Goal: Information Seeking & Learning: Compare options

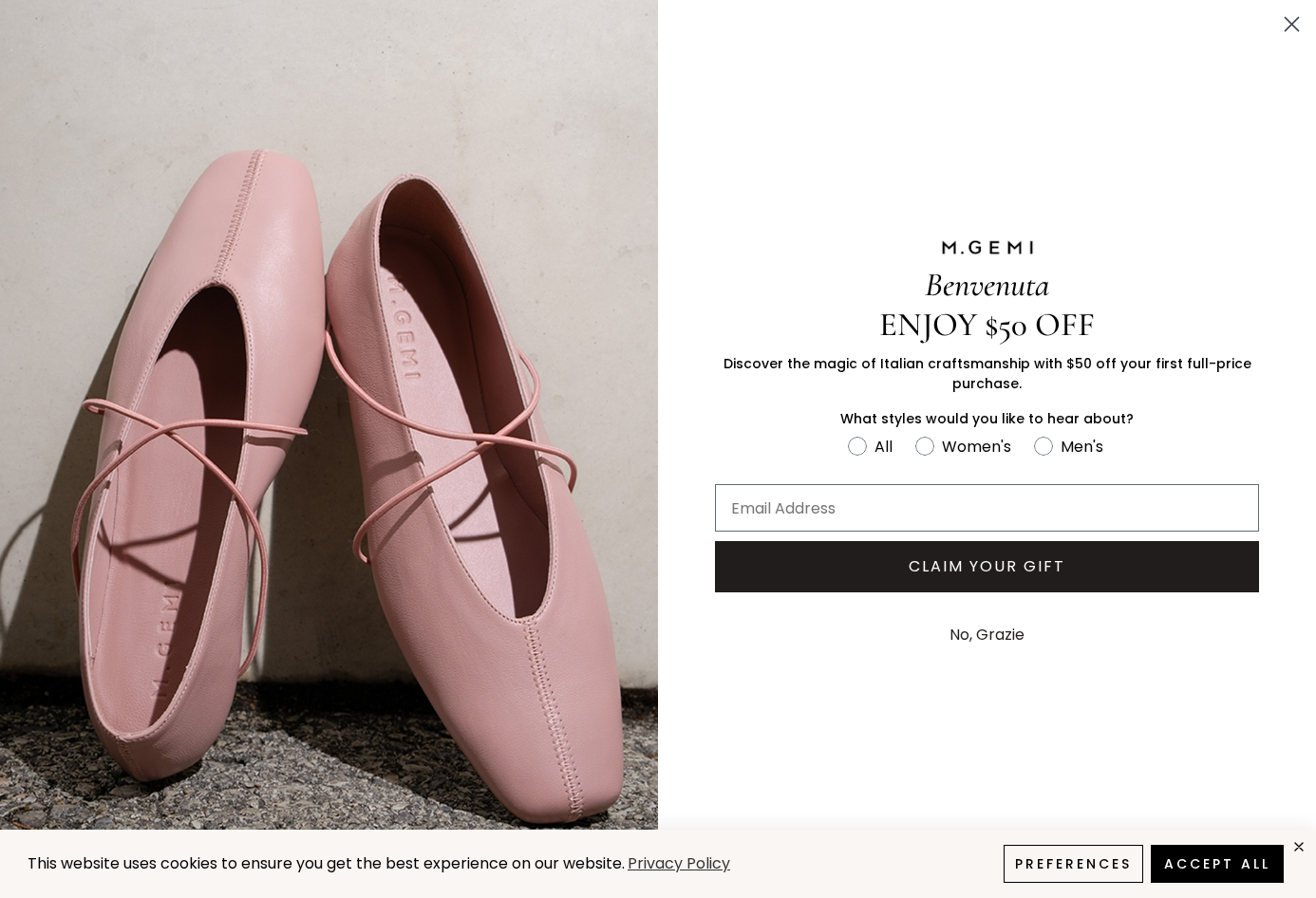
click at [1291, 26] on icon "Close dialog" at bounding box center [1293, 24] width 14 height 14
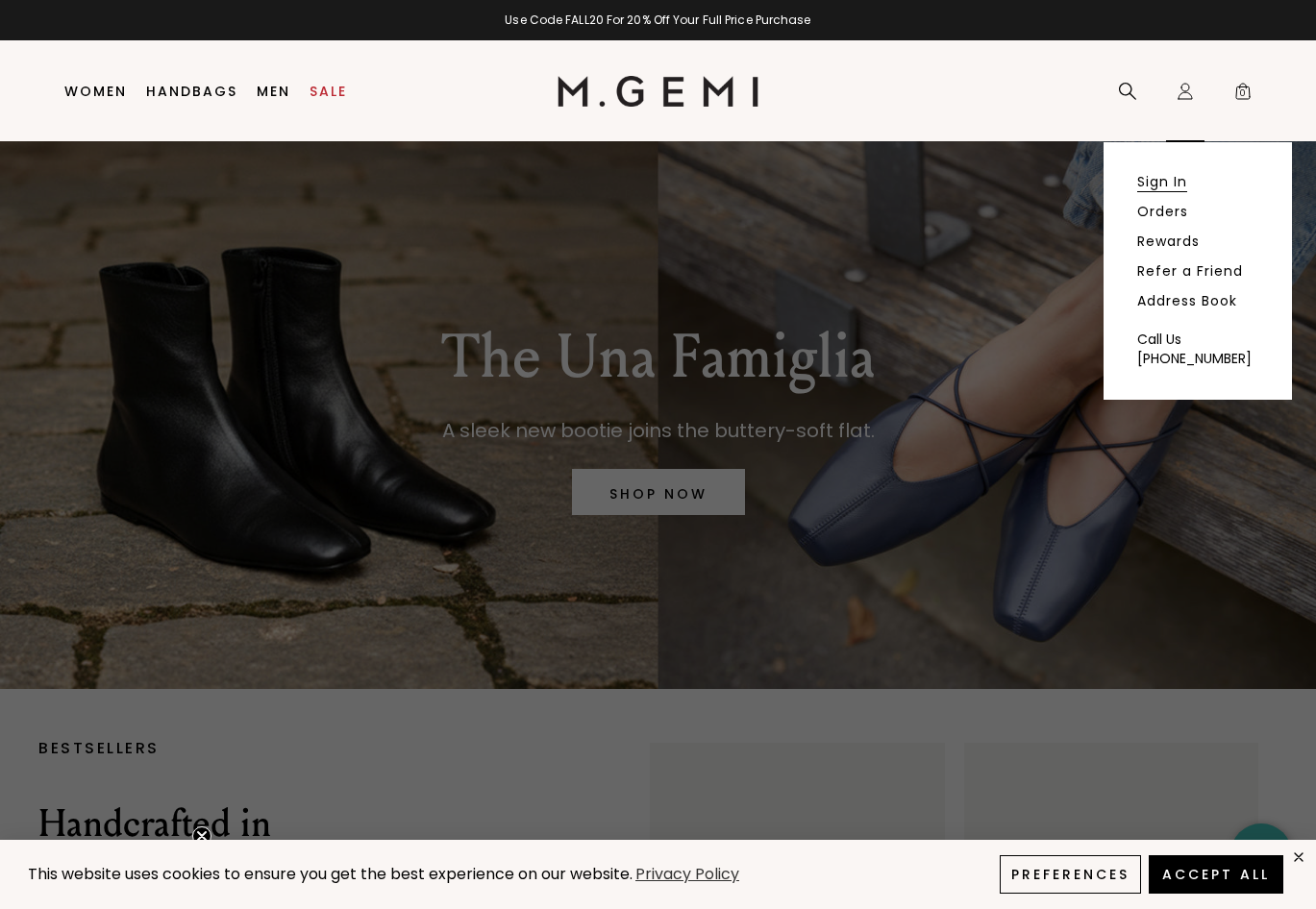
click at [1165, 182] on link "Sign In" at bounding box center [1162, 182] width 50 height 18
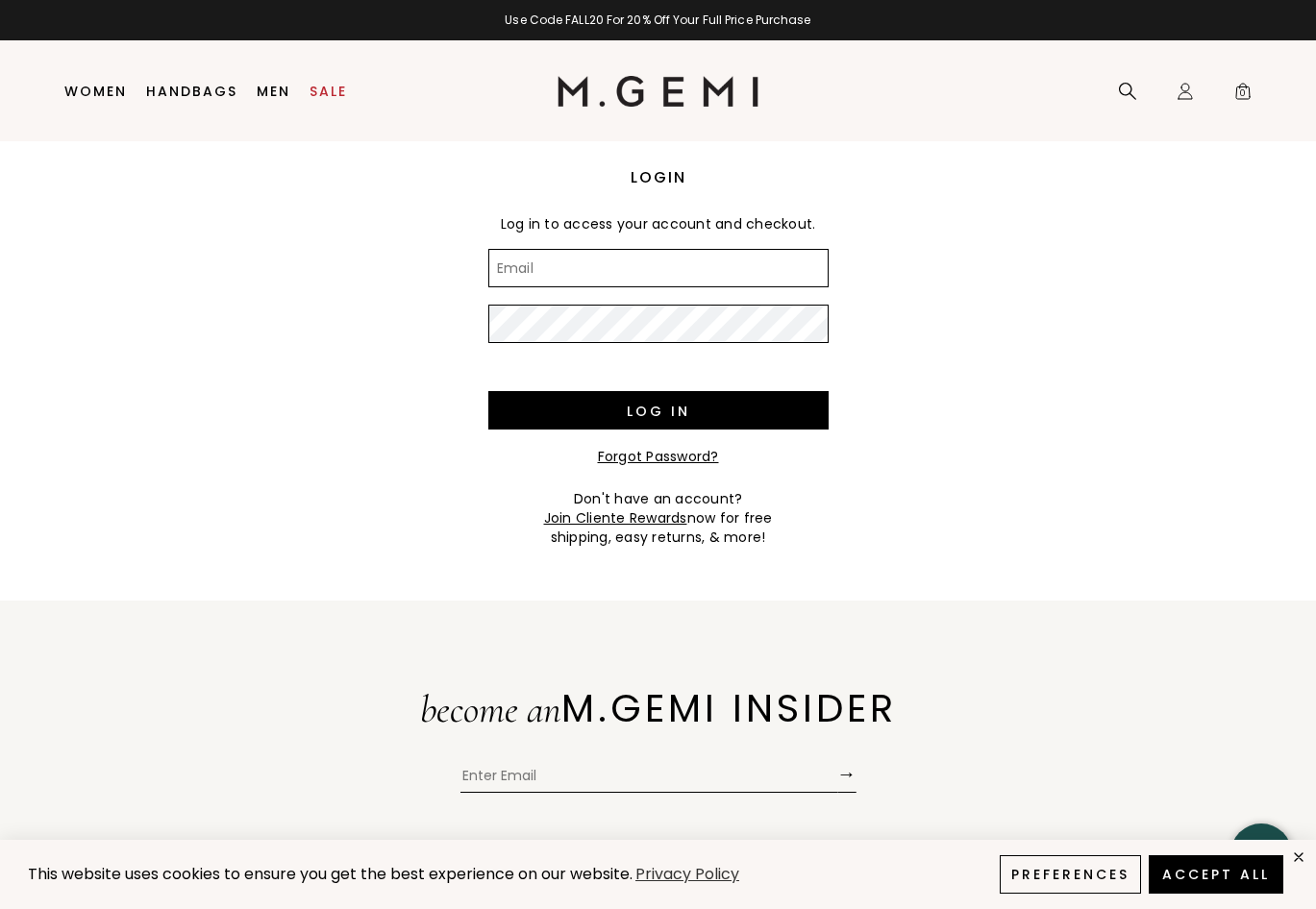
drag, startPoint x: 0, startPoint y: 0, endPoint x: 695, endPoint y: 261, distance: 742.4
click at [695, 261] on input "Email" at bounding box center [658, 268] width 340 height 39
type input "[PERSON_NAME][EMAIL_ADDRESS][PERSON_NAME][DOMAIN_NAME]"
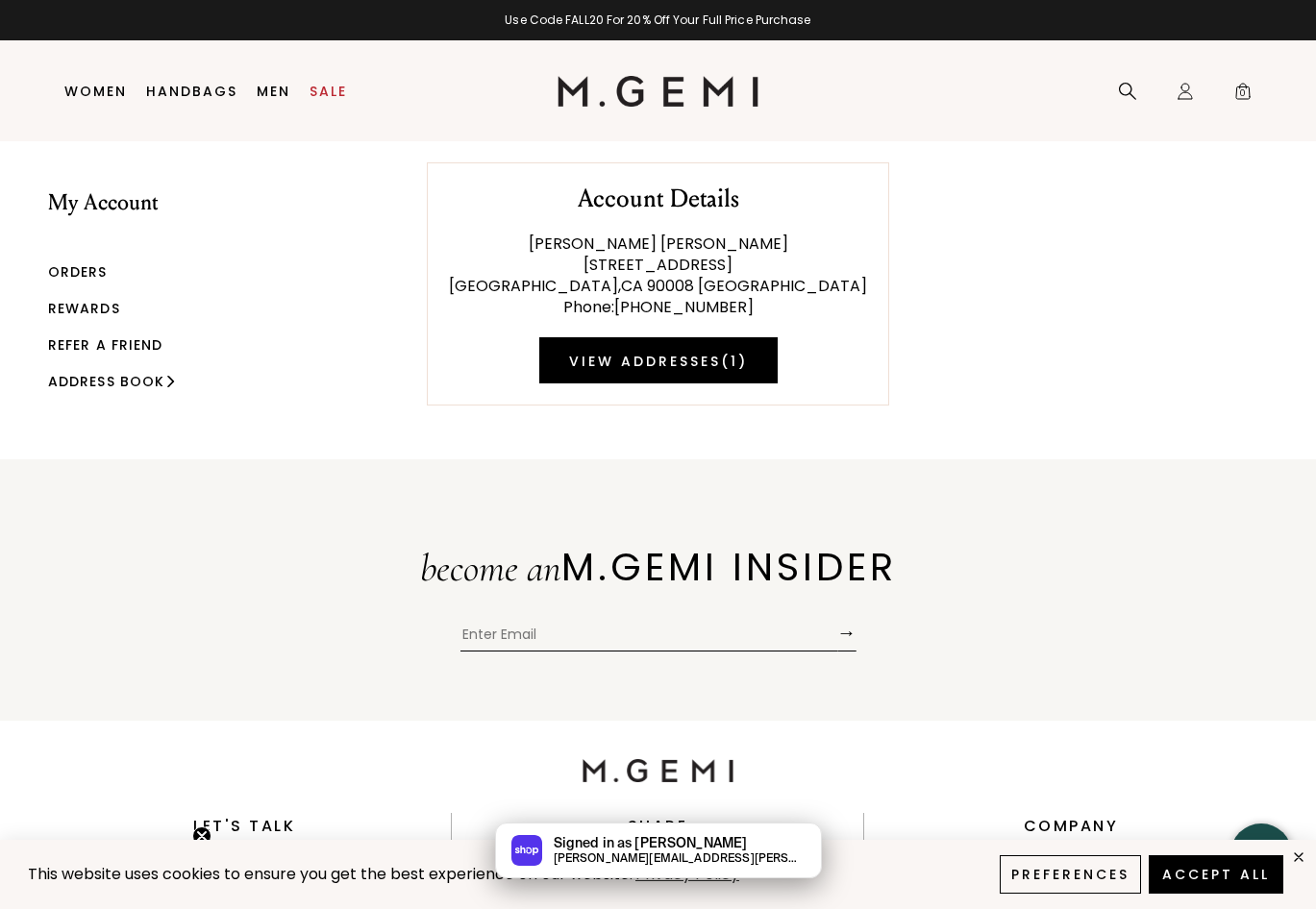
click at [75, 306] on link "Rewards" at bounding box center [84, 308] width 72 height 19
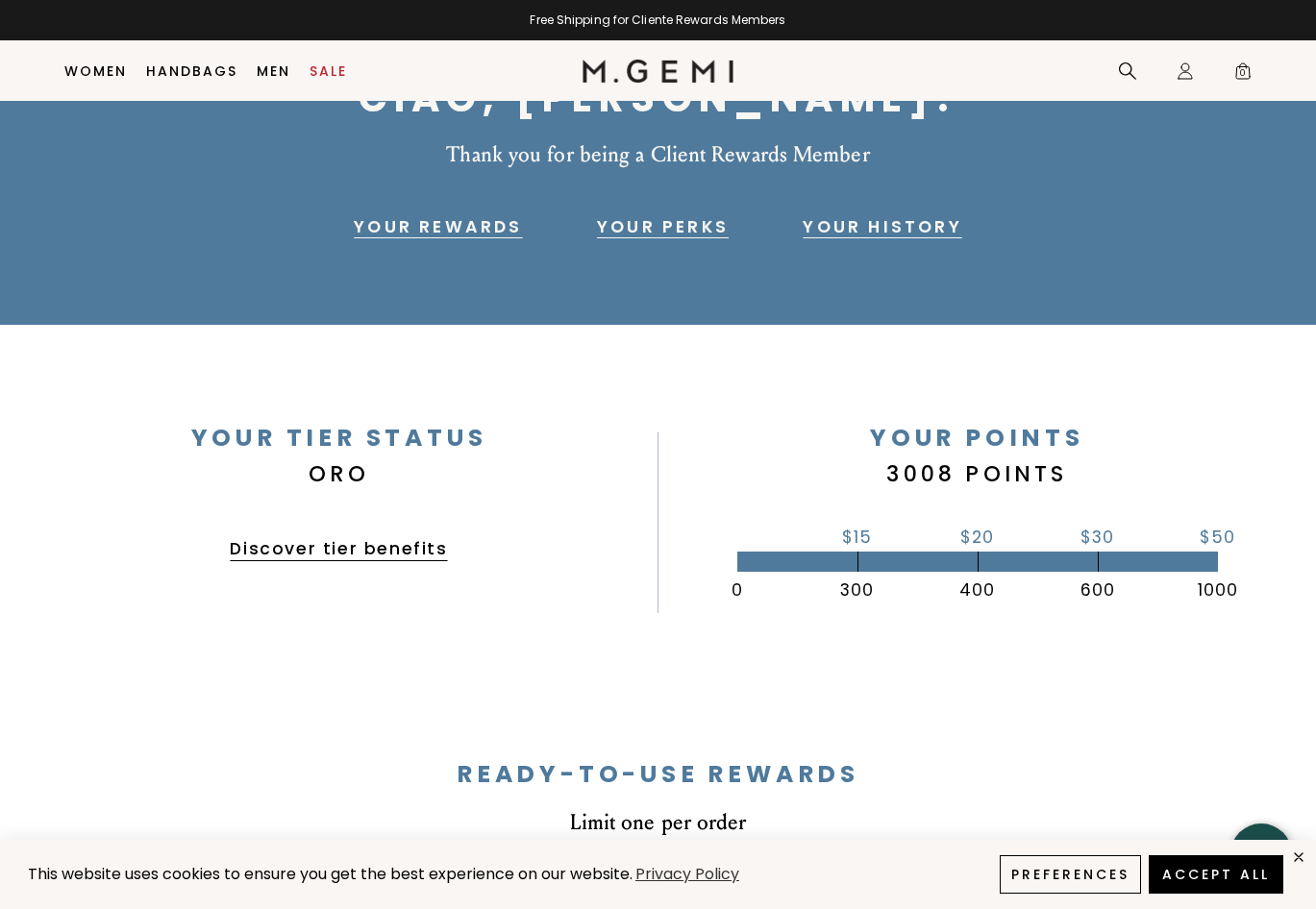
scroll to position [153, 0]
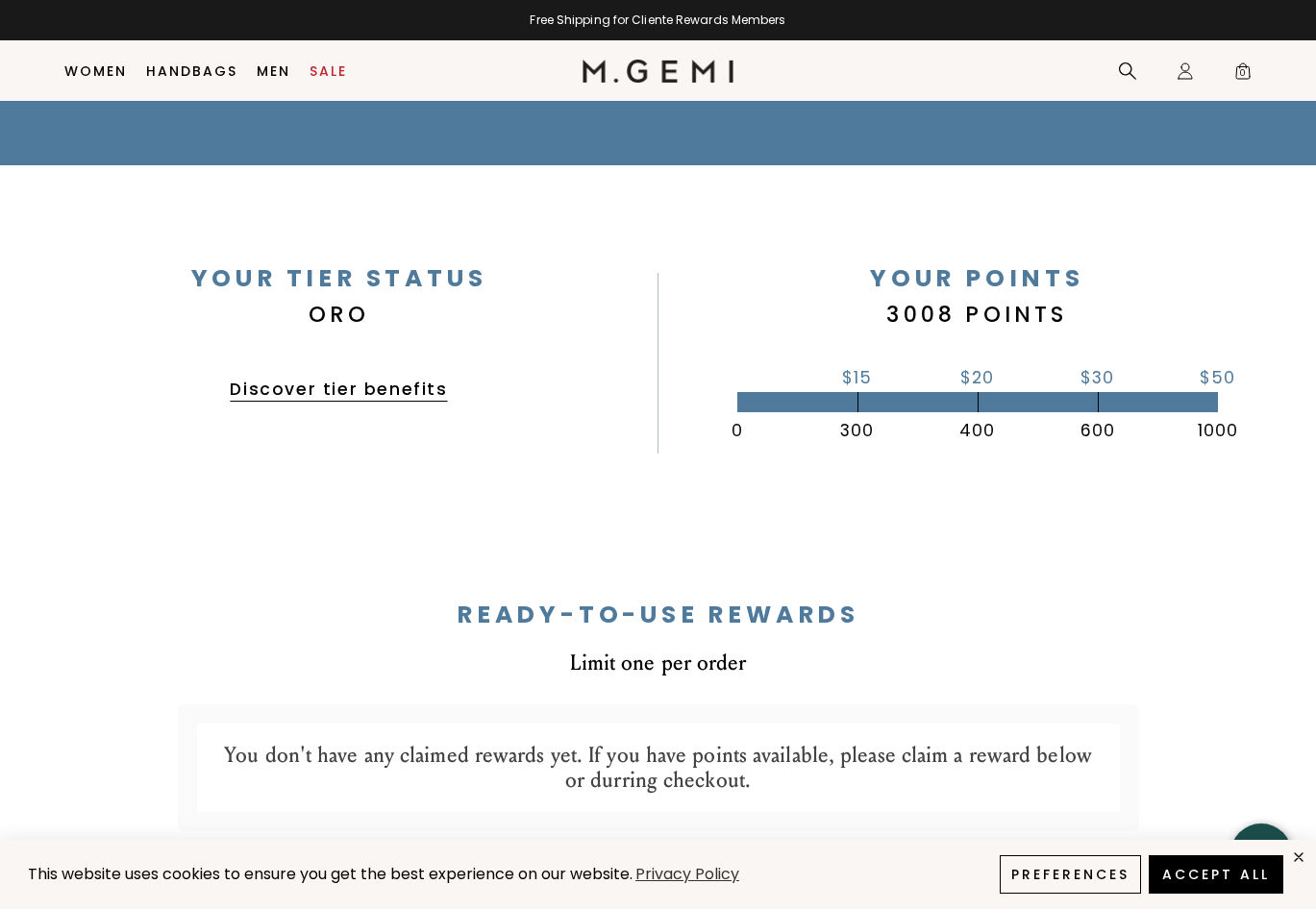
click at [292, 386] on link "Discover tier benefits" at bounding box center [339, 388] width 217 height 23
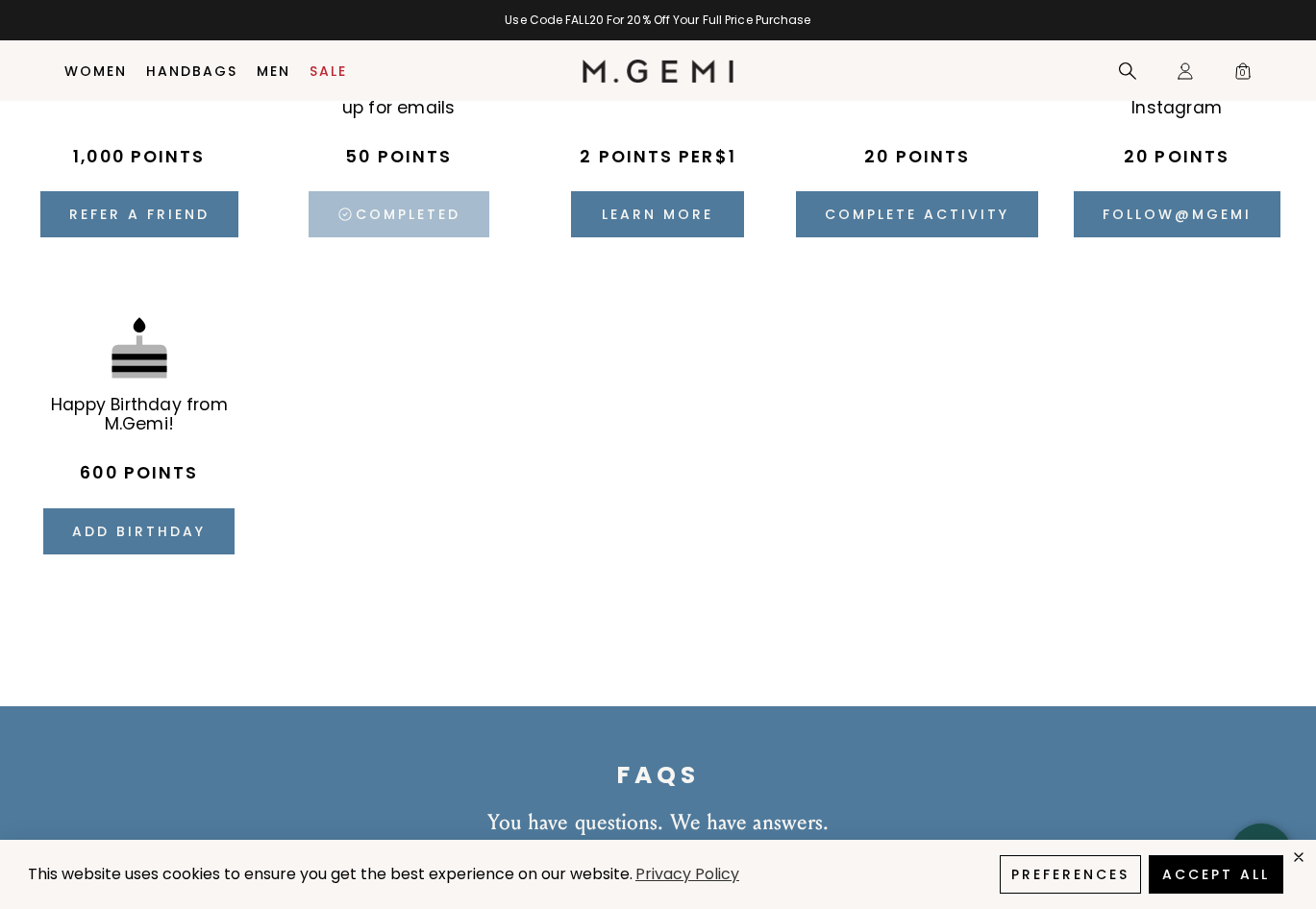
scroll to position [3055, 0]
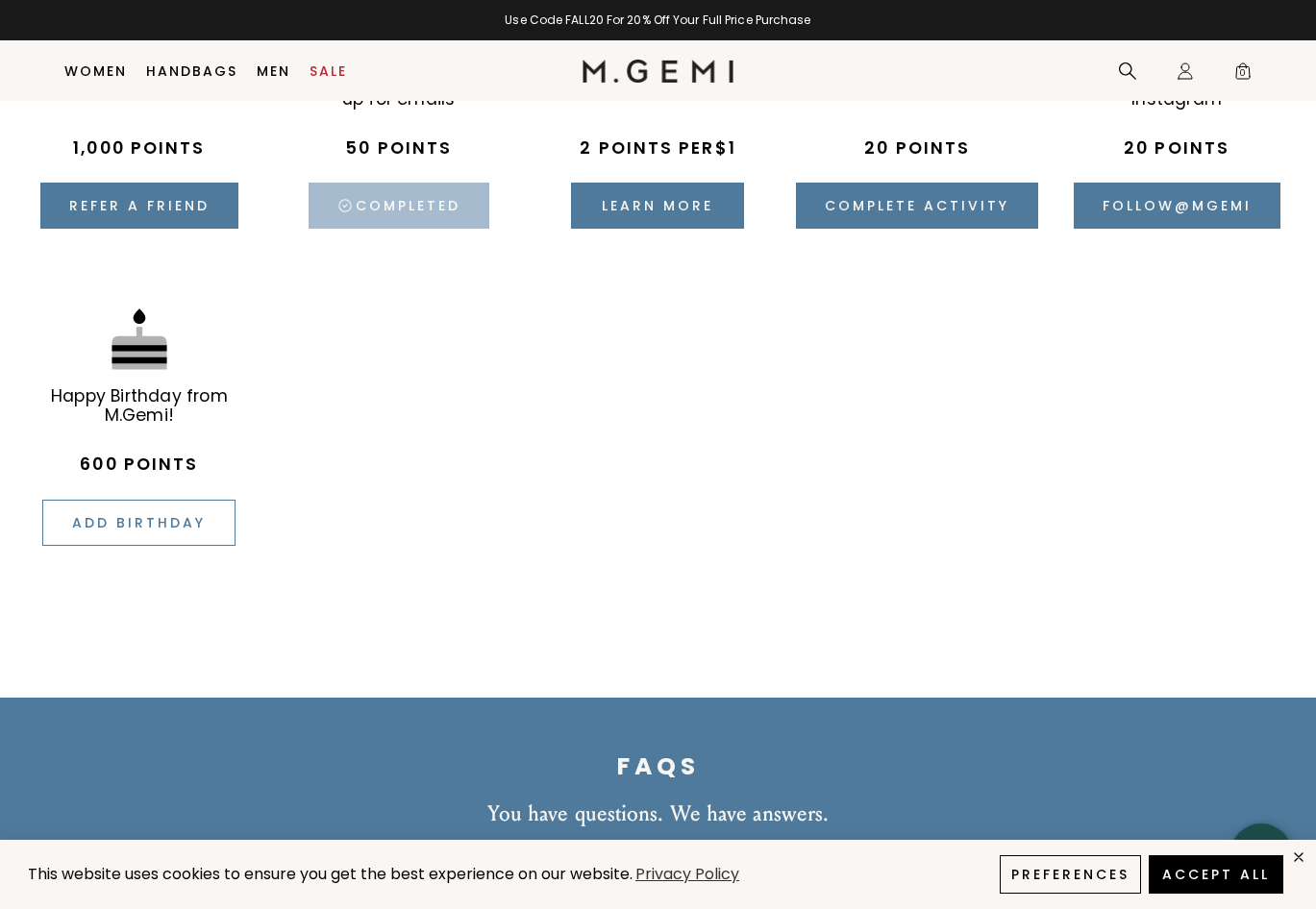
click at [132, 520] on button "Add birthday" at bounding box center [139, 523] width 194 height 46
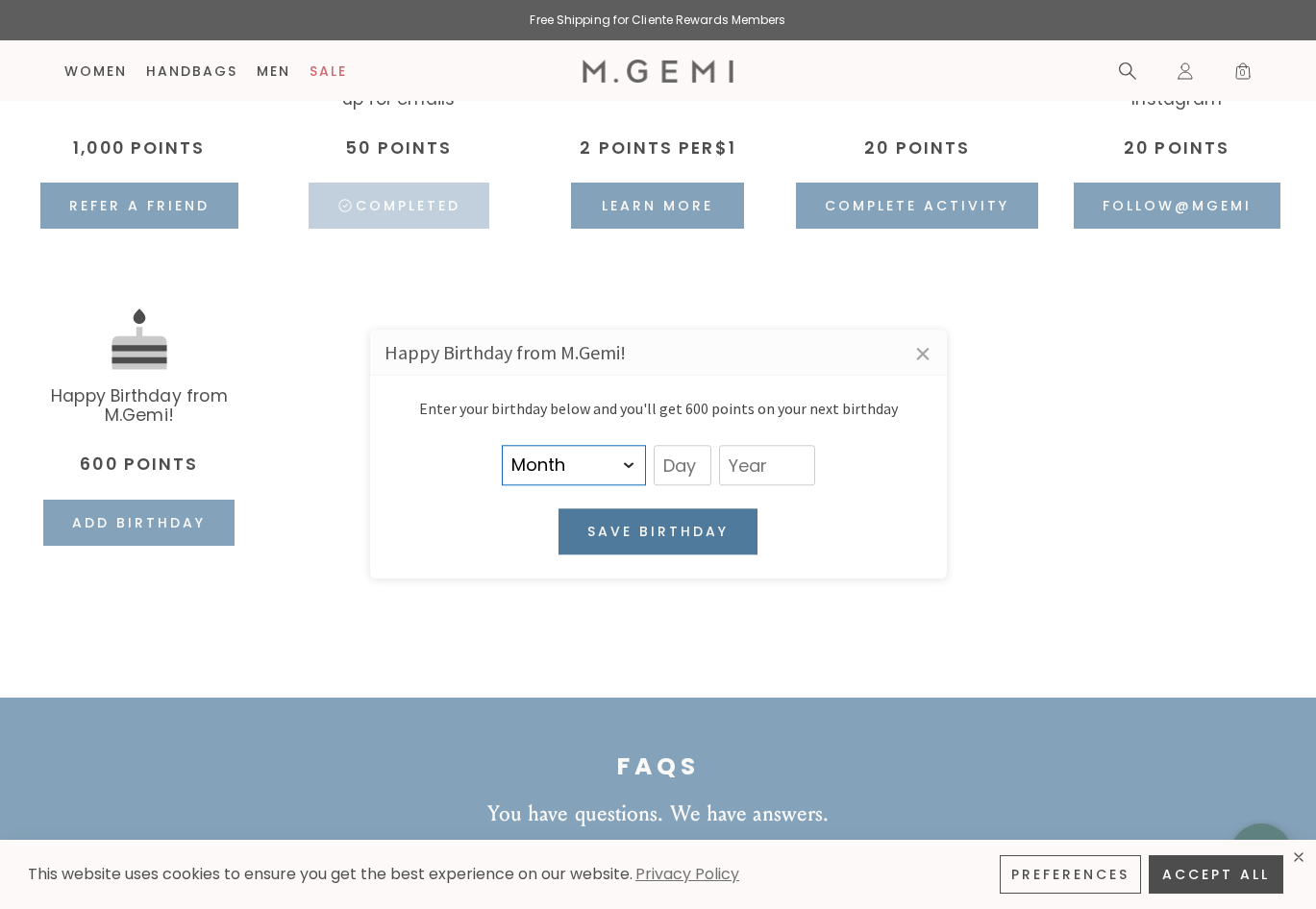
click at [632, 460] on select "Month January February March April May June July August September October Novem…" at bounding box center [574, 465] width 144 height 41
select select "7"
click at [502, 446] on select "Month January February March April May June July August September October Novem…" at bounding box center [574, 465] width 144 height 41
click at [688, 461] on input "text" at bounding box center [683, 465] width 57 height 41
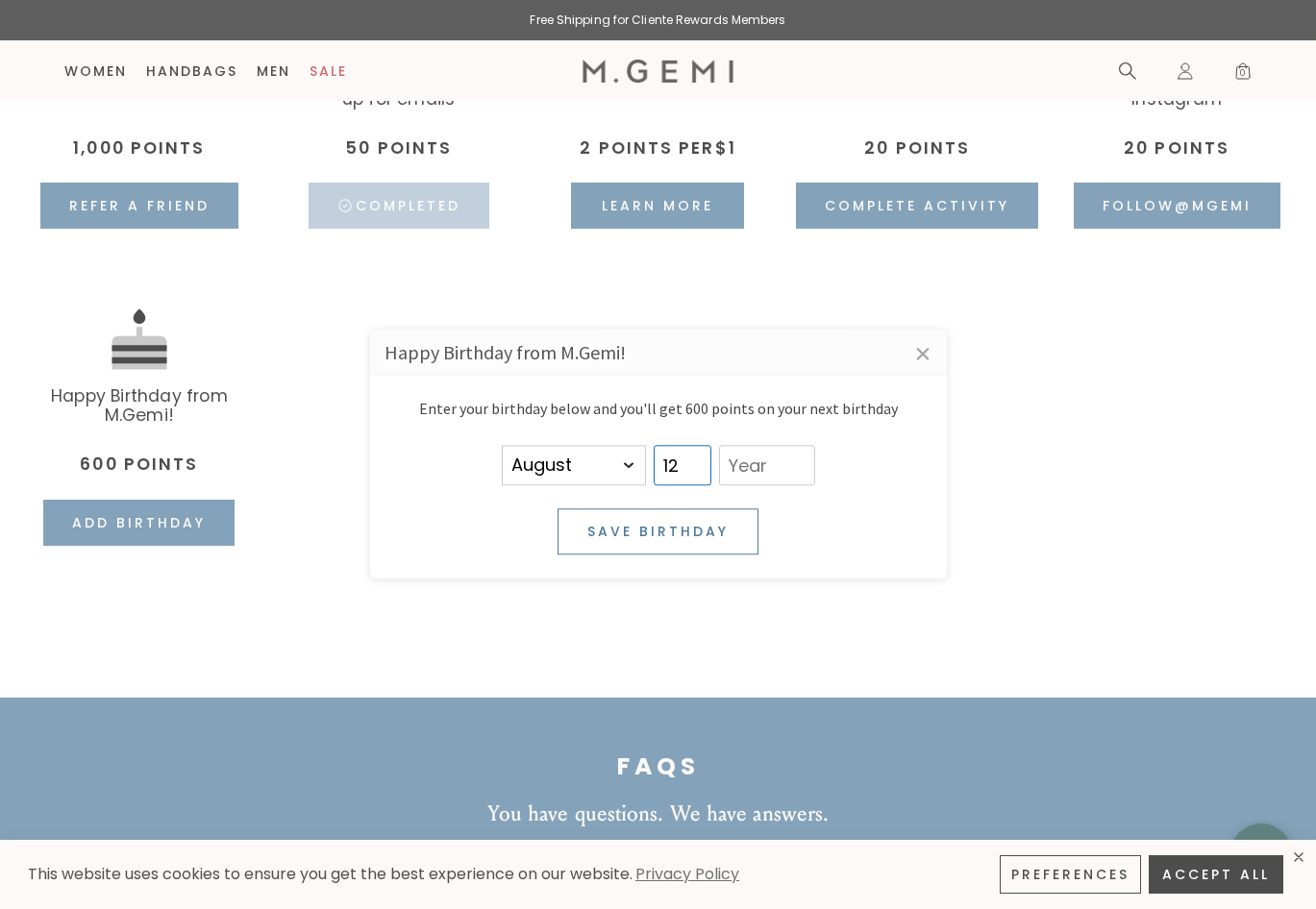
type input "12"
click at [684, 524] on button "Save birthday" at bounding box center [657, 533] width 201 height 46
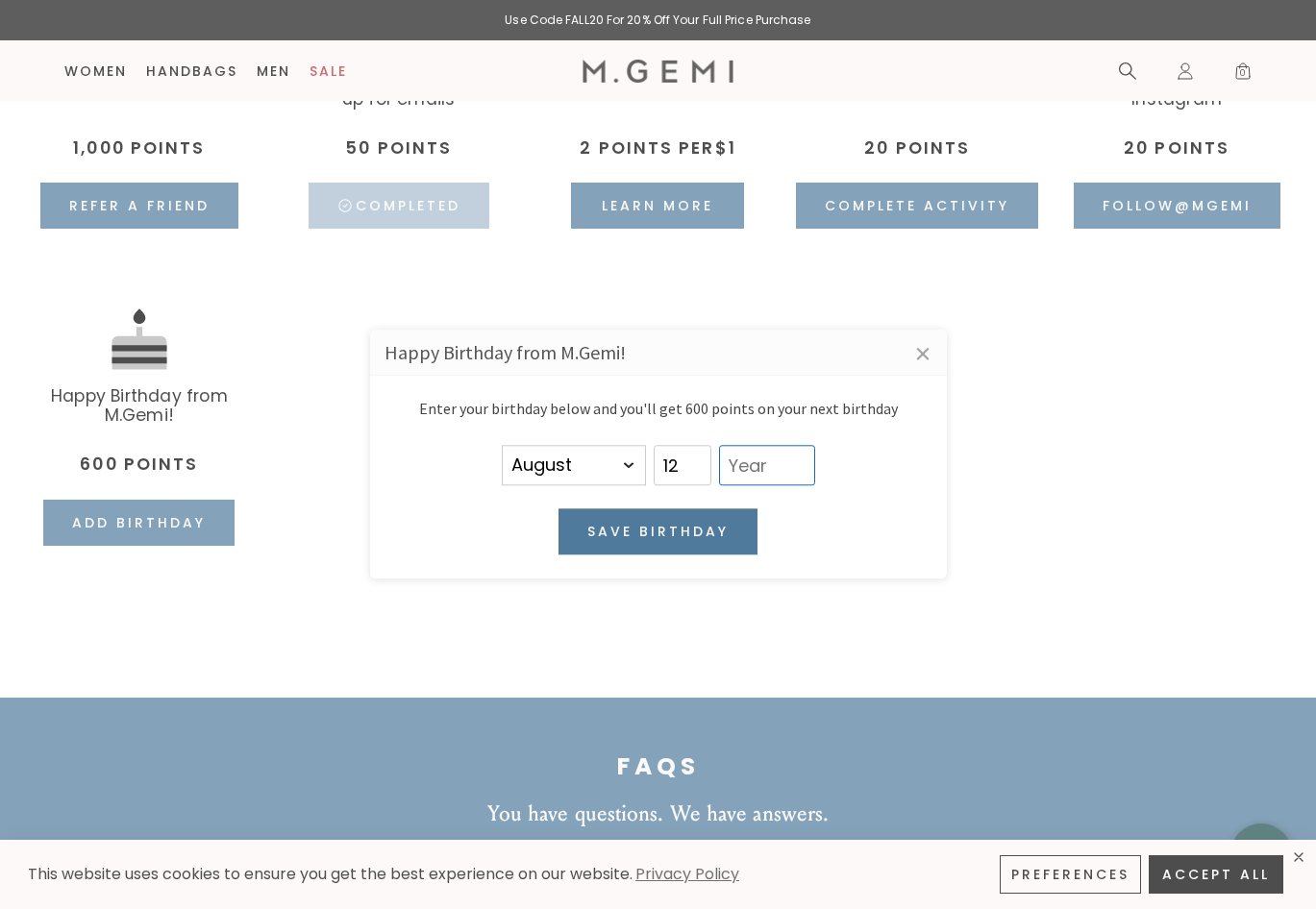
click at [772, 465] on input "text" at bounding box center [767, 465] width 96 height 41
type input "1980"
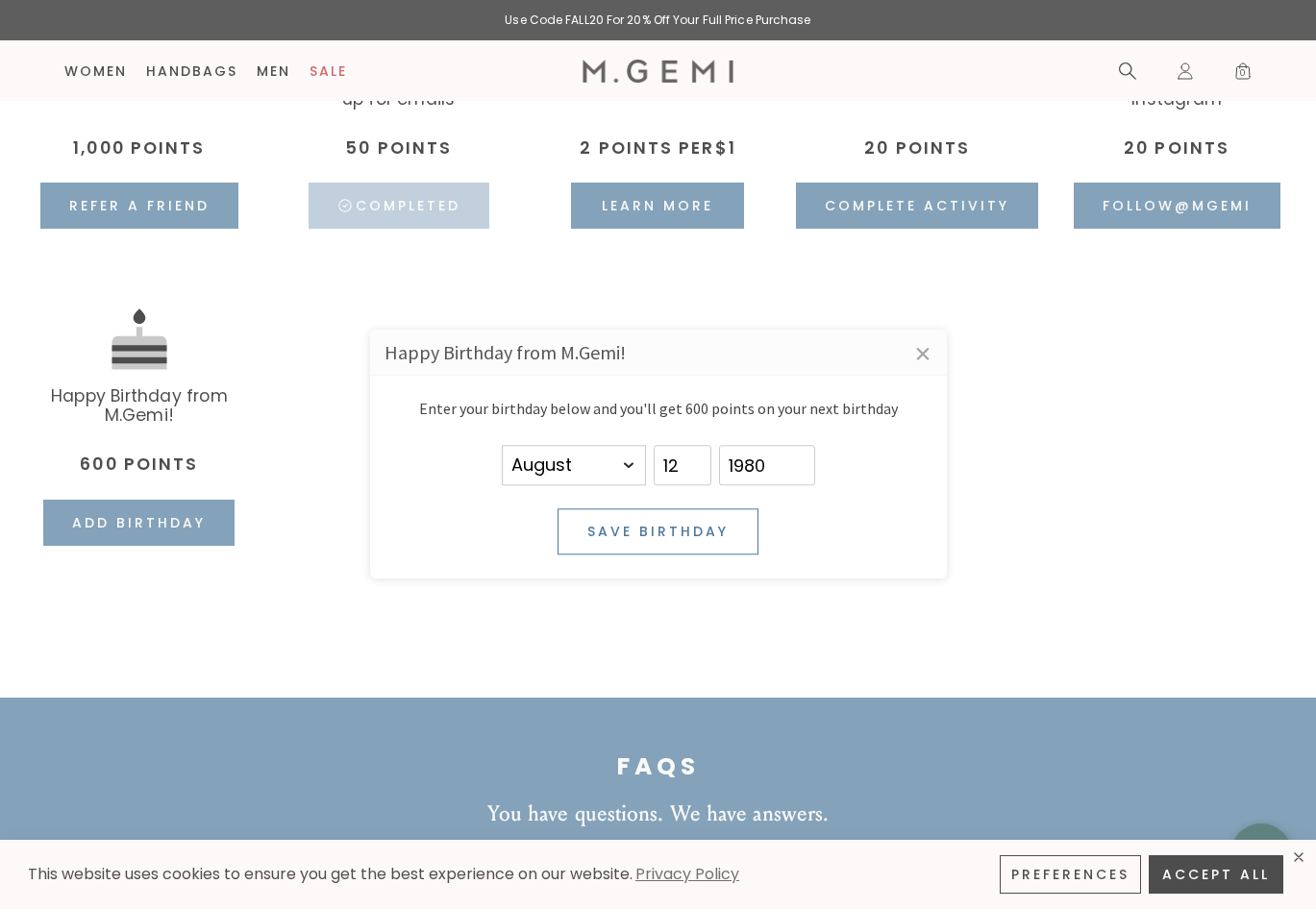
click at [718, 529] on button "Save birthday" at bounding box center [657, 533] width 201 height 46
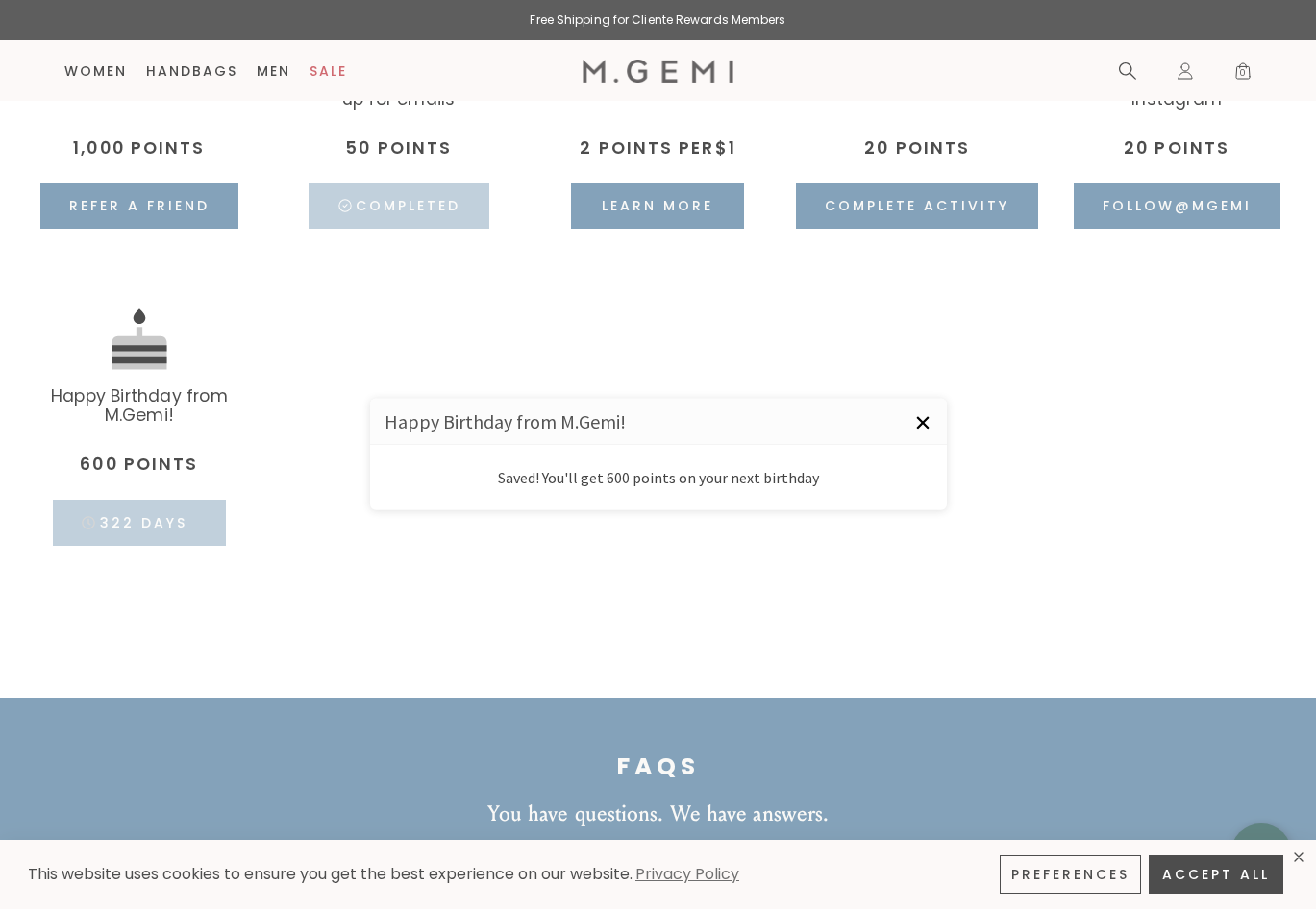
click at [916, 420] on link "×" at bounding box center [923, 423] width 48 height 48
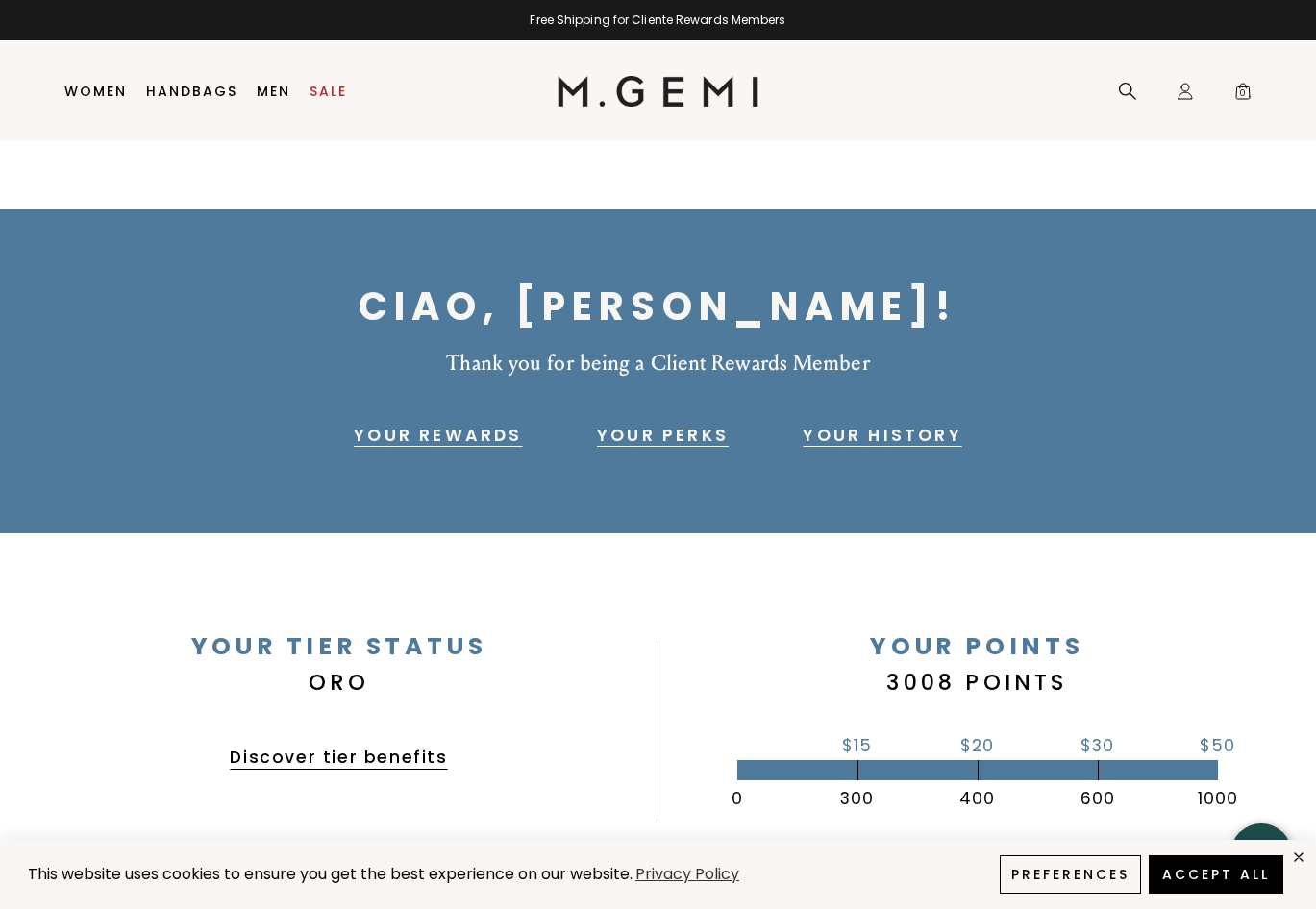
scroll to position [0, 0]
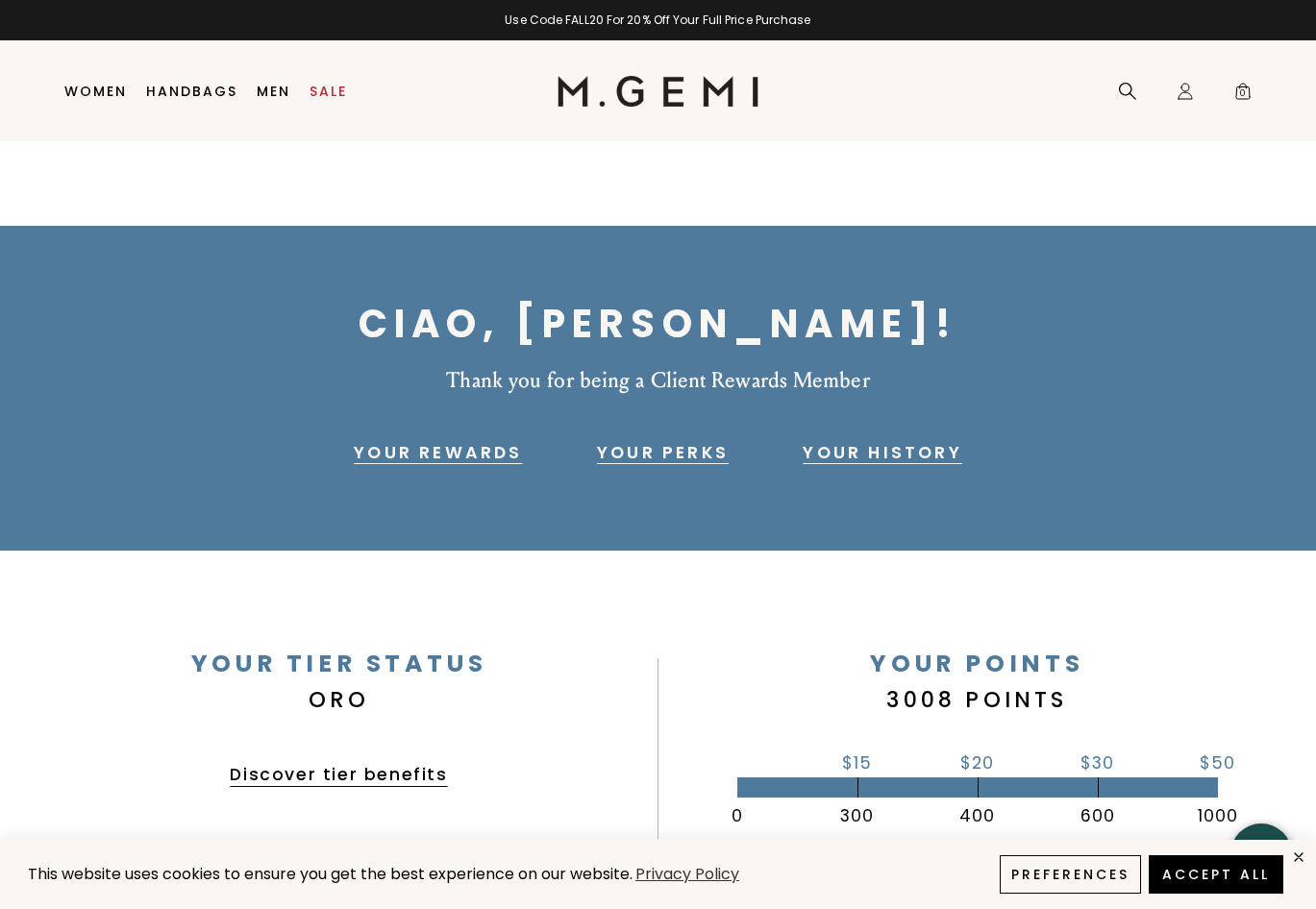
click at [696, 90] on img at bounding box center [657, 91] width 201 height 31
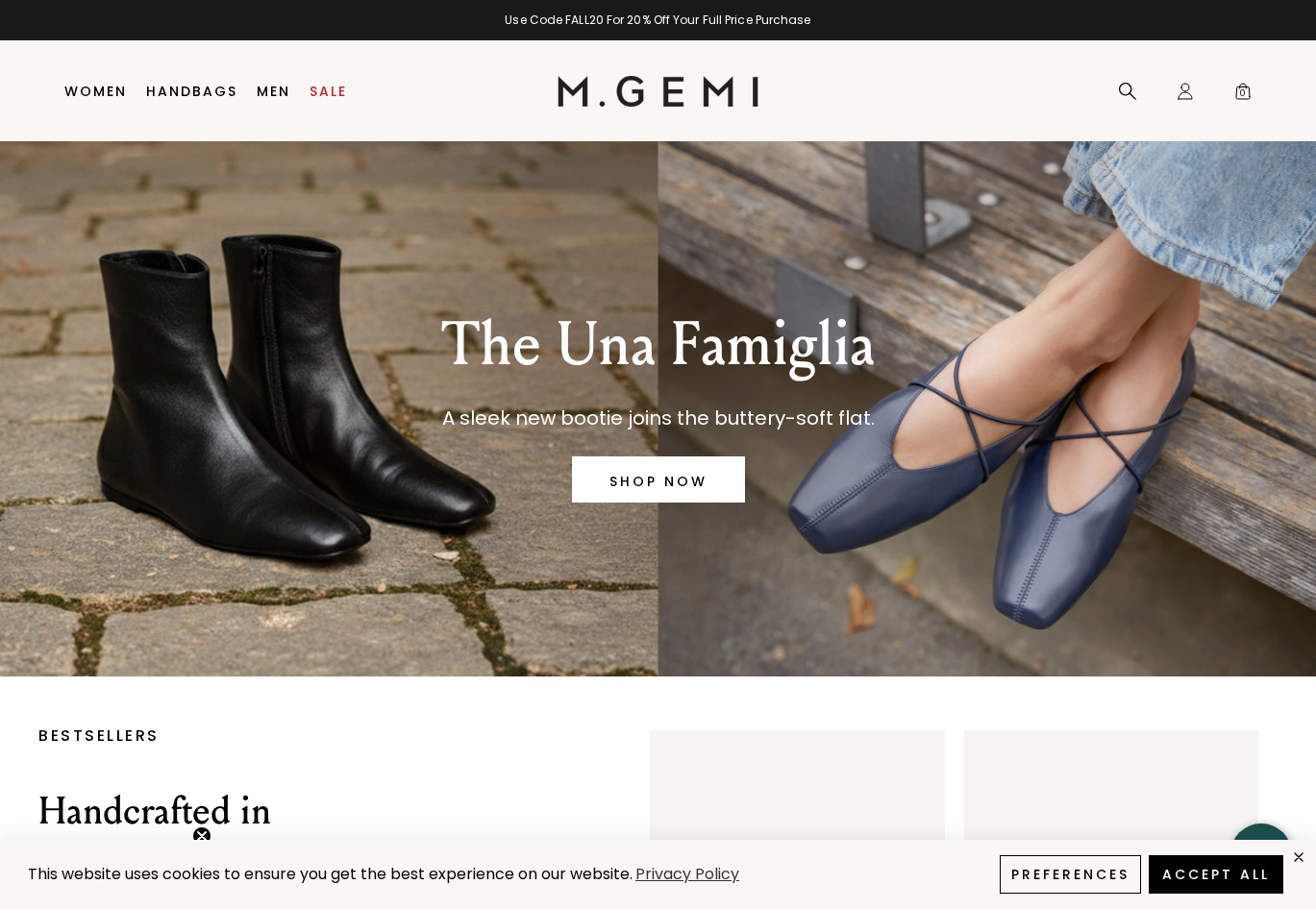
scroll to position [2, 0]
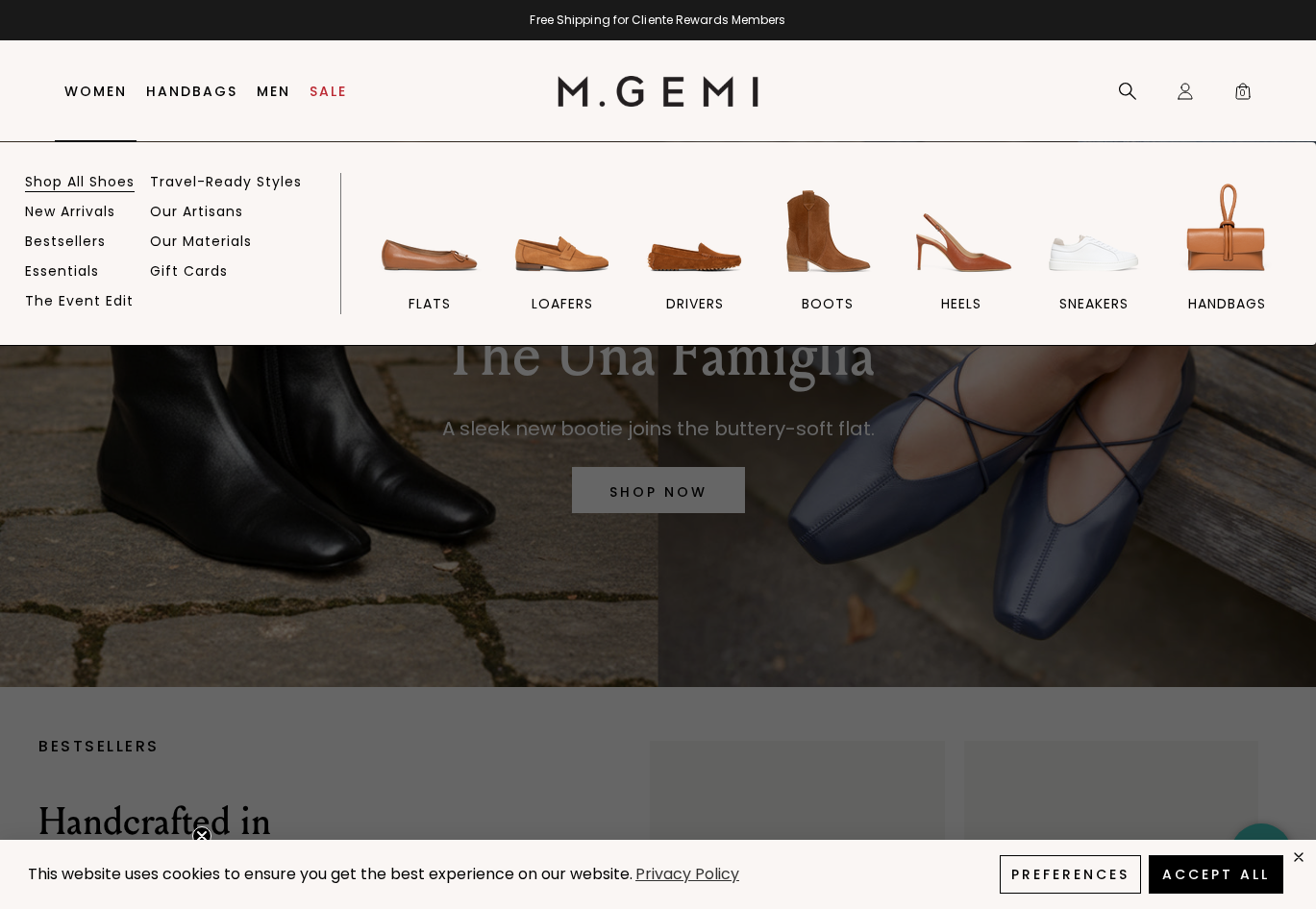
click at [76, 177] on link "Shop All Shoes" at bounding box center [79, 182] width 110 height 18
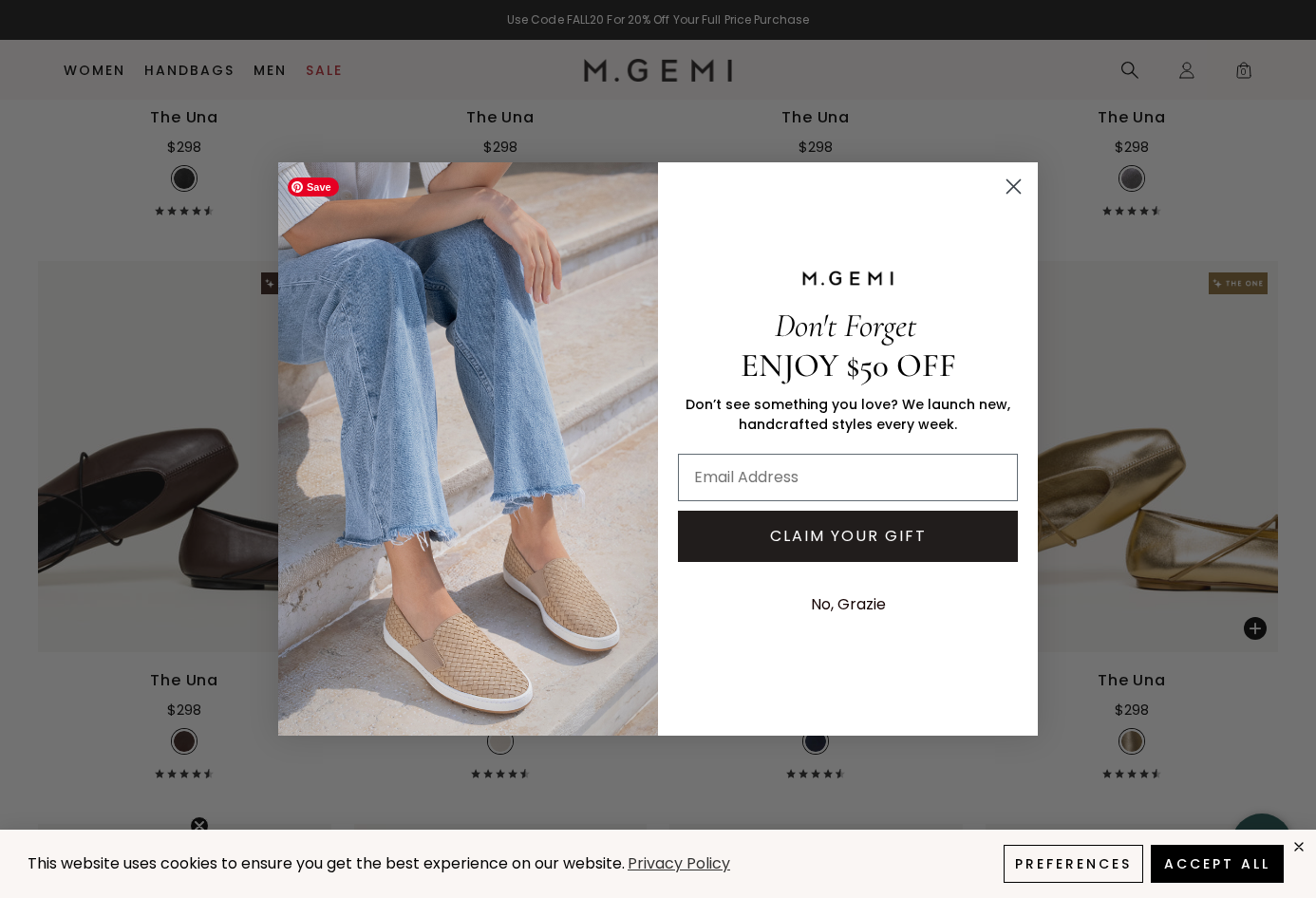
scroll to position [1490, 0]
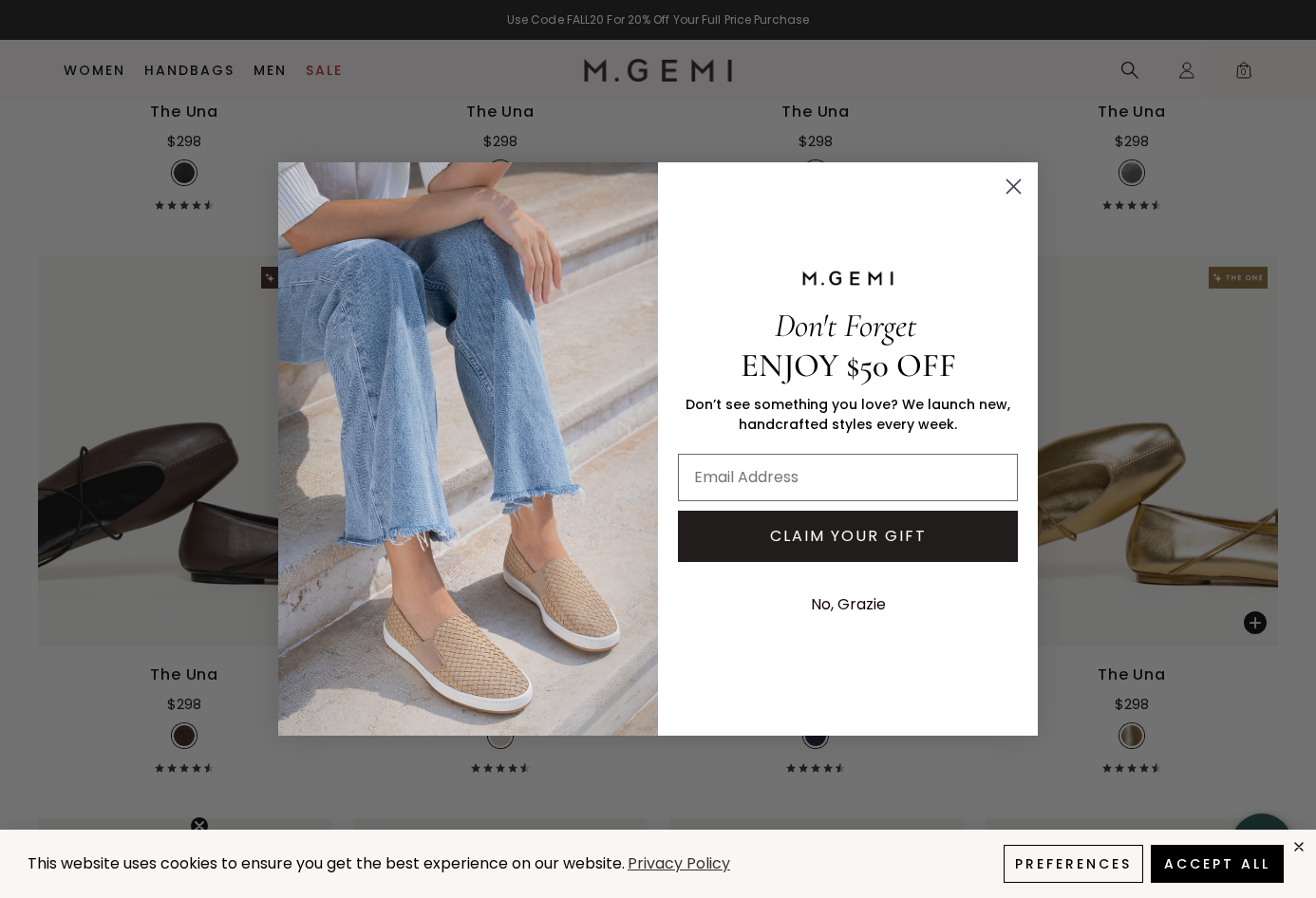
click at [1013, 184] on circle "Close dialog" at bounding box center [1013, 186] width 31 height 31
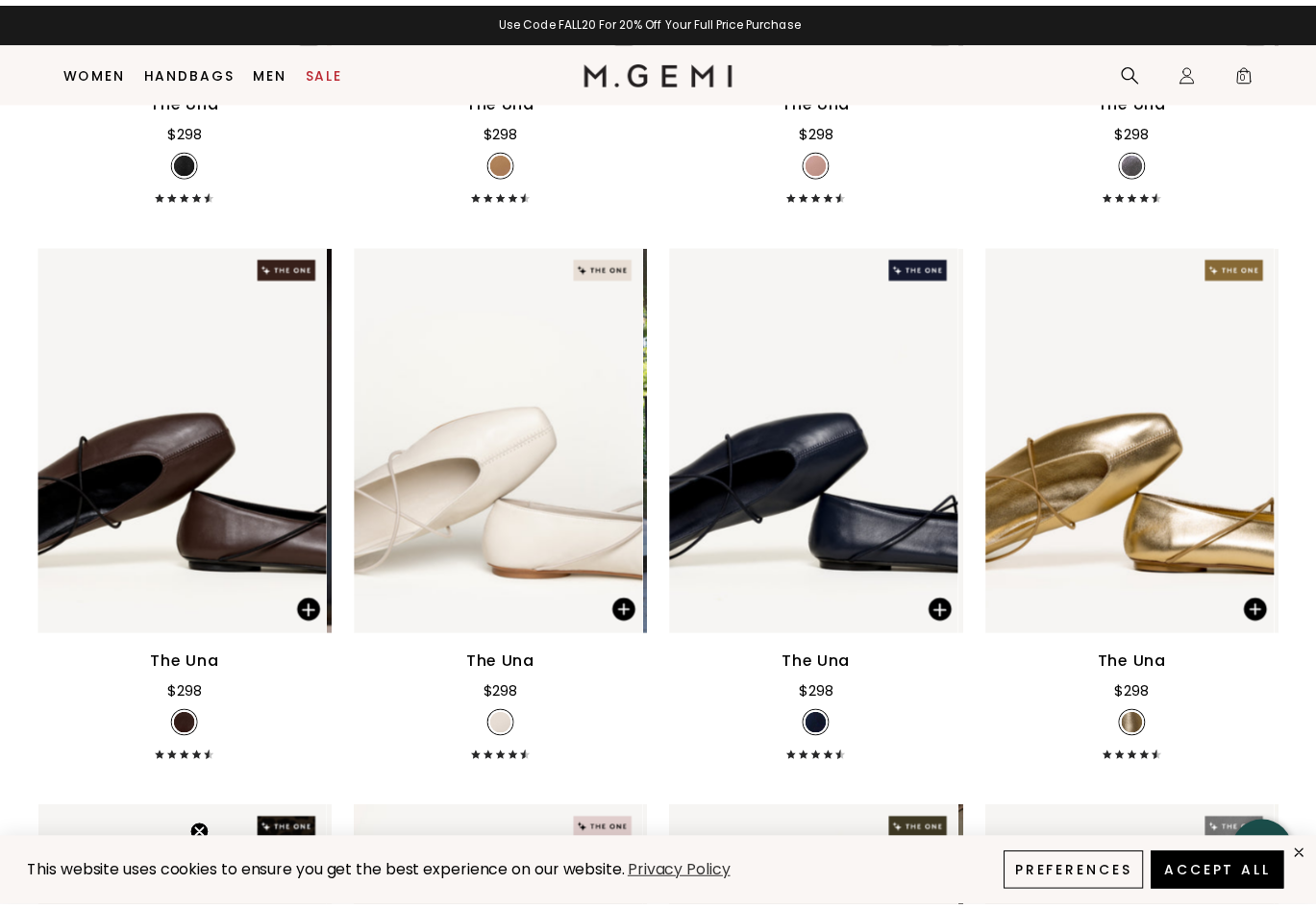
scroll to position [1498, 0]
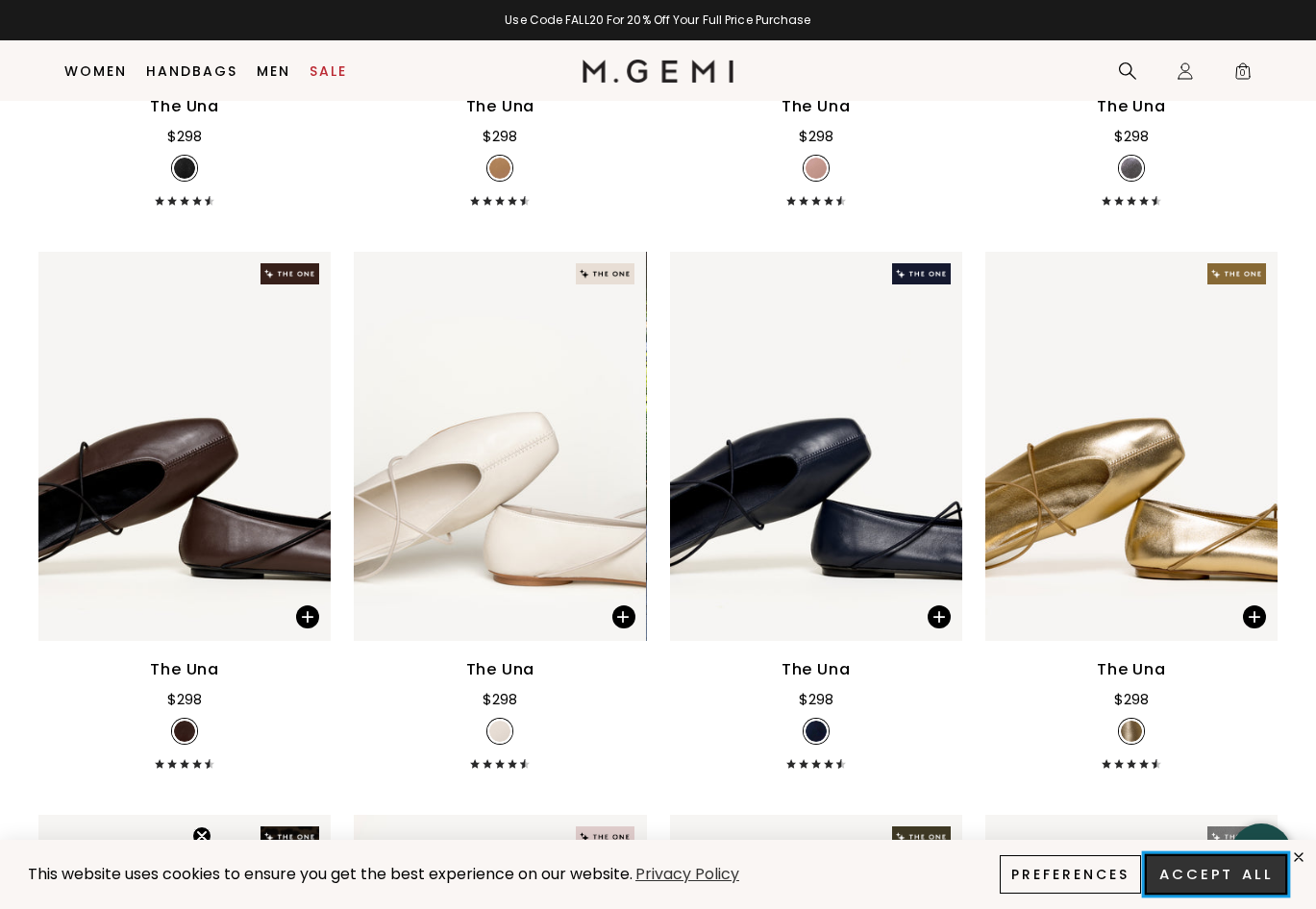
click at [1238, 878] on button "Accept All" at bounding box center [1216, 874] width 142 height 41
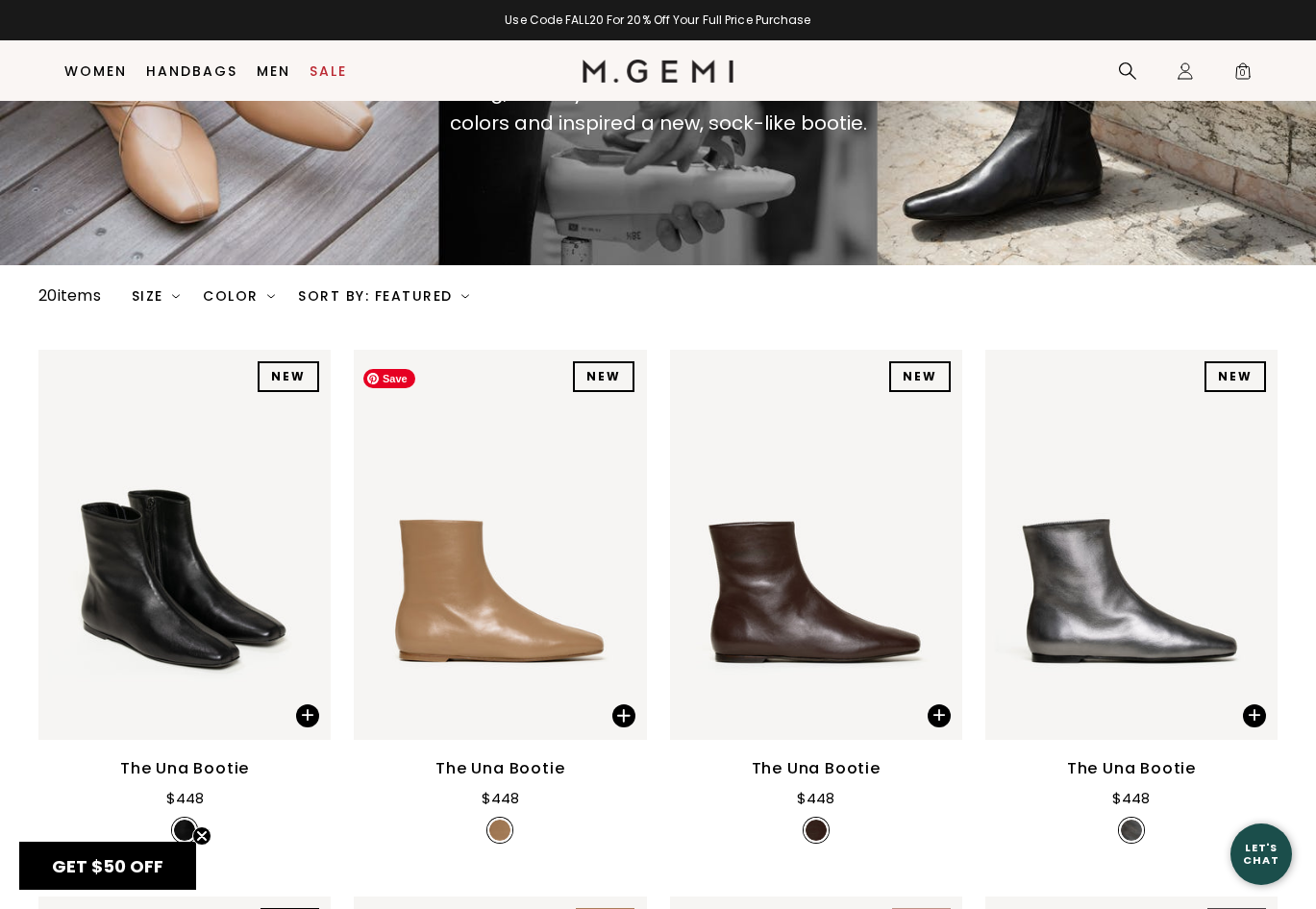
scroll to position [289, 0]
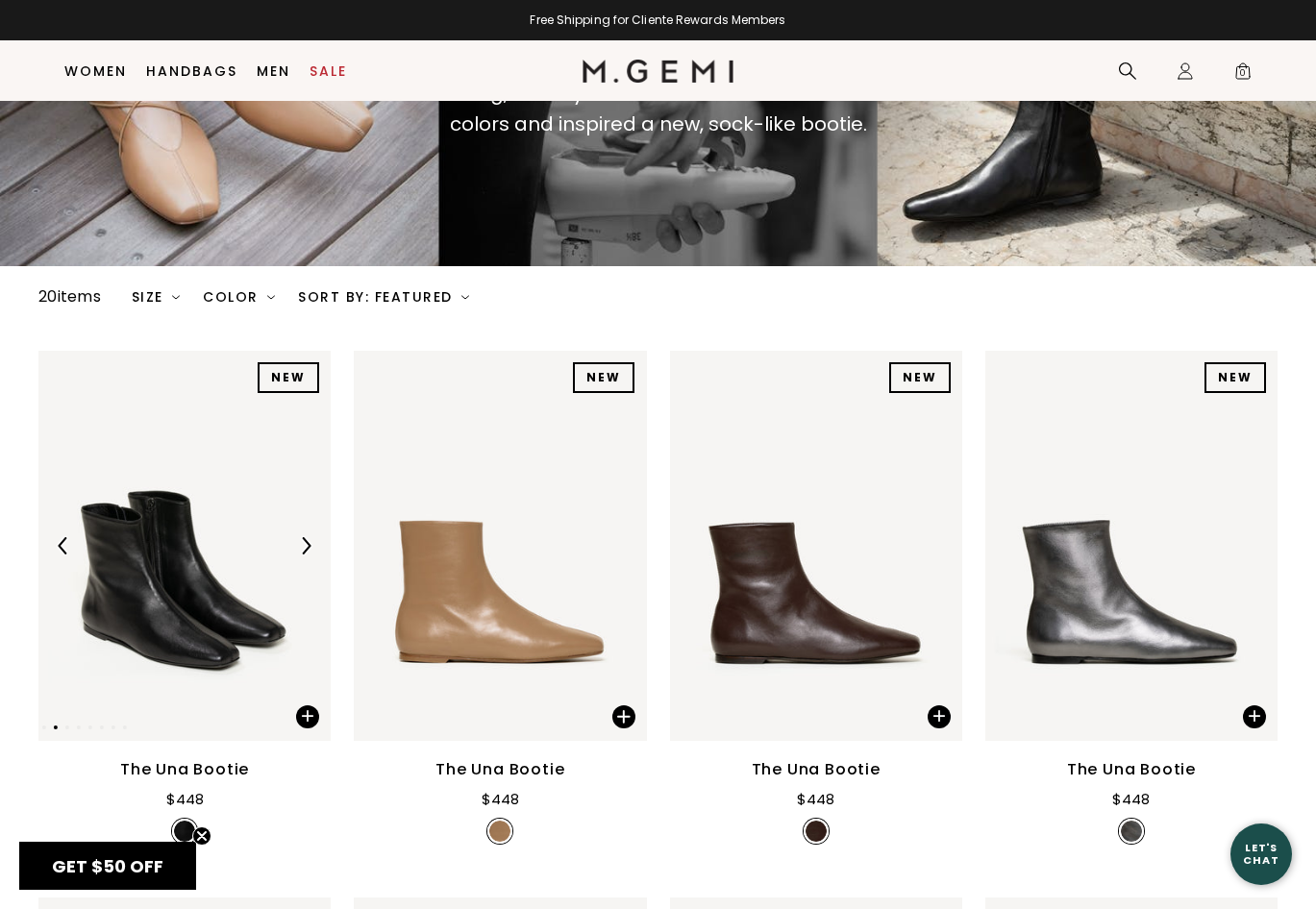
click at [156, 557] on div at bounding box center [185, 545] width 292 height 31
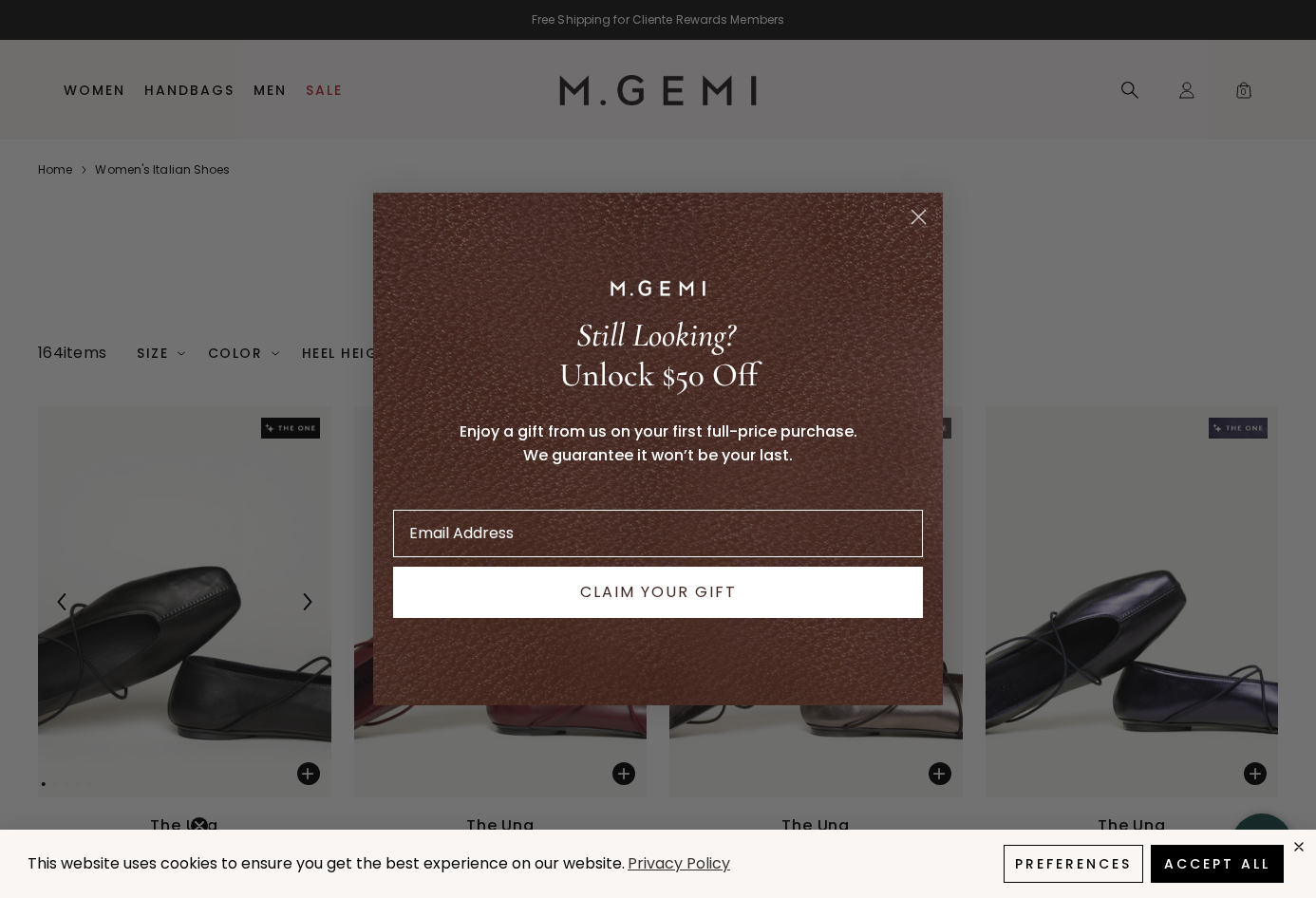
click at [922, 215] on icon "Close dialog" at bounding box center [920, 218] width 14 height 14
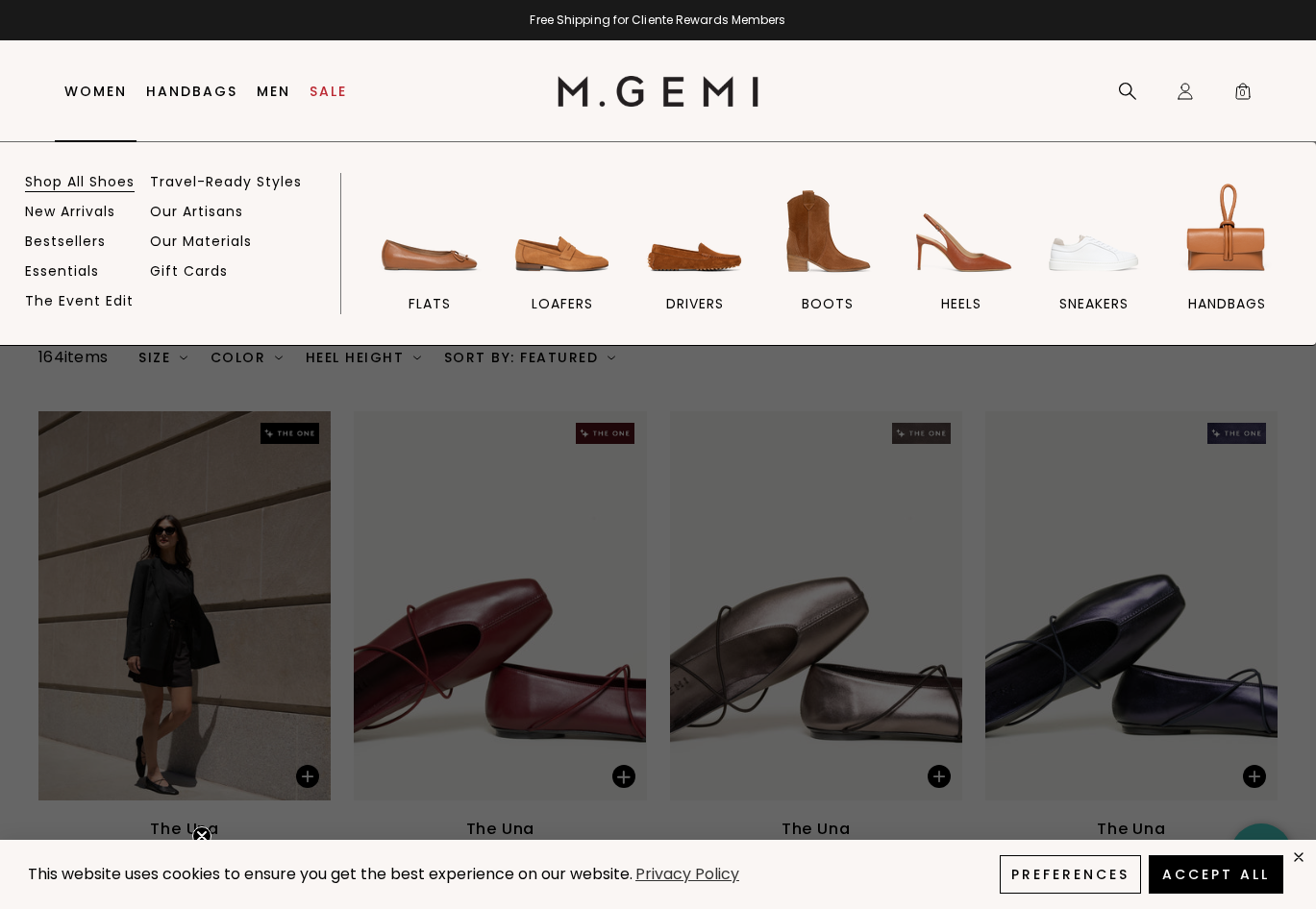
click at [89, 179] on link "Shop All Shoes" at bounding box center [79, 182] width 110 height 18
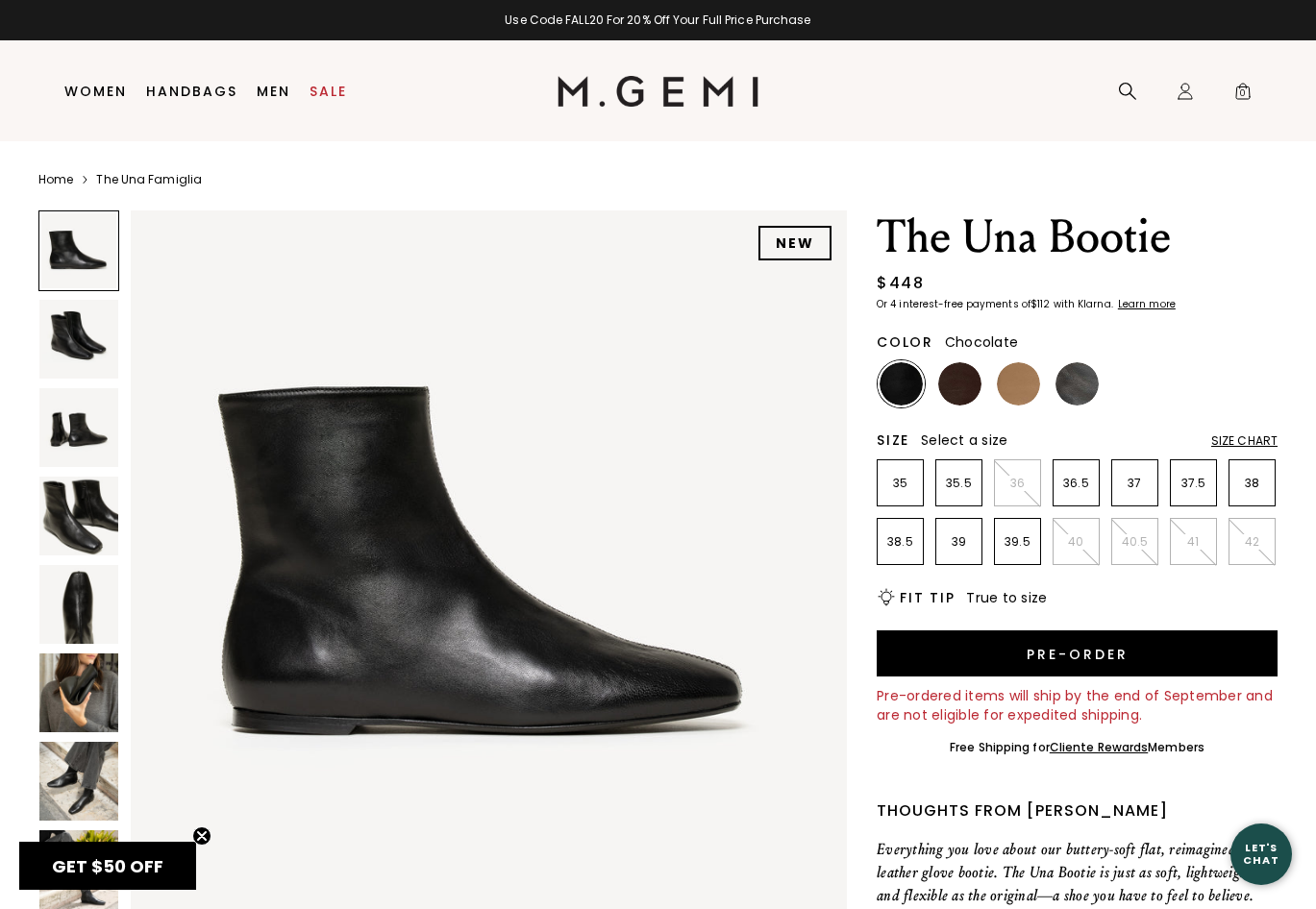
click at [950, 390] on img at bounding box center [960, 384] width 43 height 43
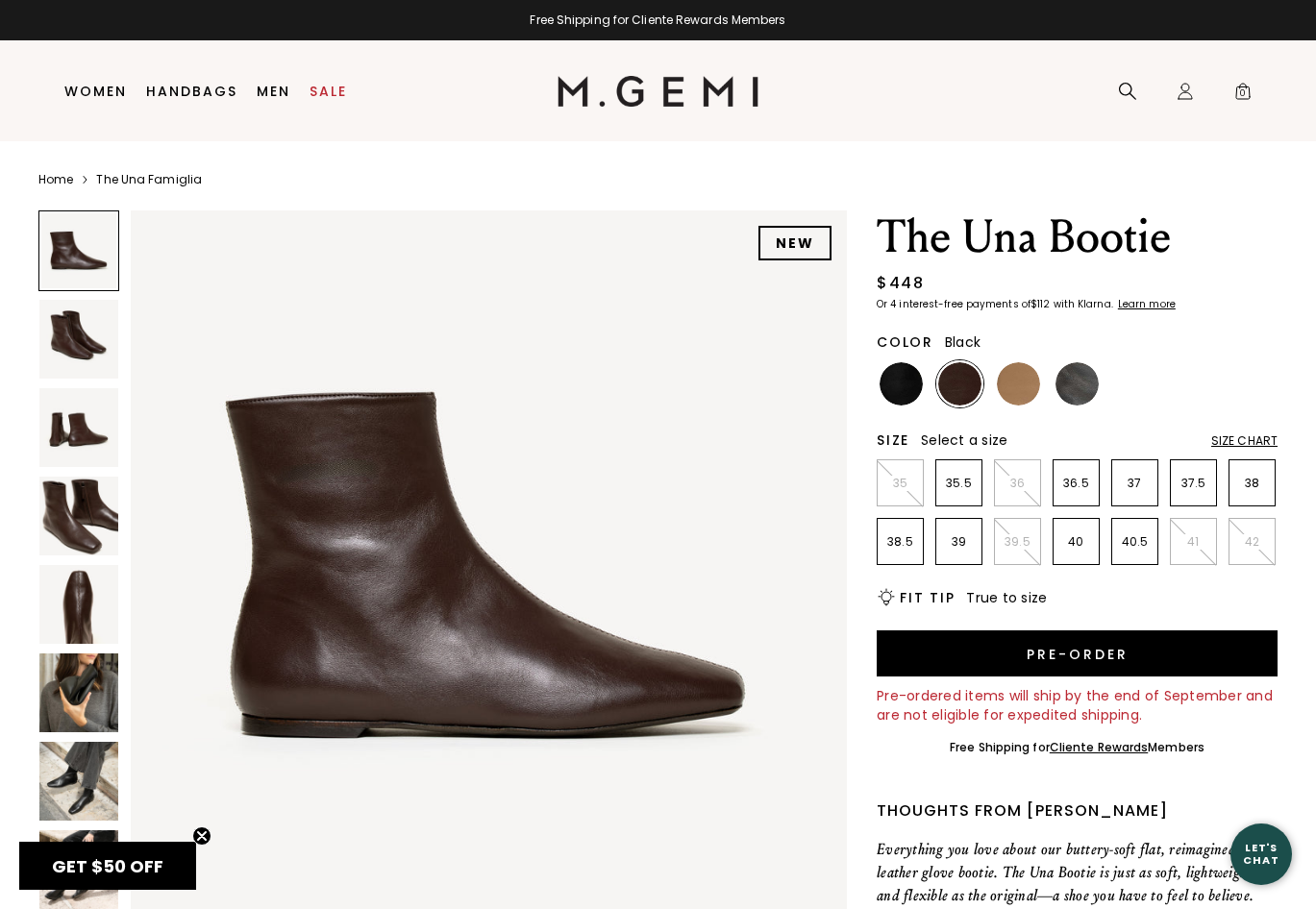
click at [901, 389] on img at bounding box center [901, 384] width 43 height 43
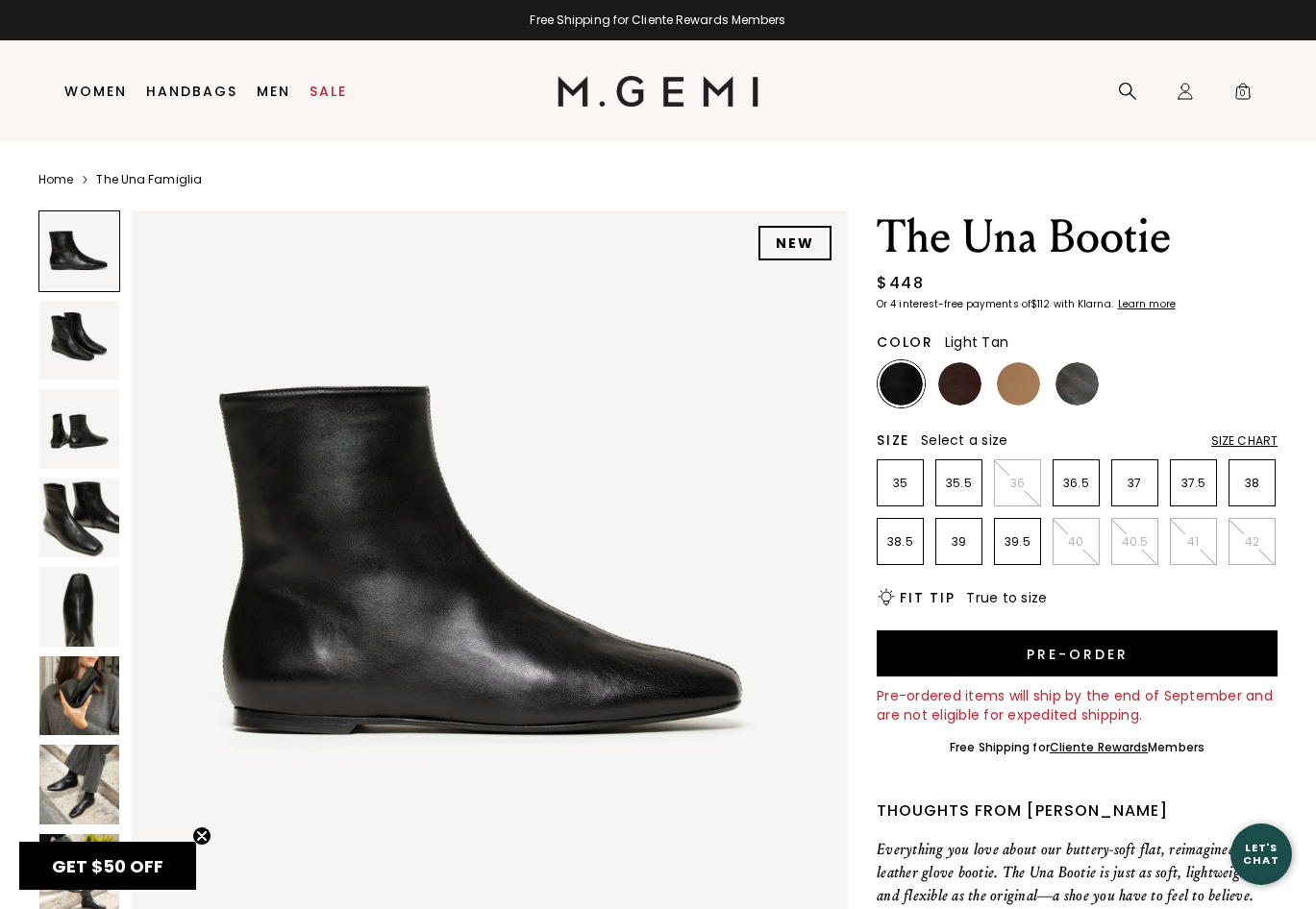
click at [1009, 388] on img at bounding box center [1019, 384] width 43 height 43
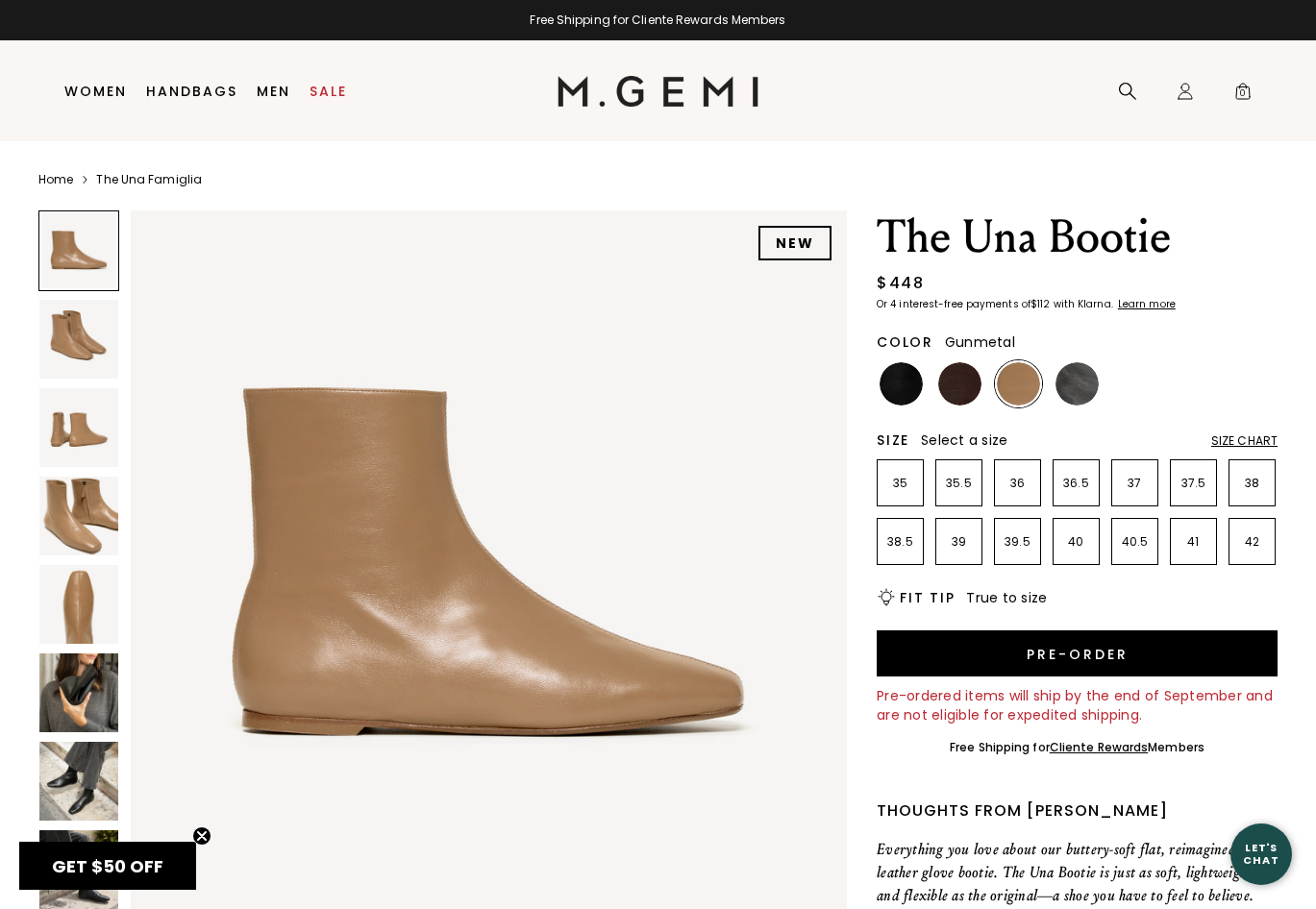
click at [1073, 388] on img at bounding box center [1077, 384] width 43 height 43
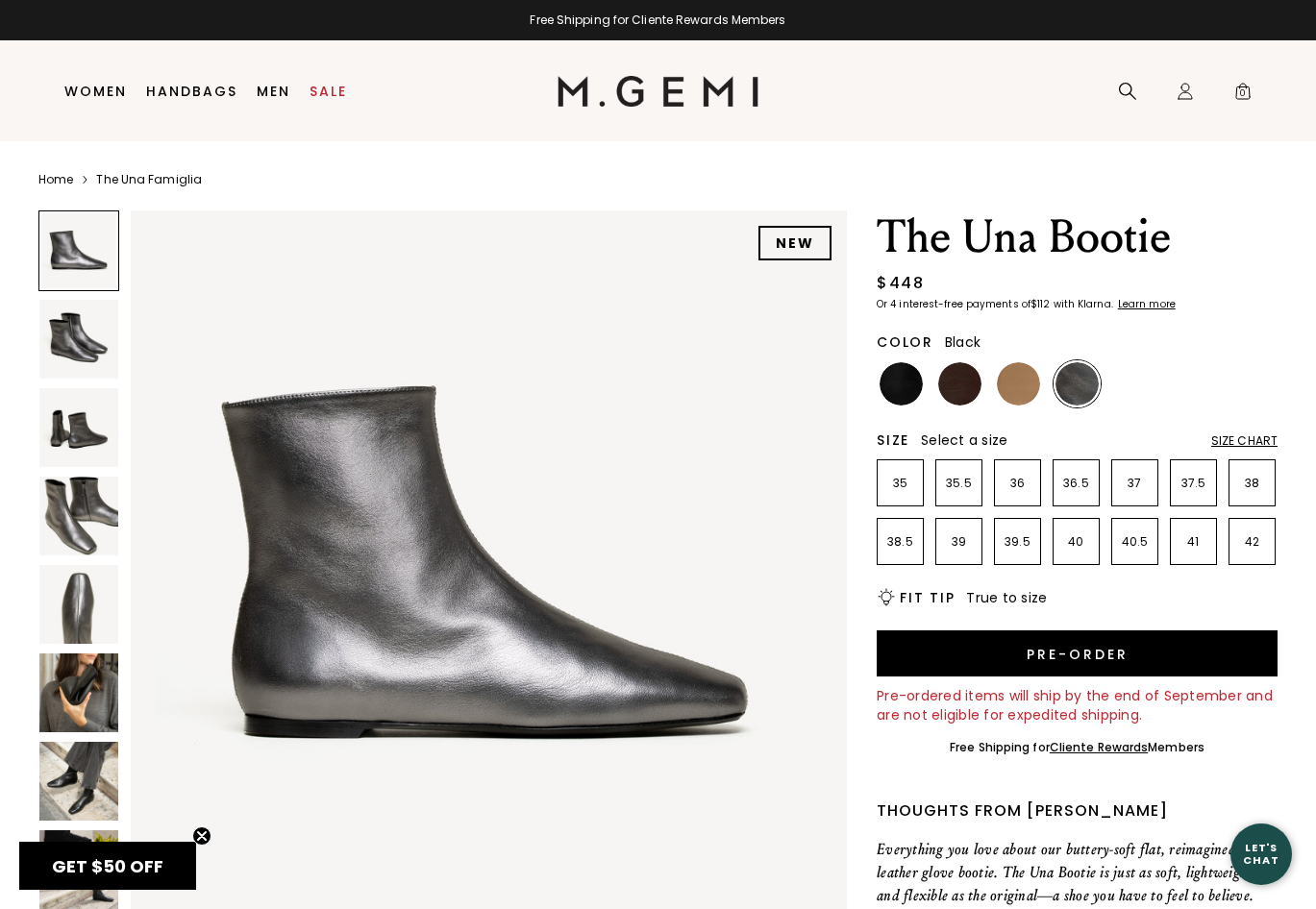
click at [916, 390] on img at bounding box center [901, 384] width 43 height 43
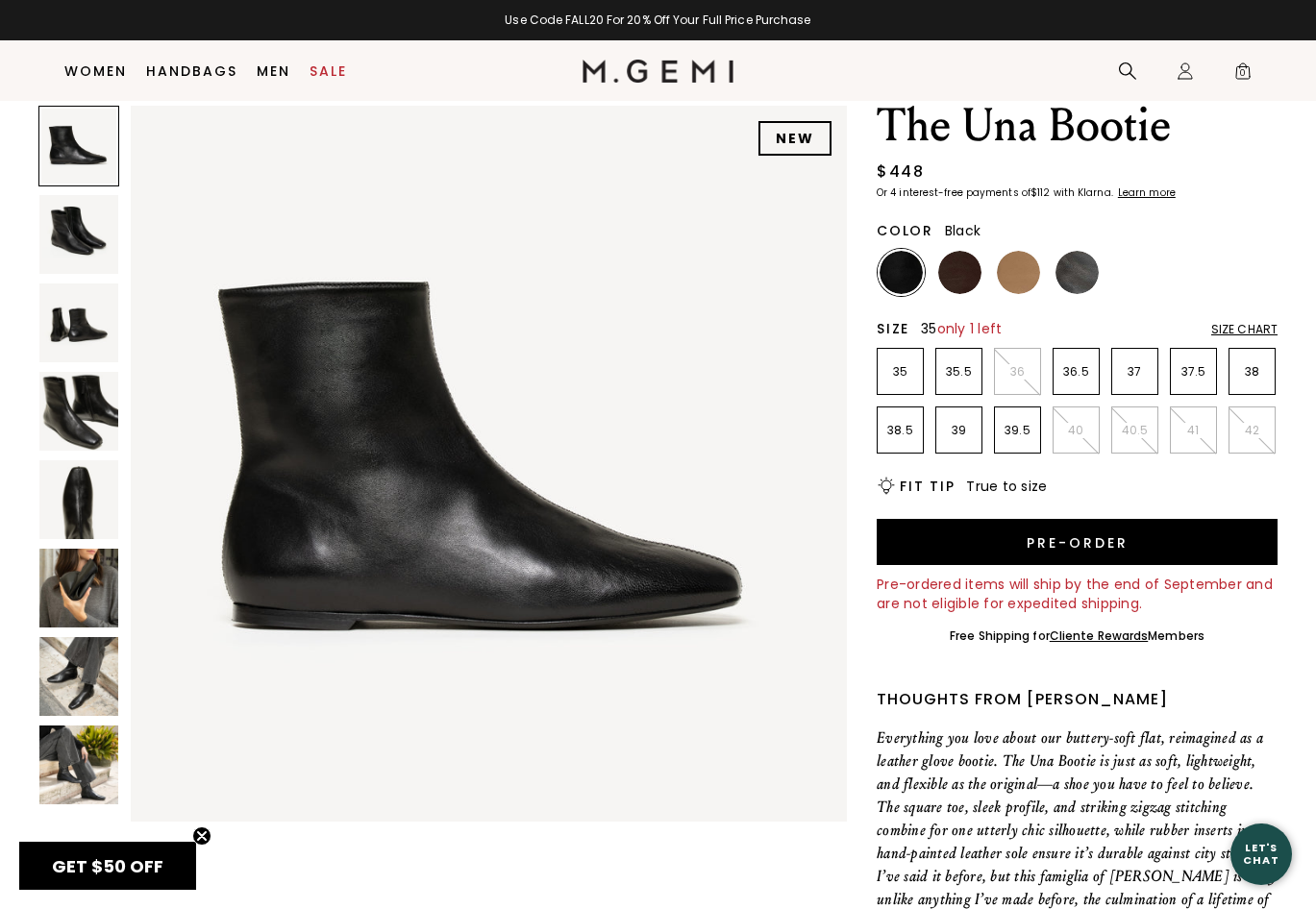
scroll to position [55, 0]
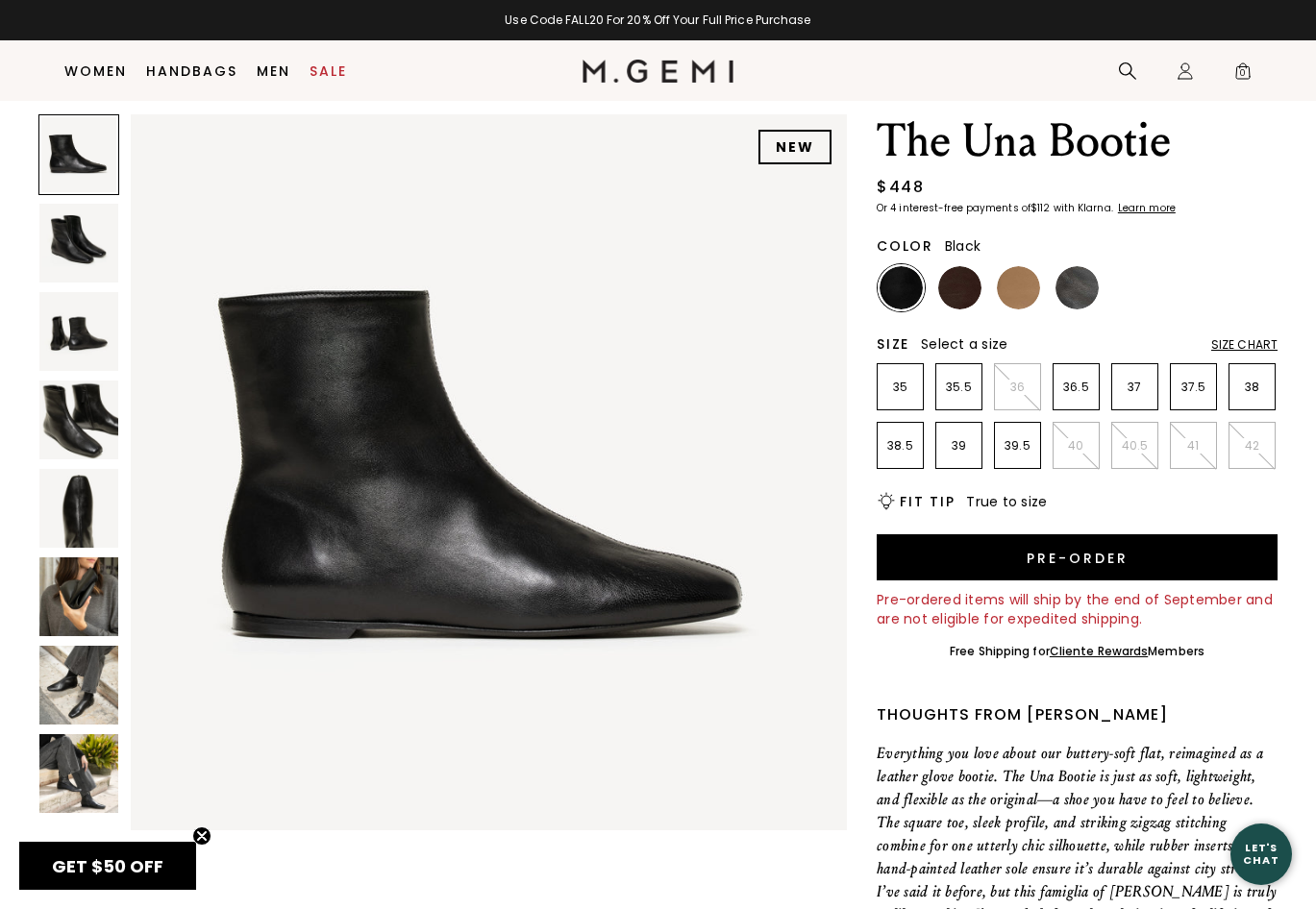
click at [72, 591] on img at bounding box center [79, 597] width 79 height 79
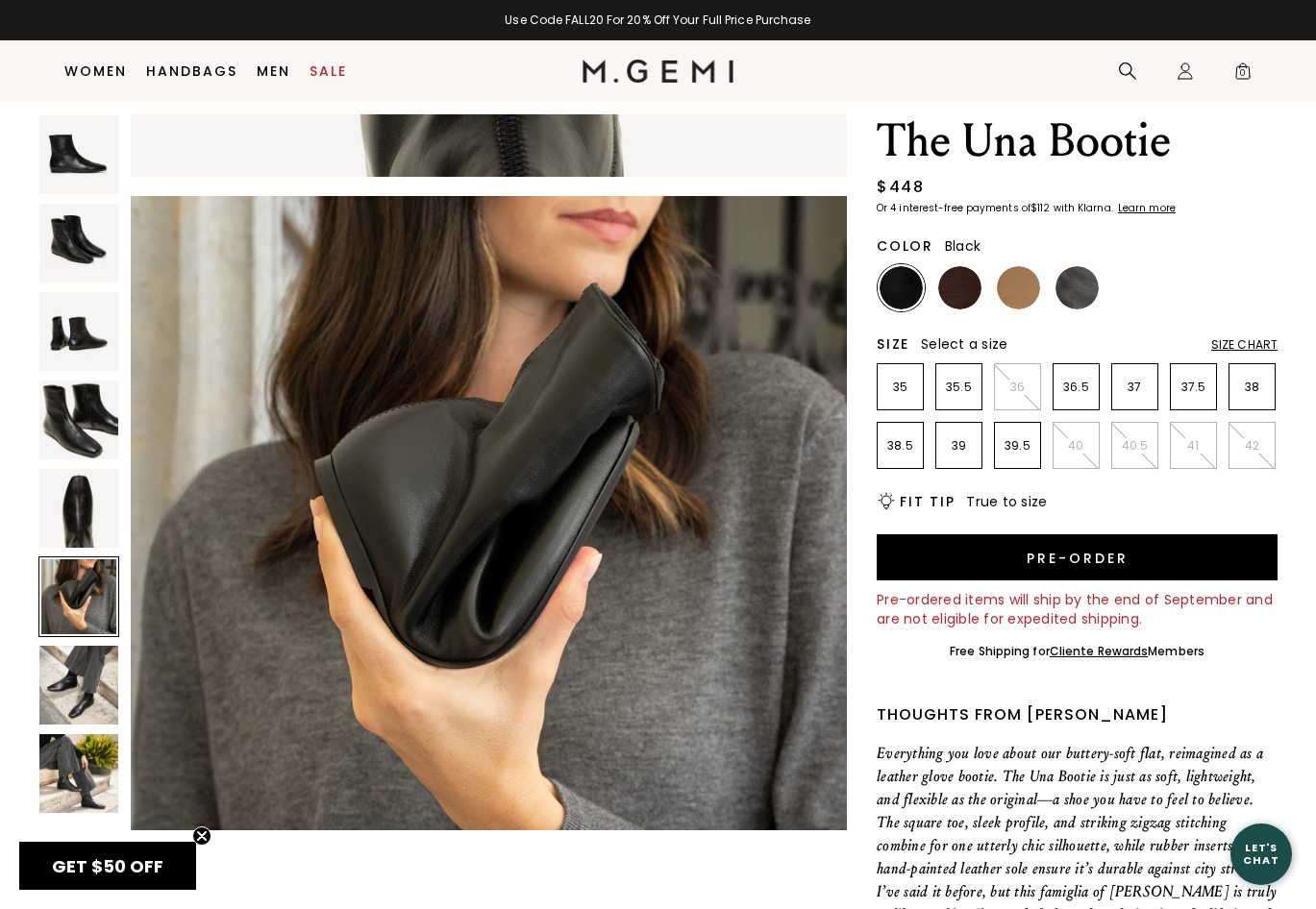
click at [75, 536] on img at bounding box center [79, 509] width 79 height 79
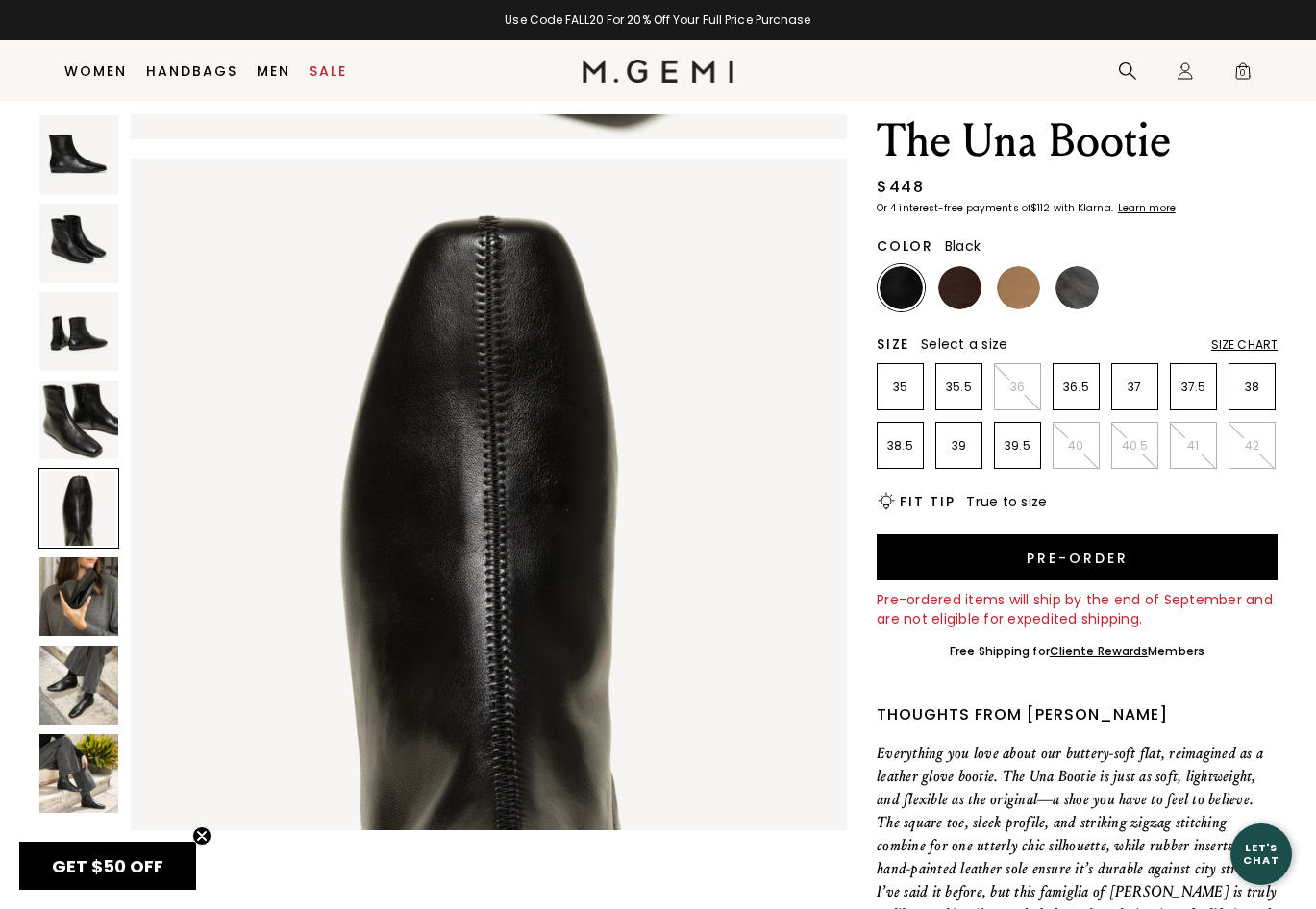
scroll to position [2876, 0]
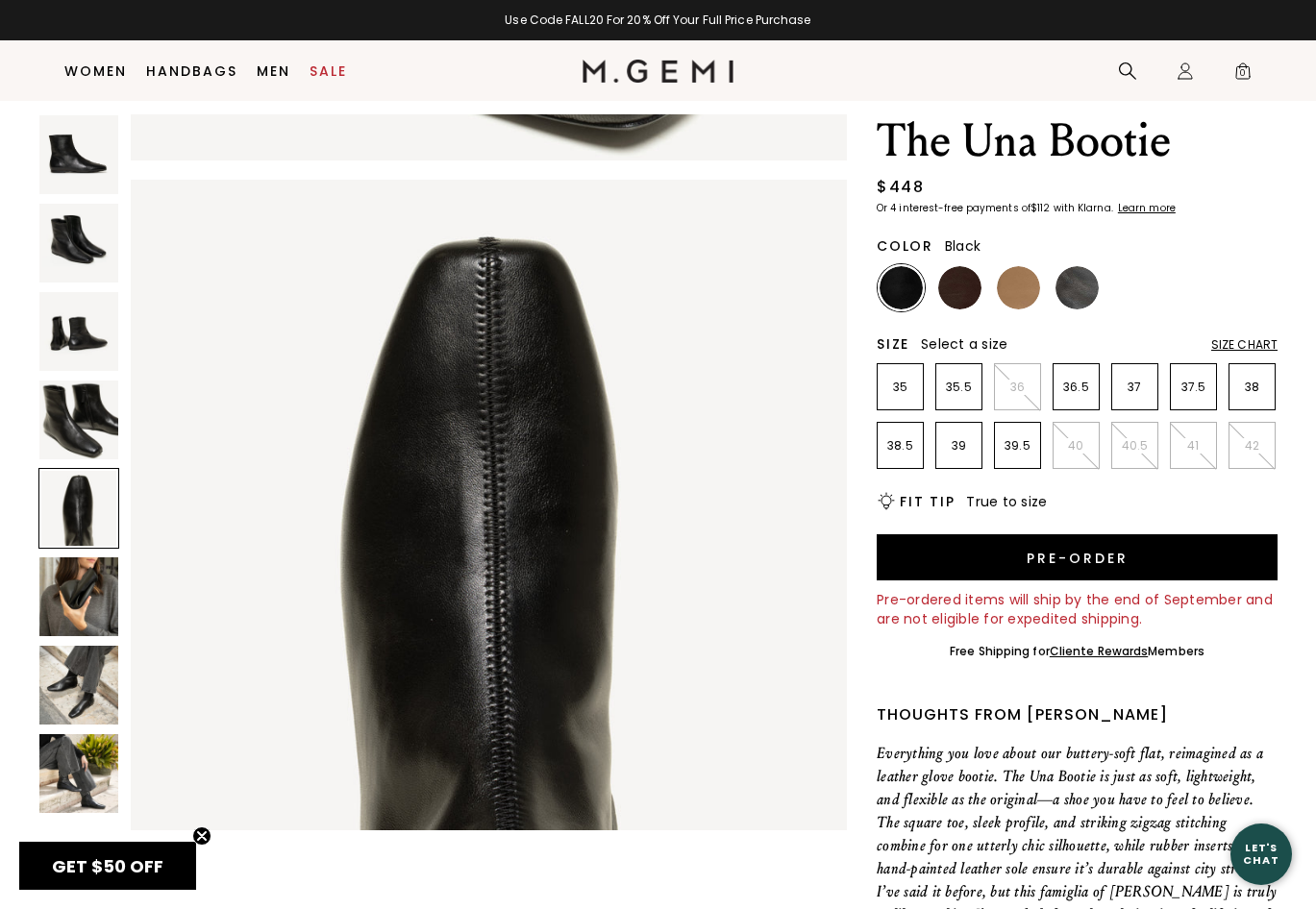
click at [82, 422] on img at bounding box center [79, 420] width 79 height 79
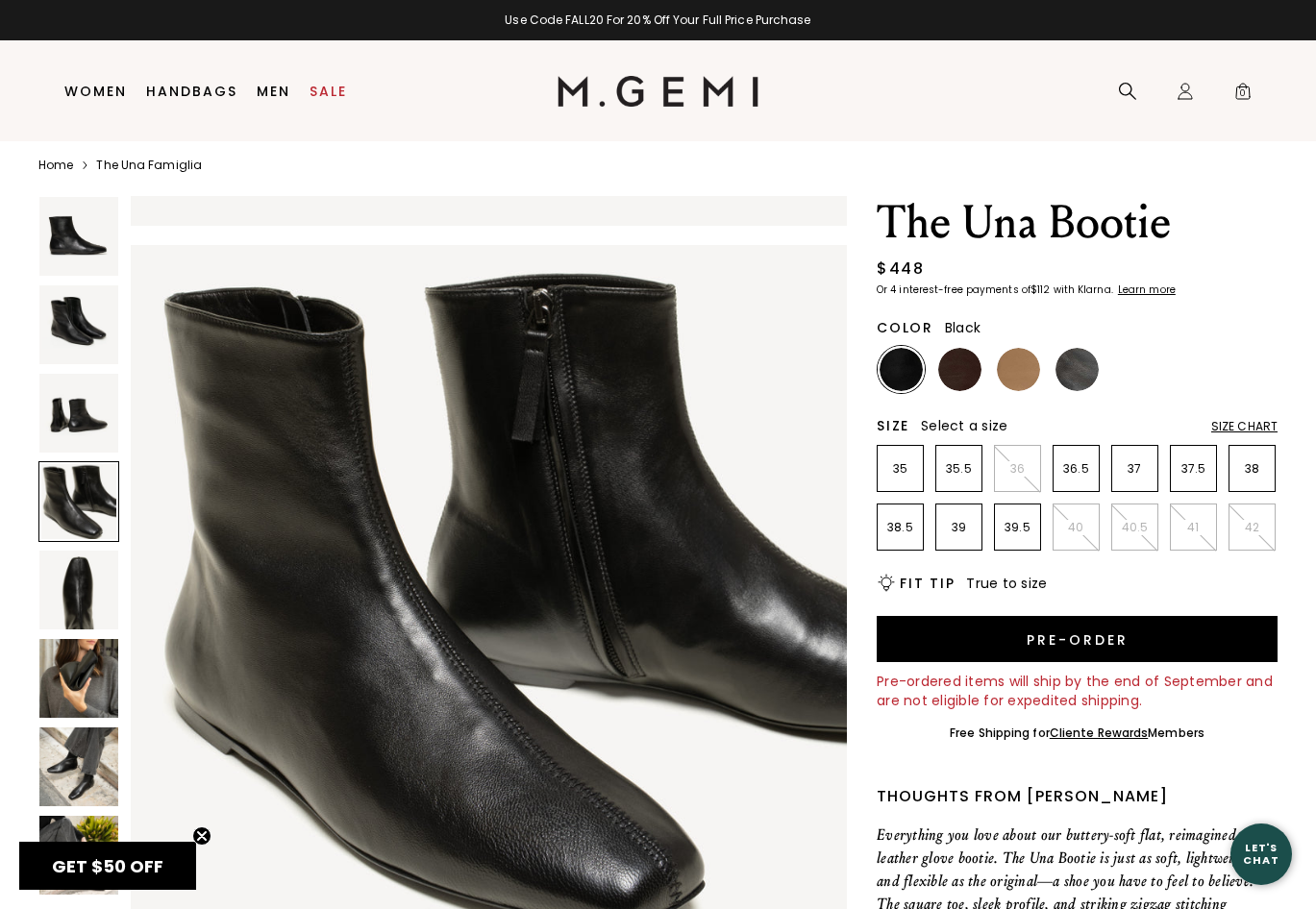
scroll to position [1, 0]
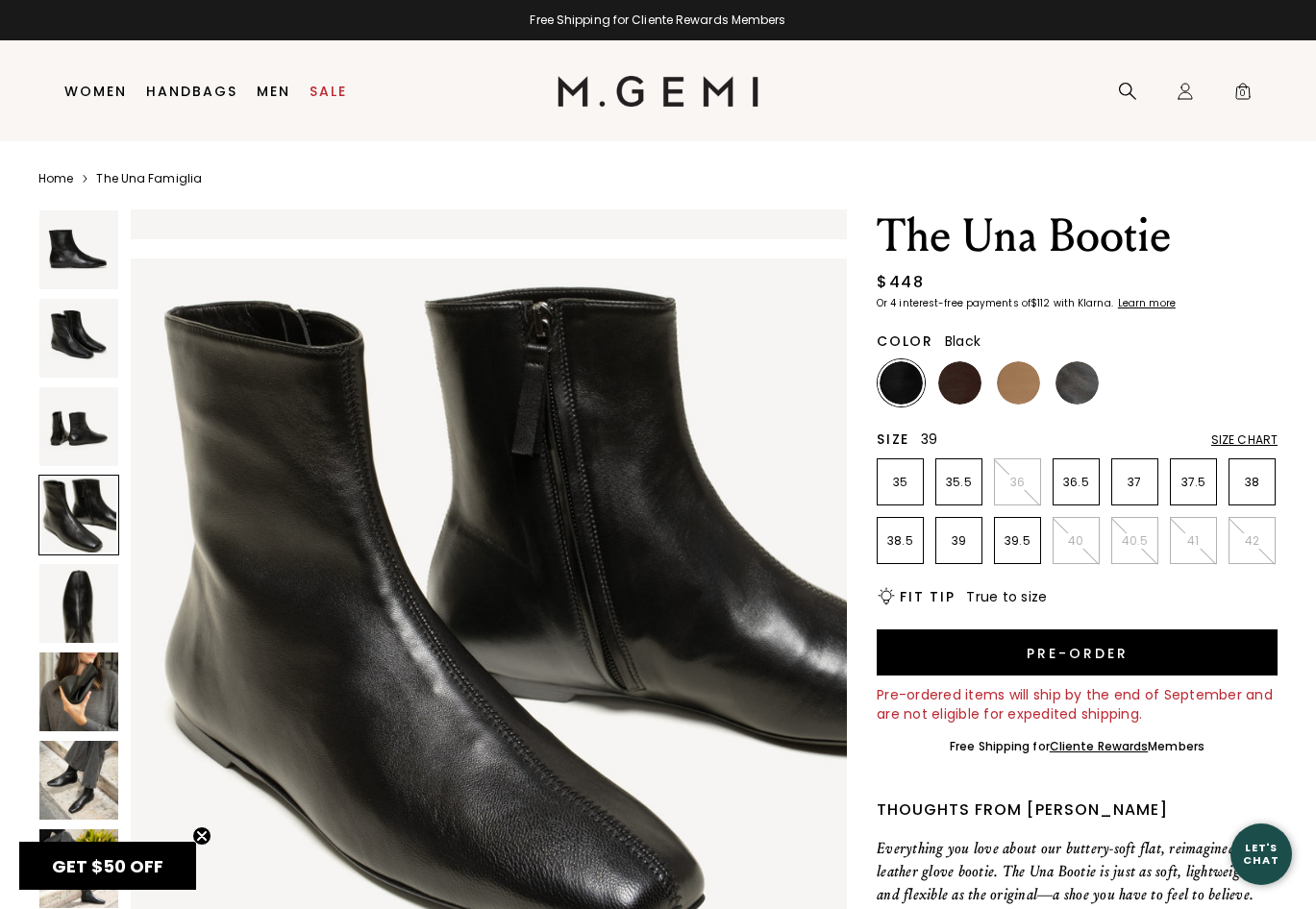
click at [970, 547] on p "39" at bounding box center [959, 541] width 45 height 16
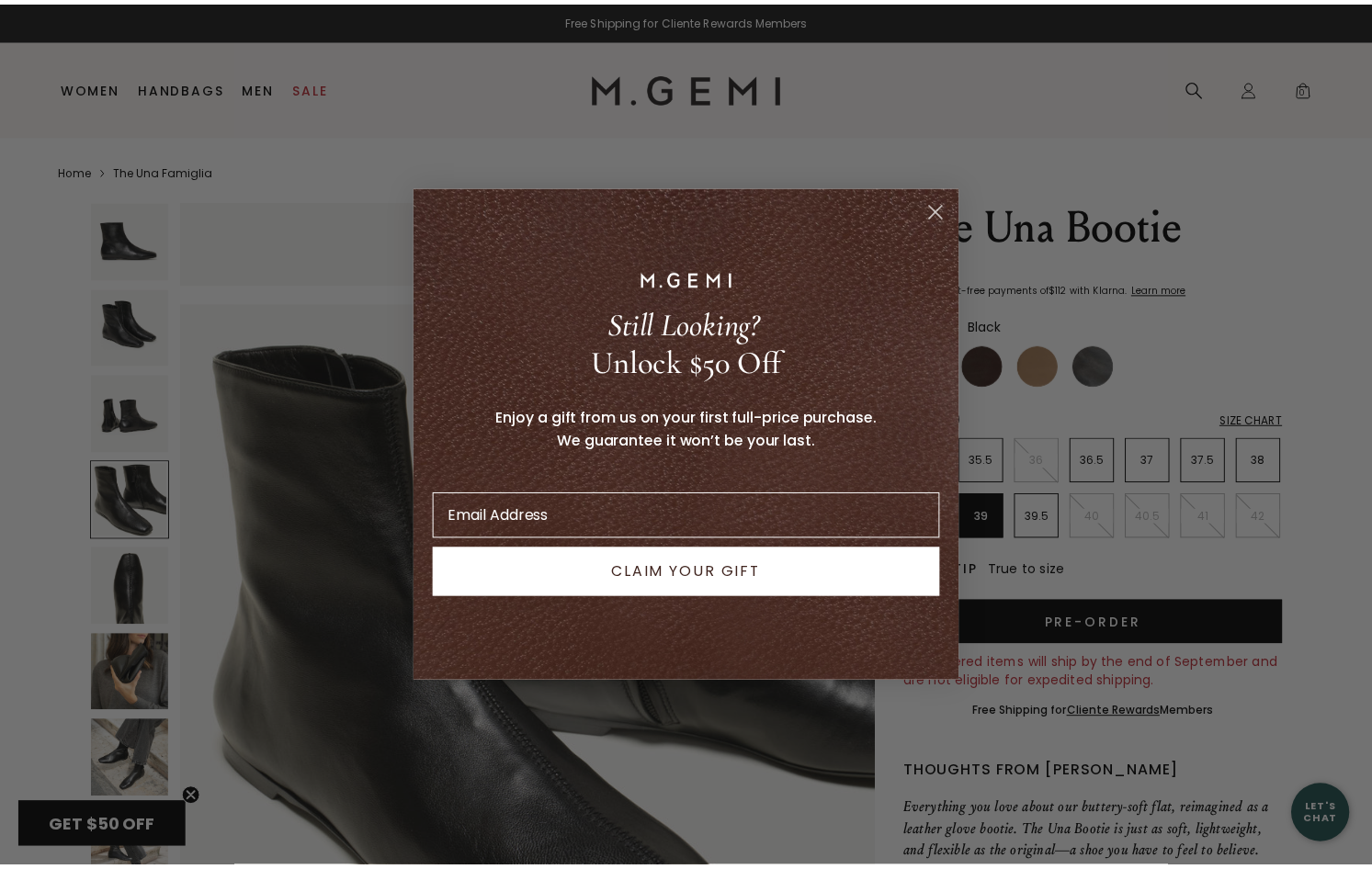
scroll to position [2118, 0]
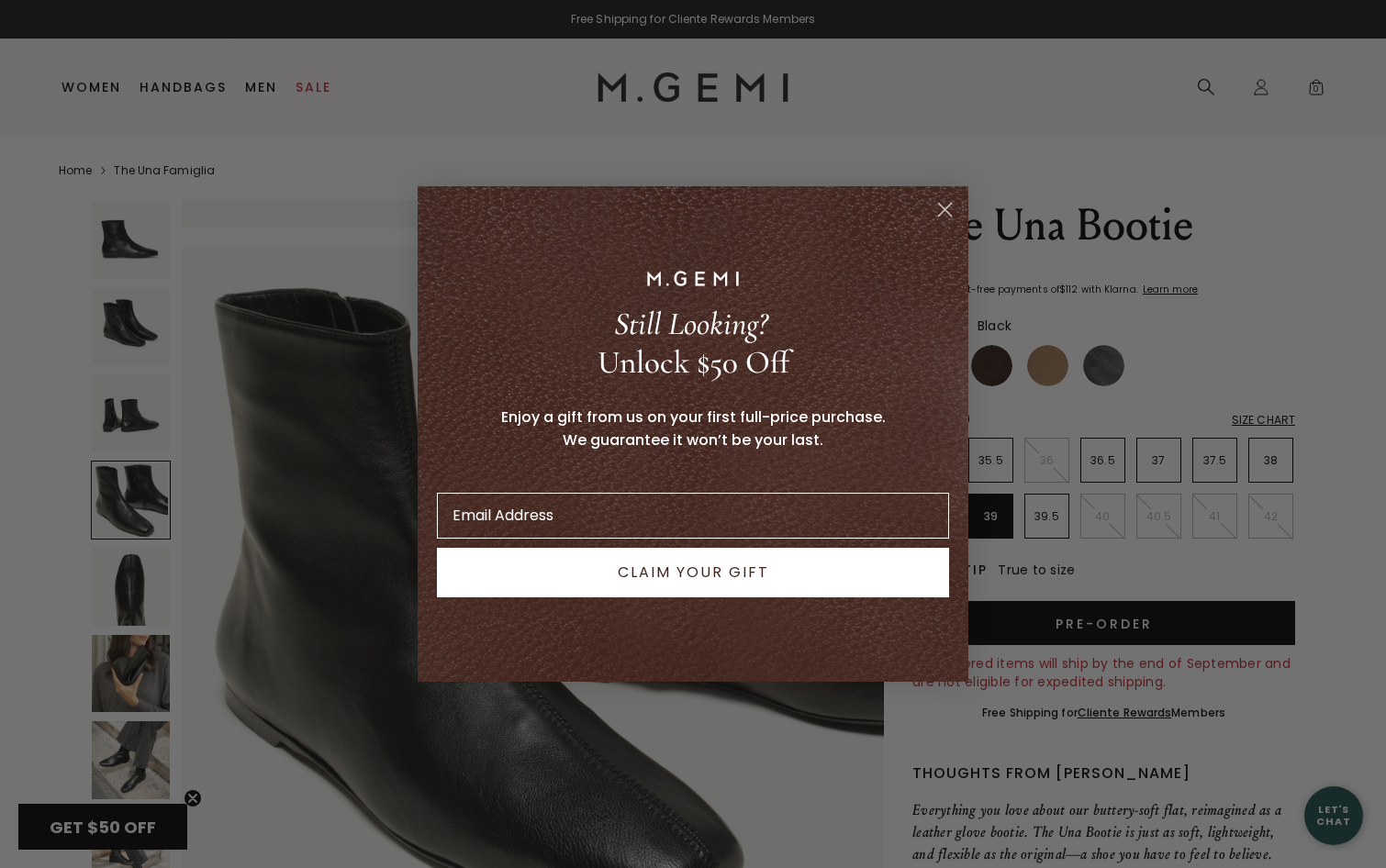
click at [945, 209] on icon "Close dialog" at bounding box center [945, 210] width 13 height 13
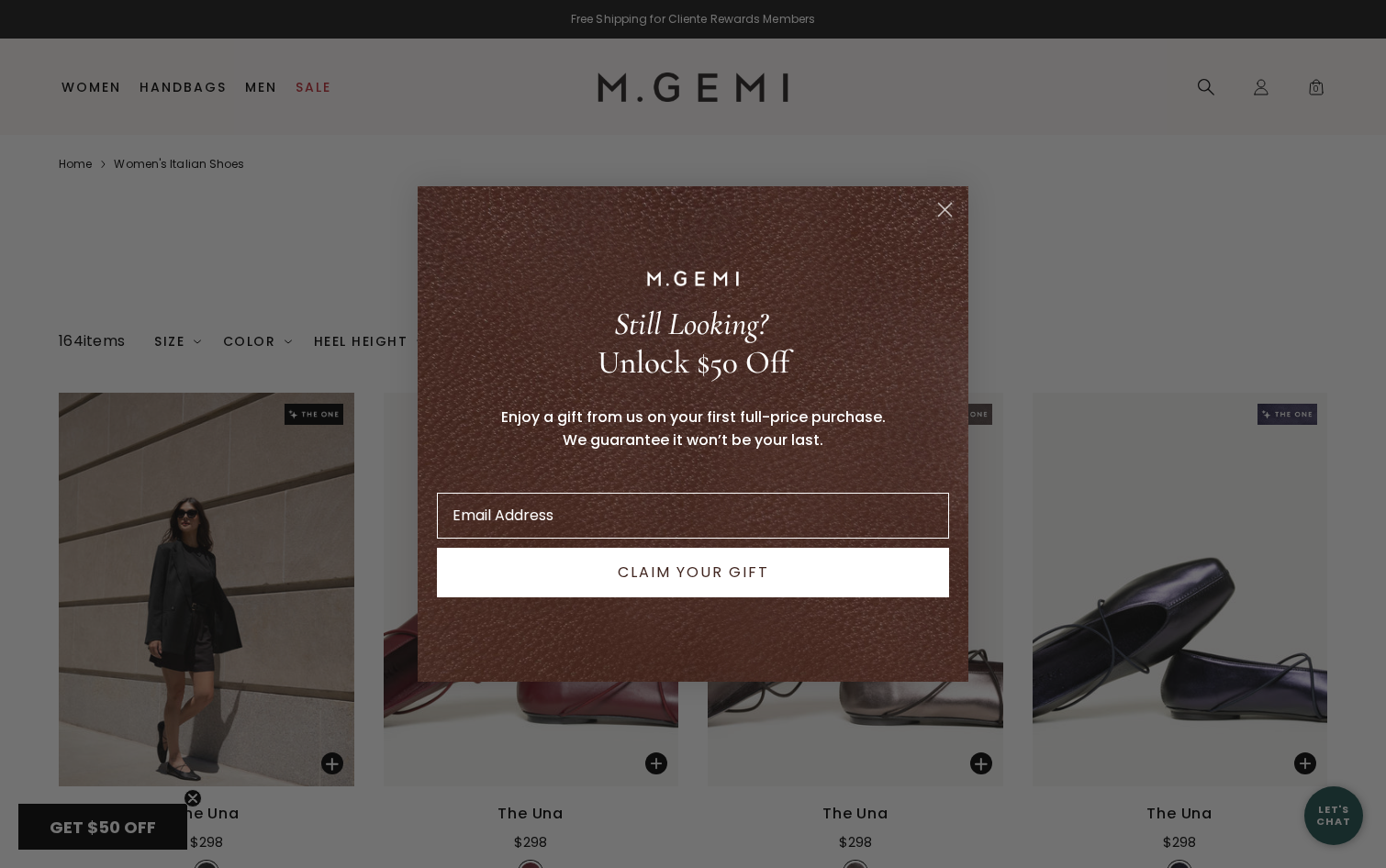
click at [951, 209] on circle "Close dialog" at bounding box center [945, 209] width 30 height 30
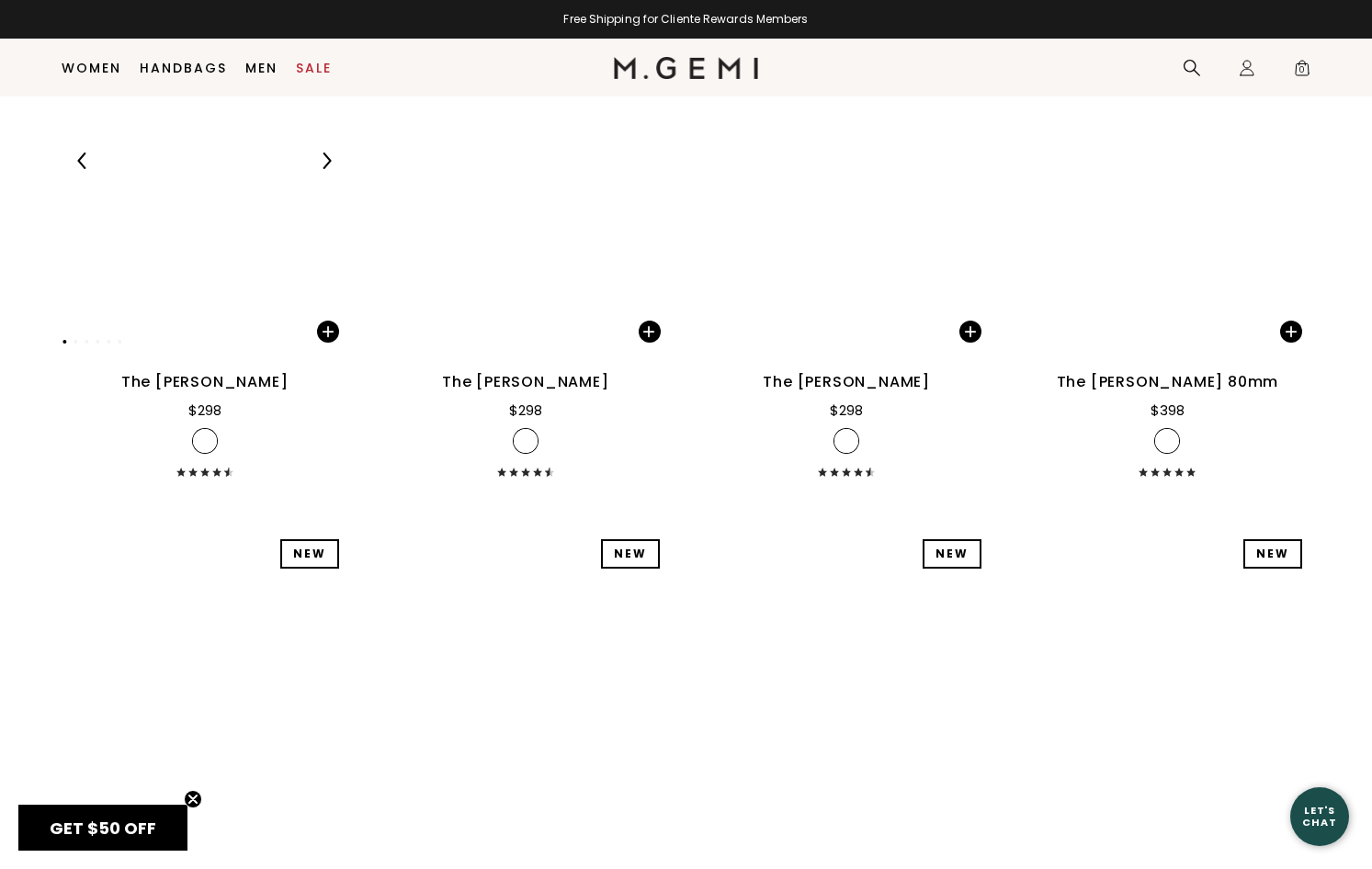
scroll to position [16238, 0]
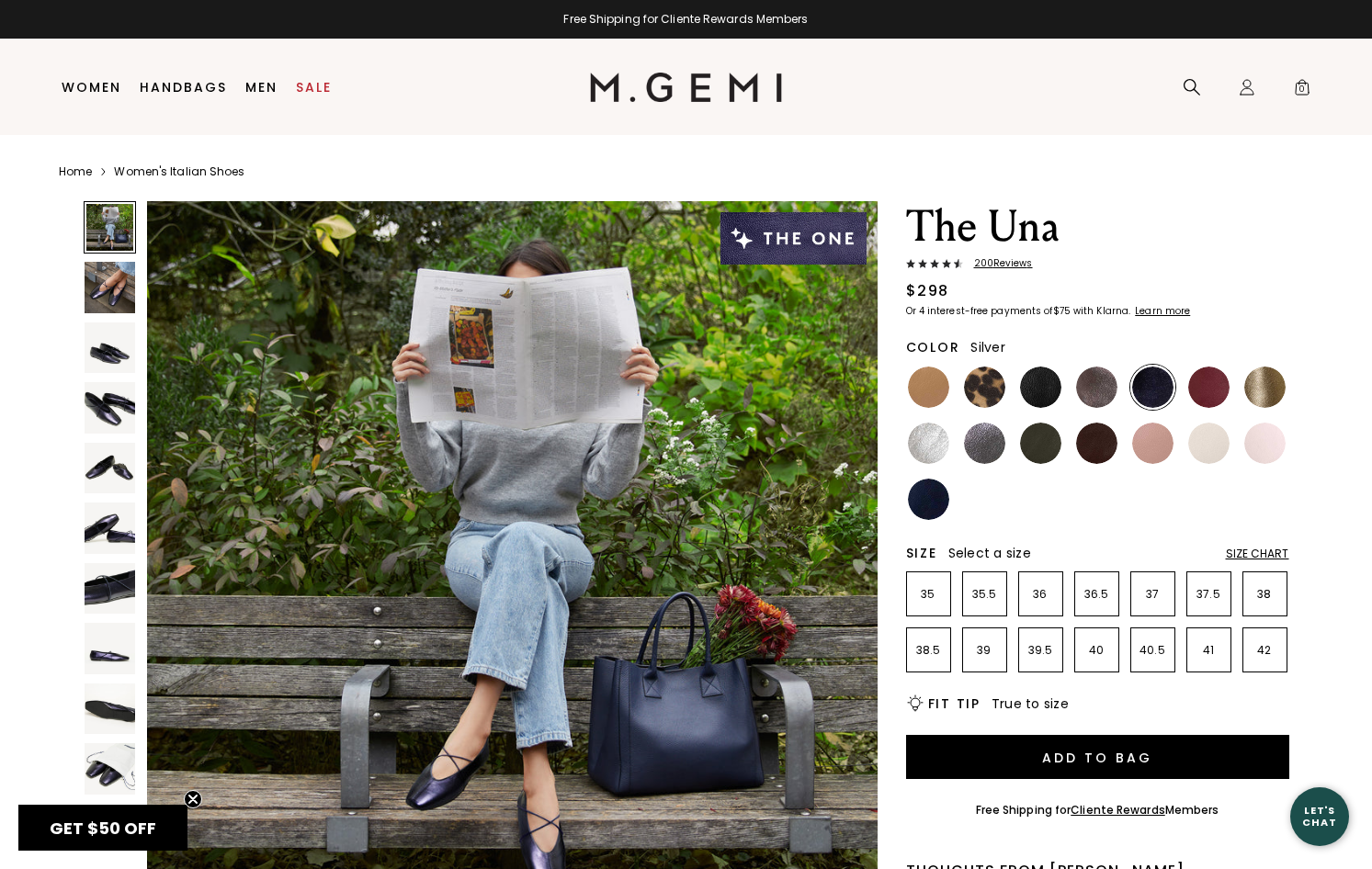
click at [930, 495] on img at bounding box center [929, 500] width 42 height 42
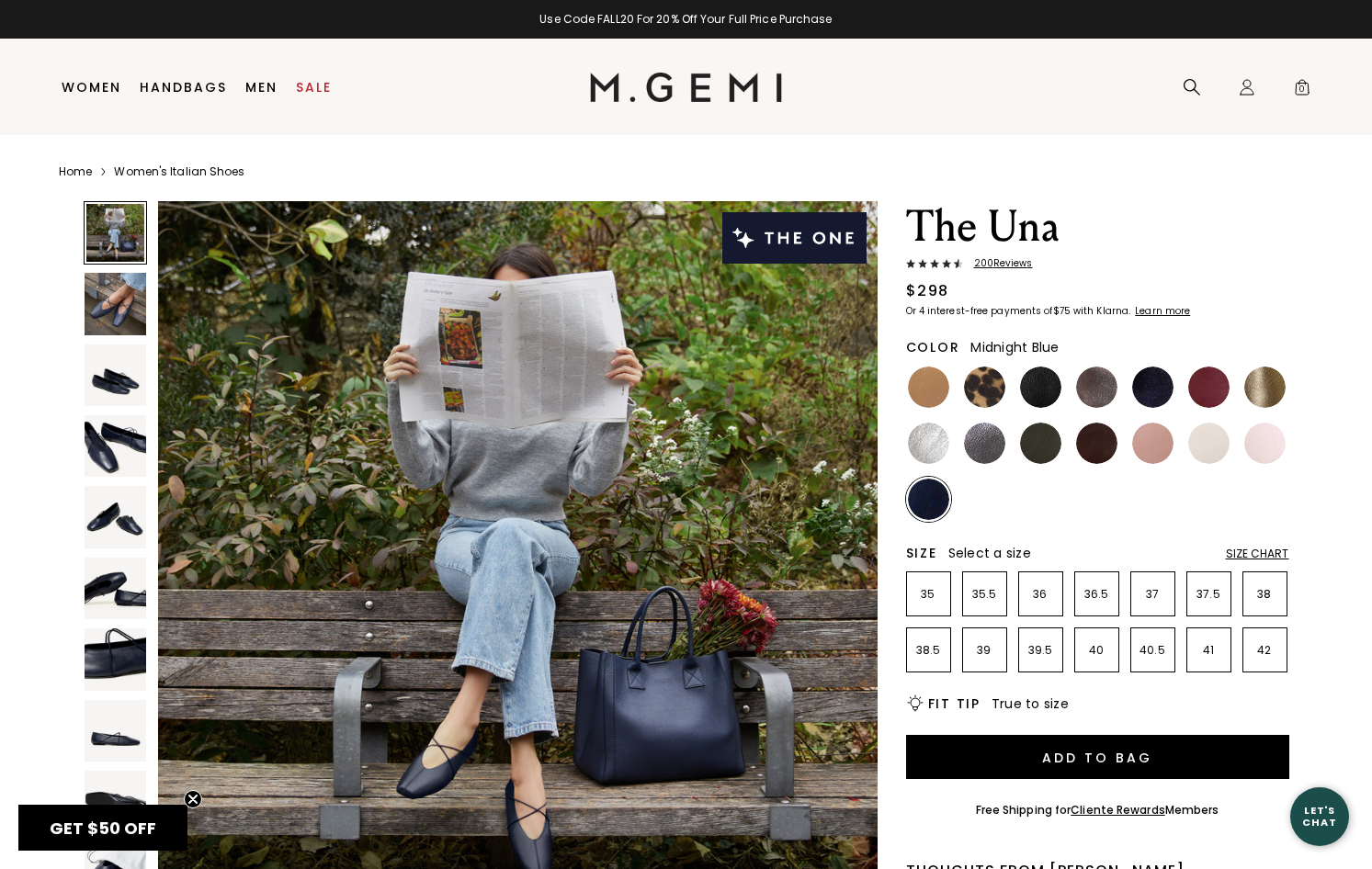
click at [1160, 394] on img at bounding box center [1154, 387] width 42 height 42
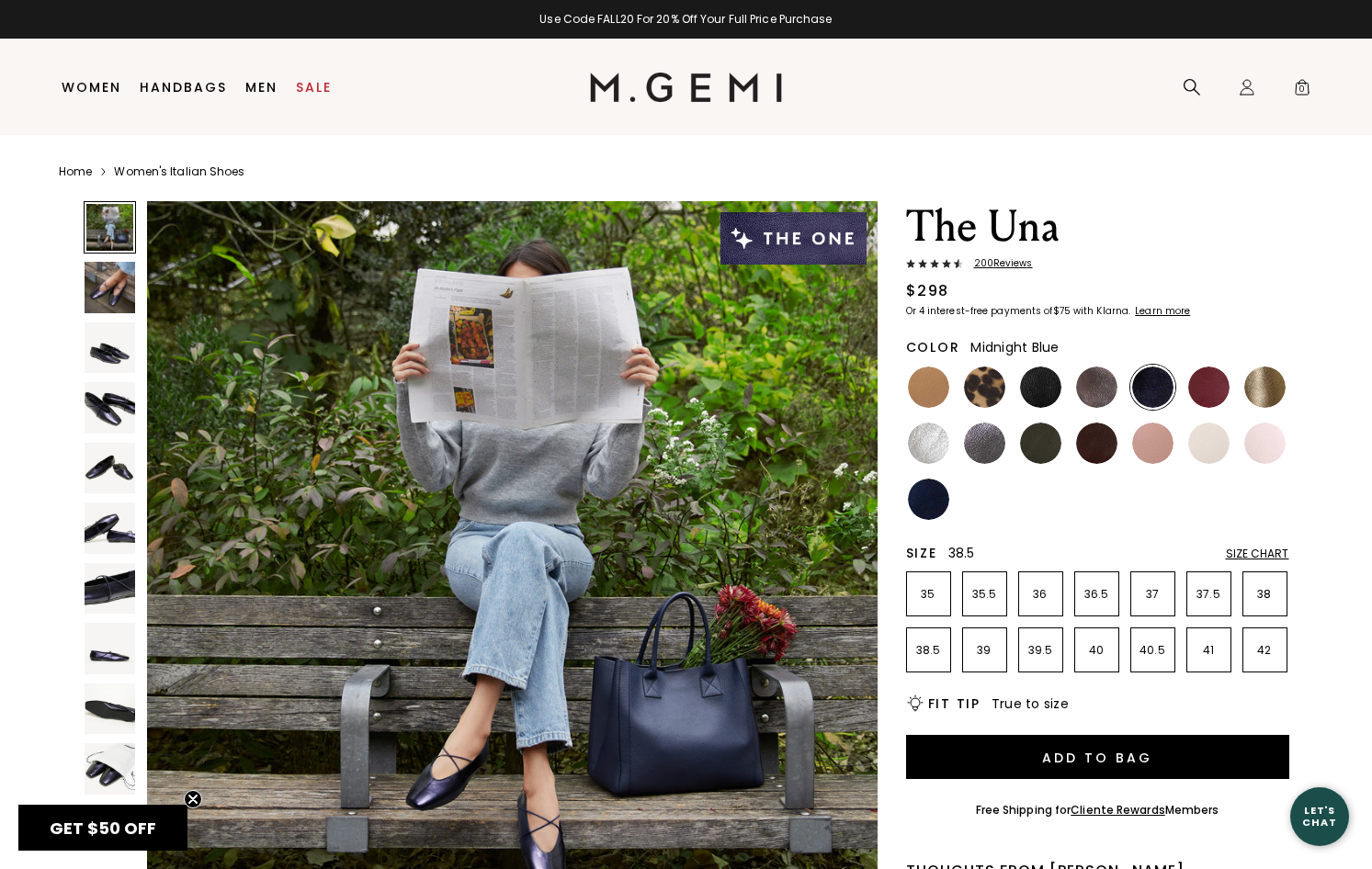
click at [932, 649] on p "38.5" at bounding box center [929, 651] width 43 height 15
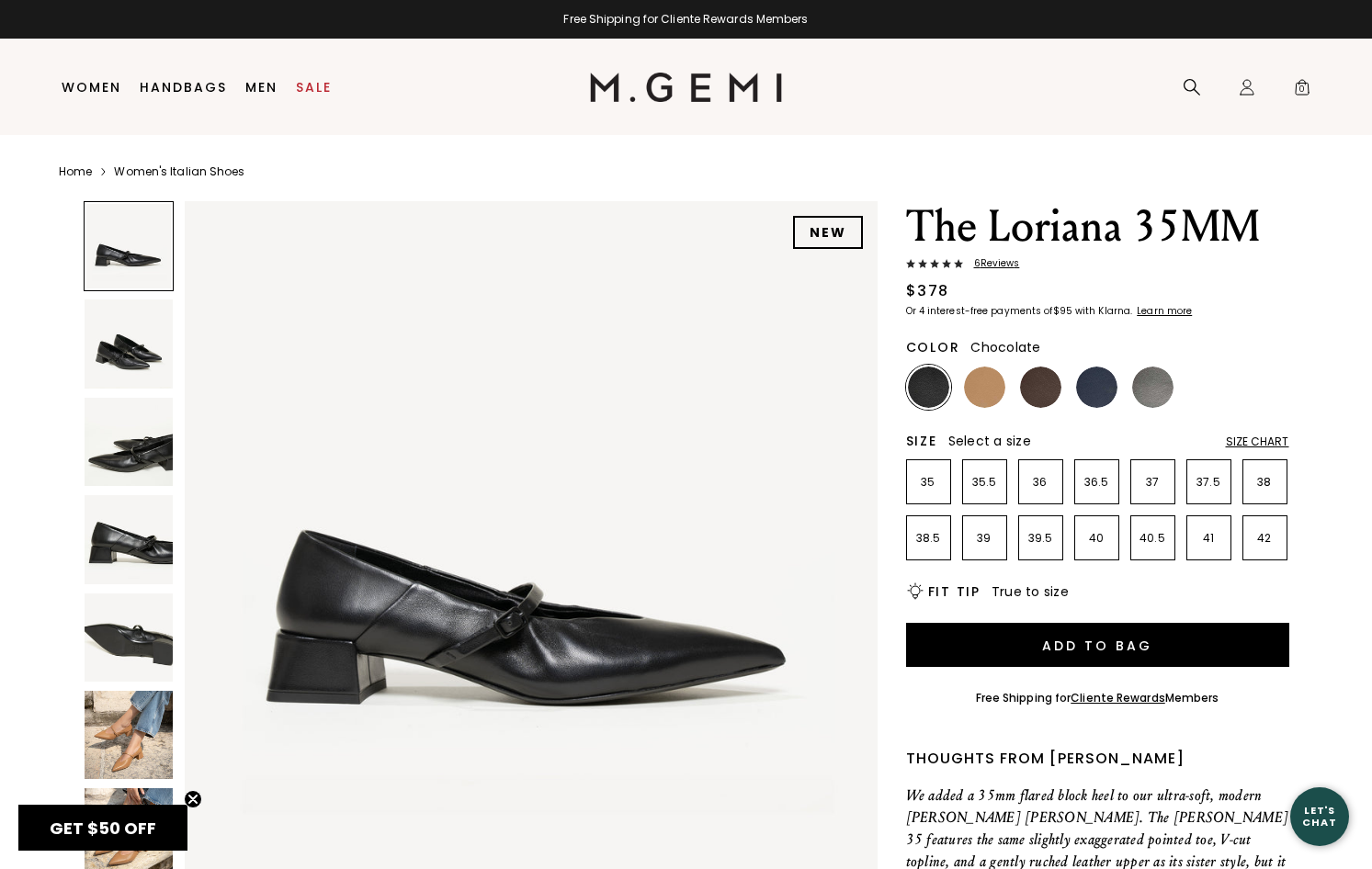
drag, startPoint x: 1040, startPoint y: 397, endPoint x: 1058, endPoint y: 411, distance: 22.8
click at [1040, 397] on img at bounding box center [1041, 387] width 42 height 42
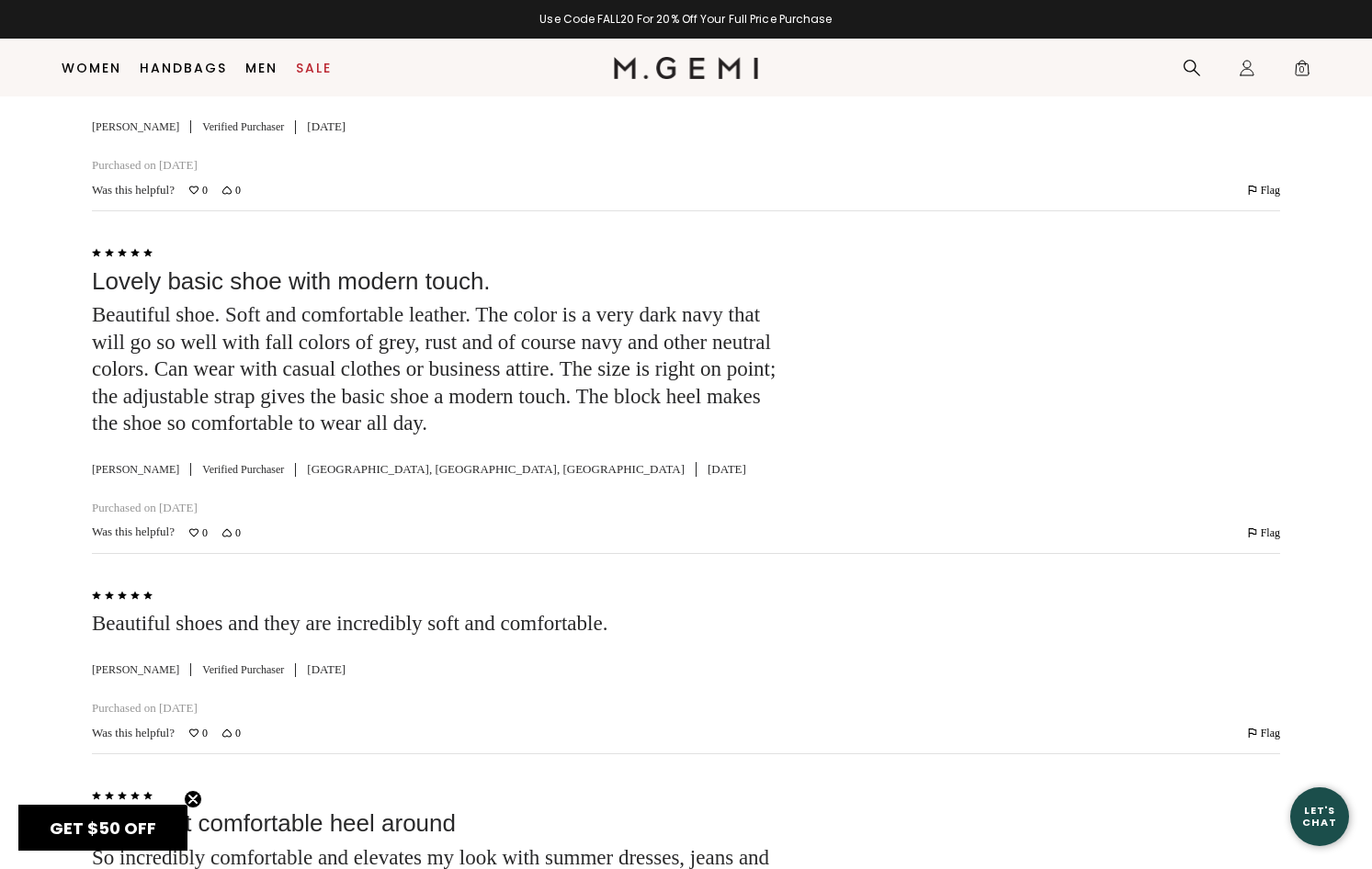
scroll to position [2809, 0]
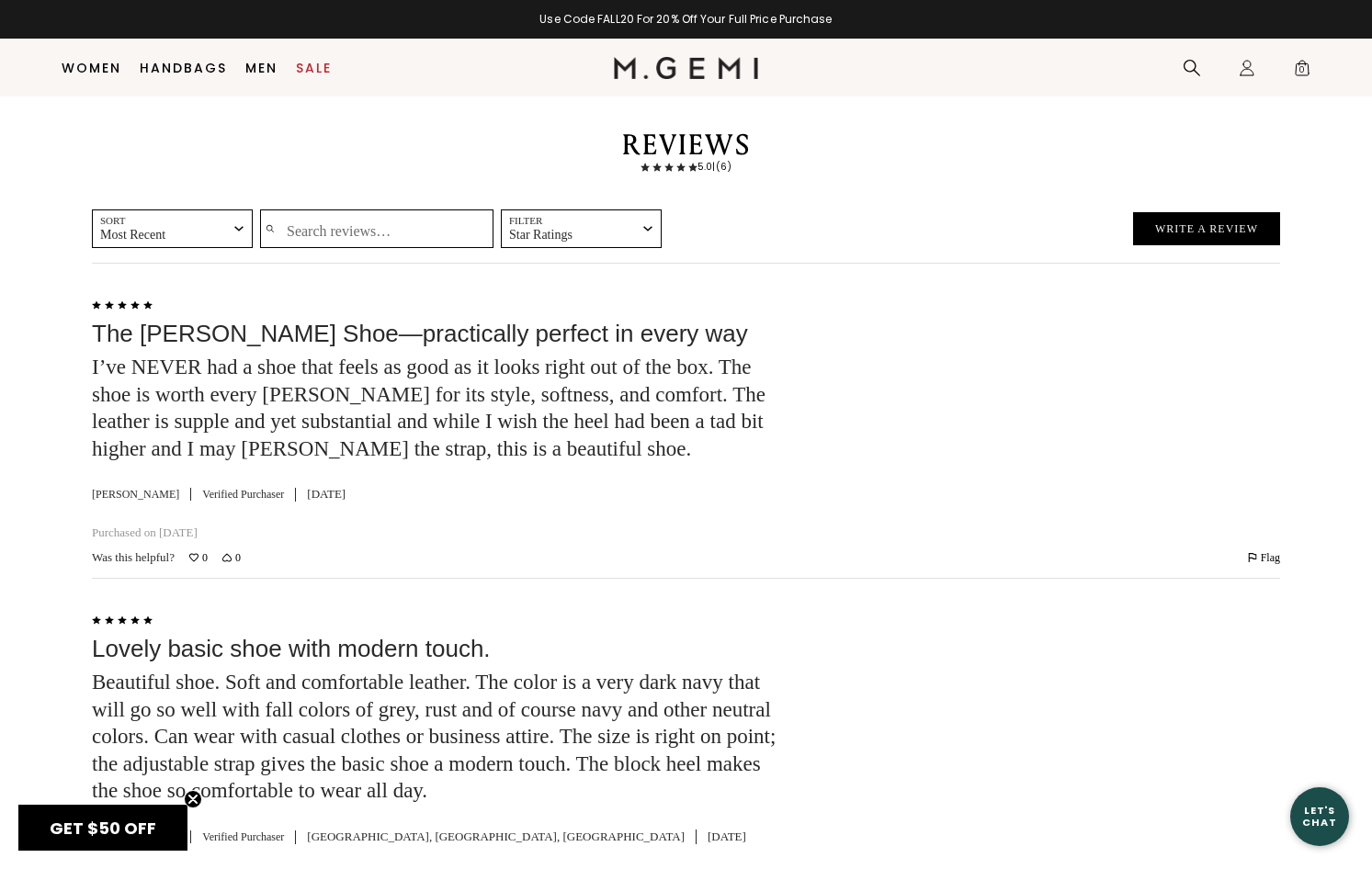
click at [658, 210] on button "Filter Star Ratings" at bounding box center [581, 229] width 161 height 39
click at [796, 210] on div "Sort Most Recent check Most Recent Most Helpful Oldest Highest Rated Lowest Rat…" at bounding box center [686, 230] width 1189 height 43
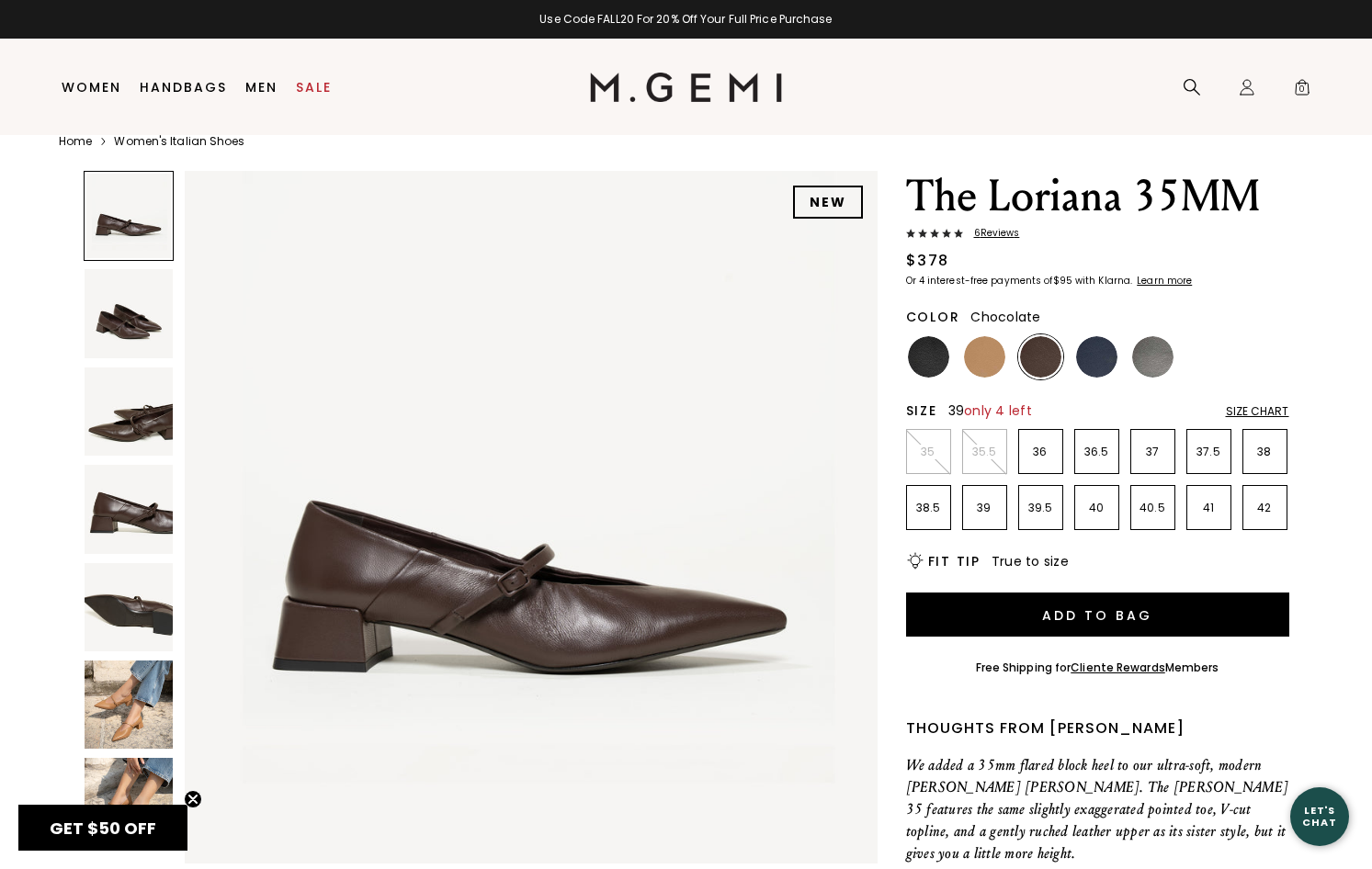
scroll to position [2, 0]
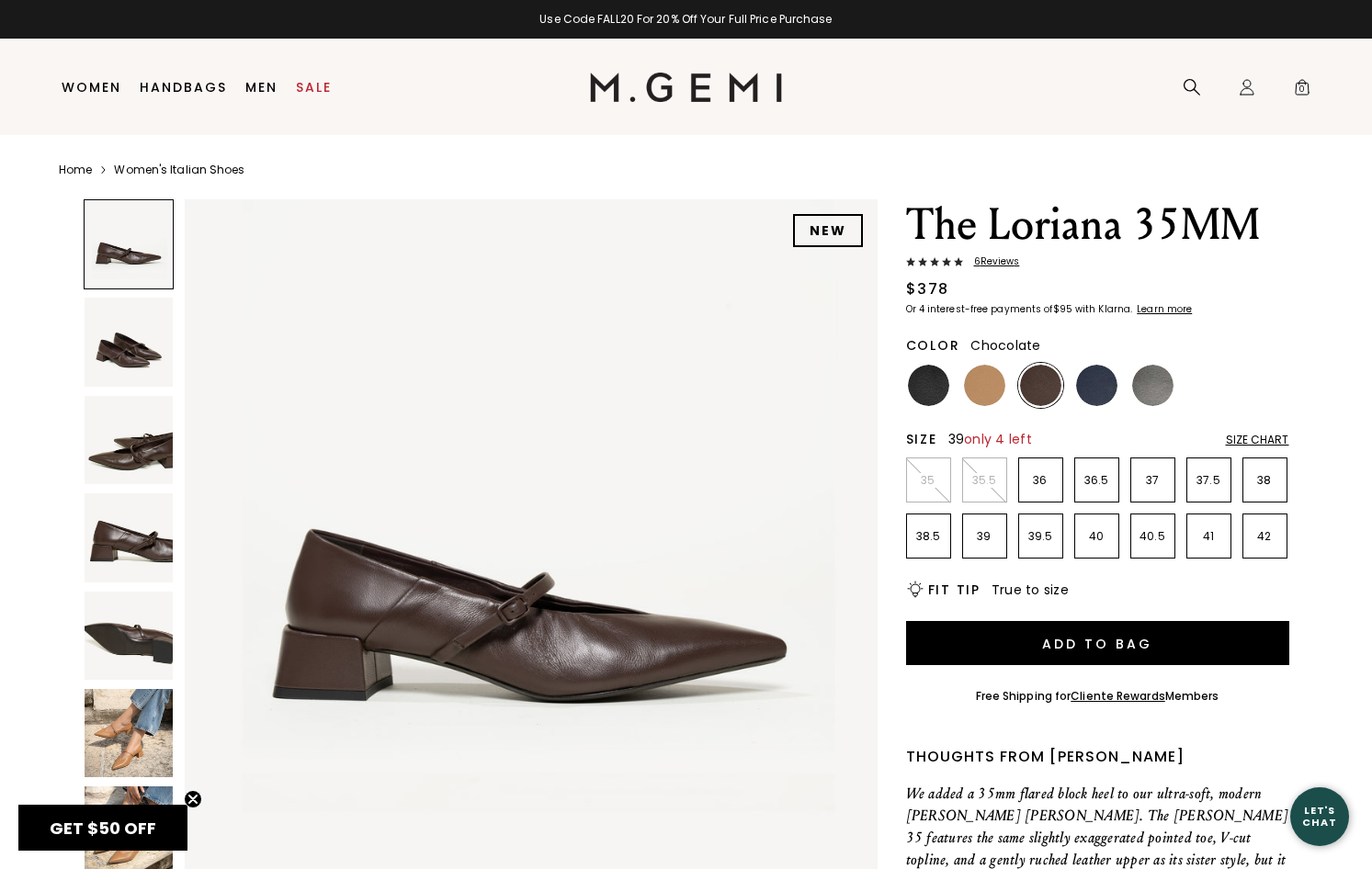
click at [980, 531] on p "39" at bounding box center [986, 537] width 43 height 15
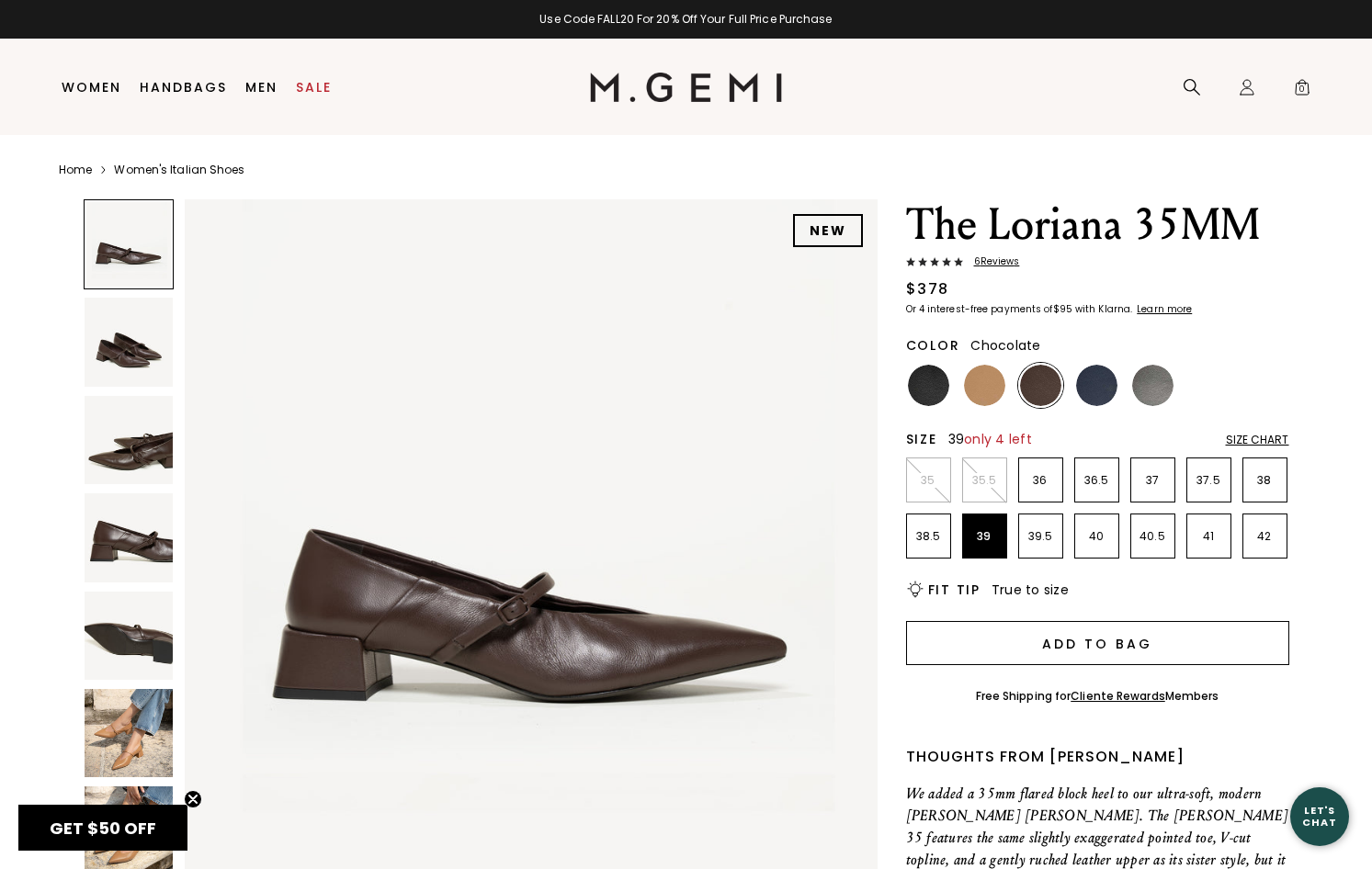
scroll to position [0, 0]
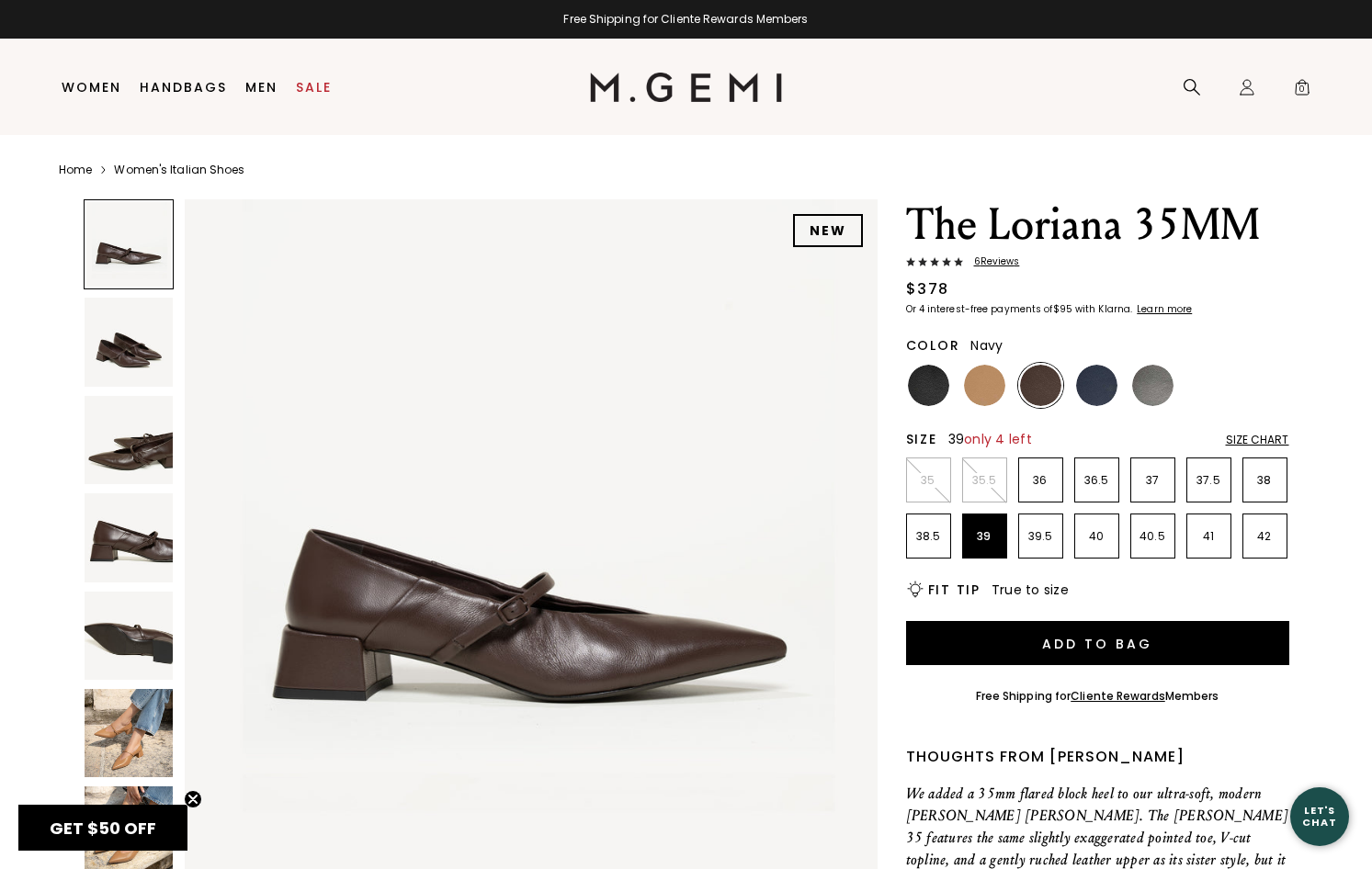
click at [1106, 381] on img at bounding box center [1097, 385] width 42 height 42
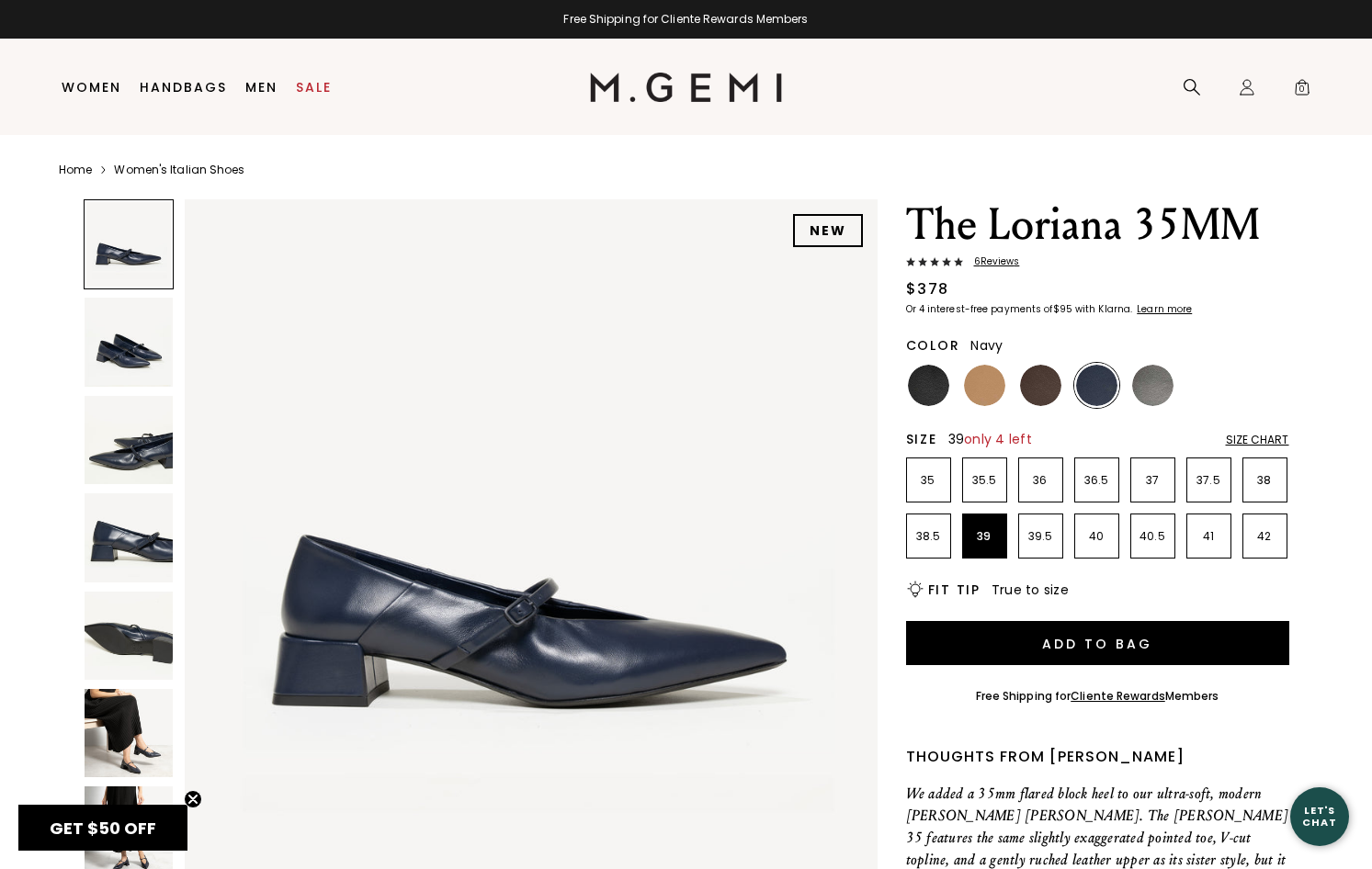
click at [1150, 381] on img at bounding box center [1154, 385] width 42 height 42
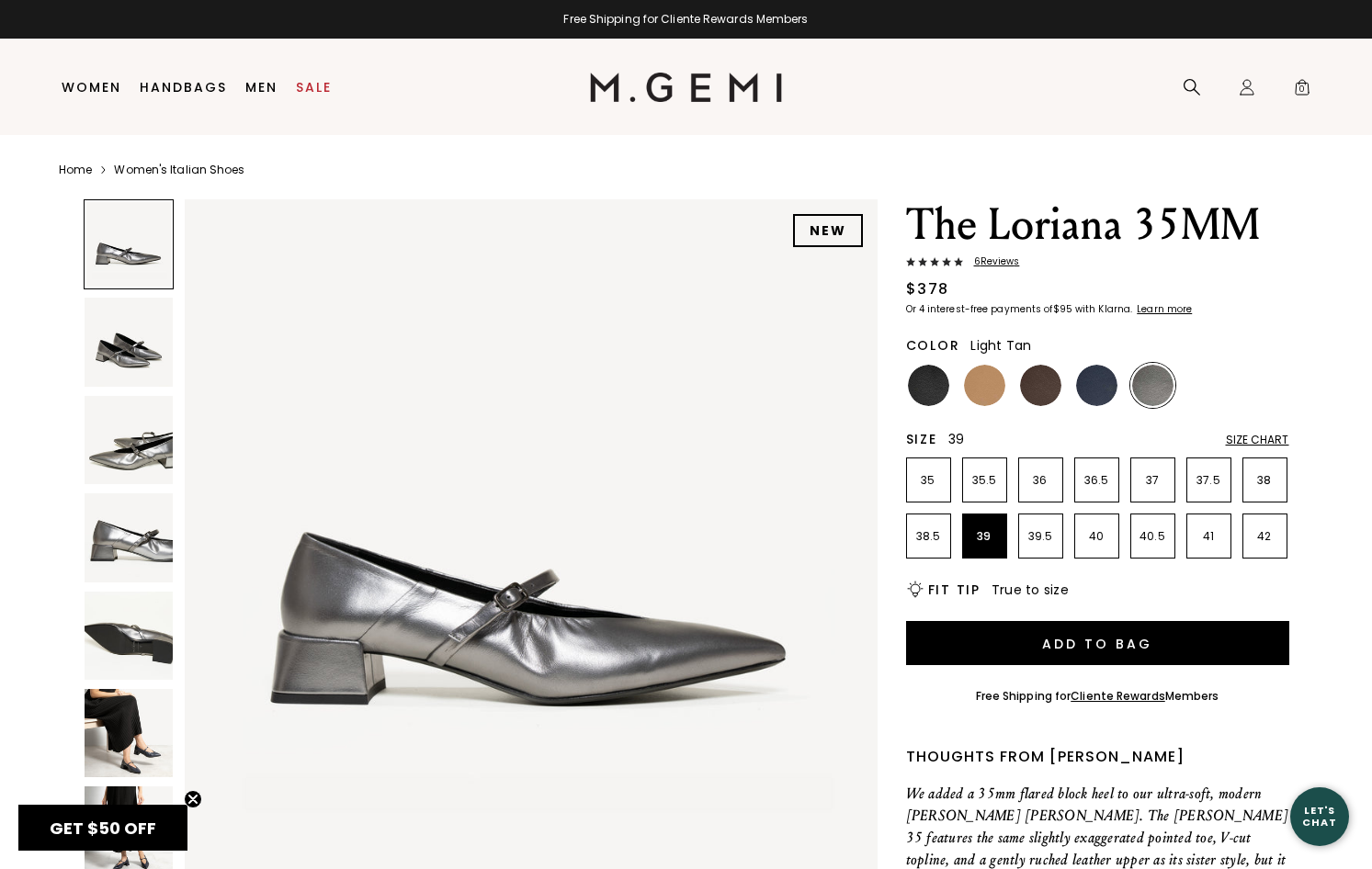
click at [974, 387] on img at bounding box center [986, 385] width 42 height 42
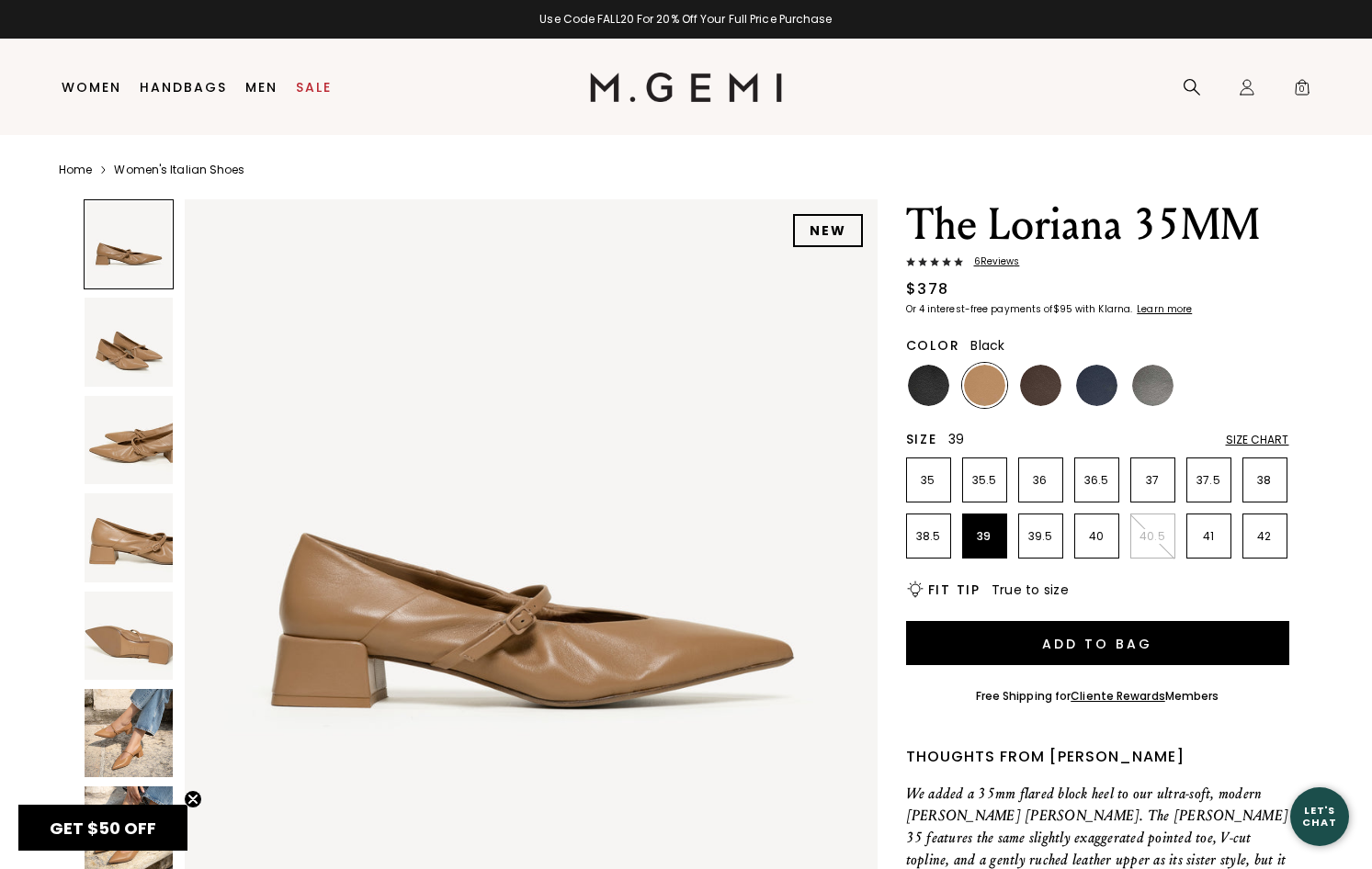
click at [935, 392] on img at bounding box center [929, 385] width 42 height 42
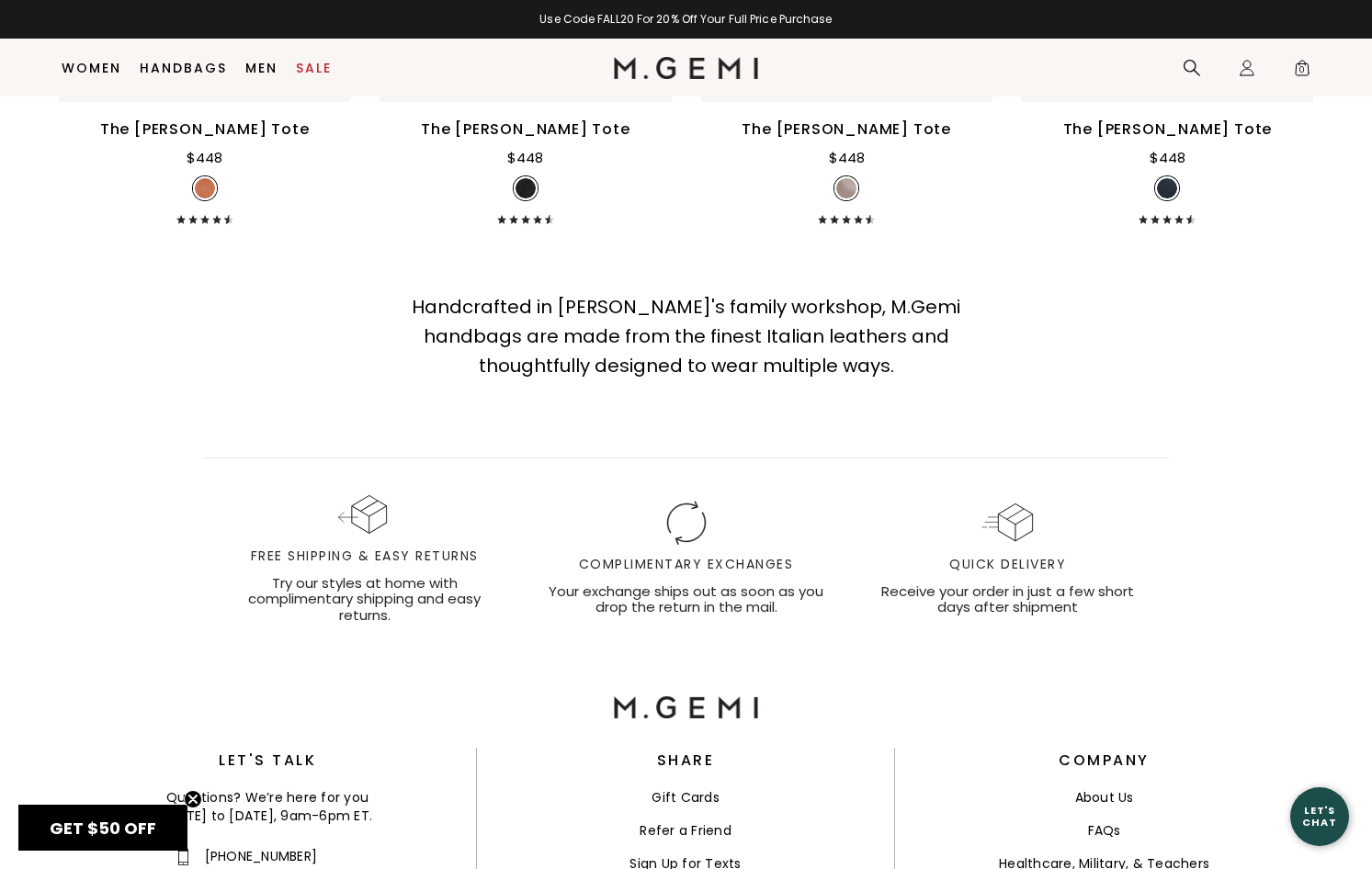
scroll to position [6581, 0]
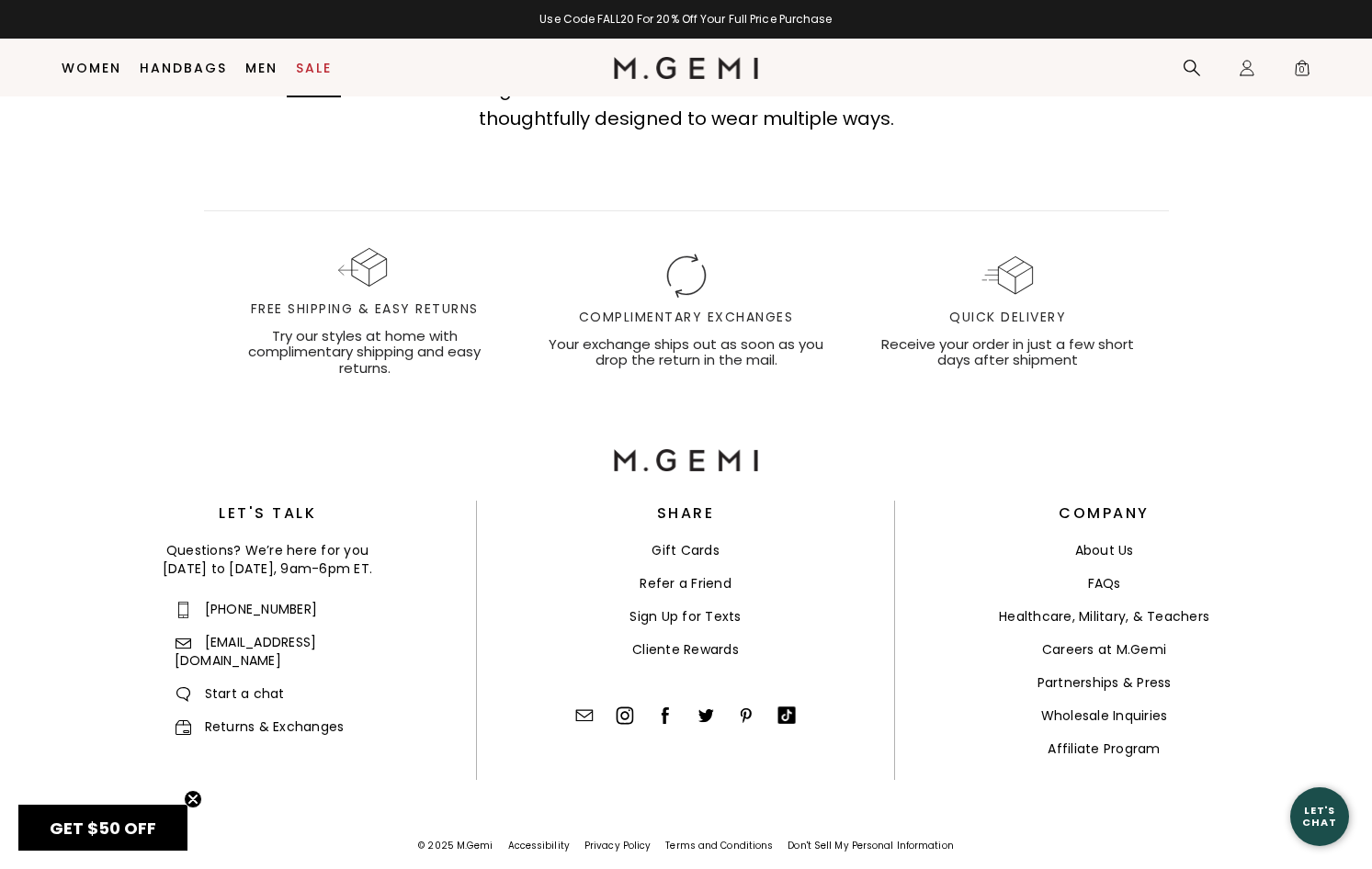
click at [317, 67] on link "Sale" at bounding box center [314, 68] width 36 height 15
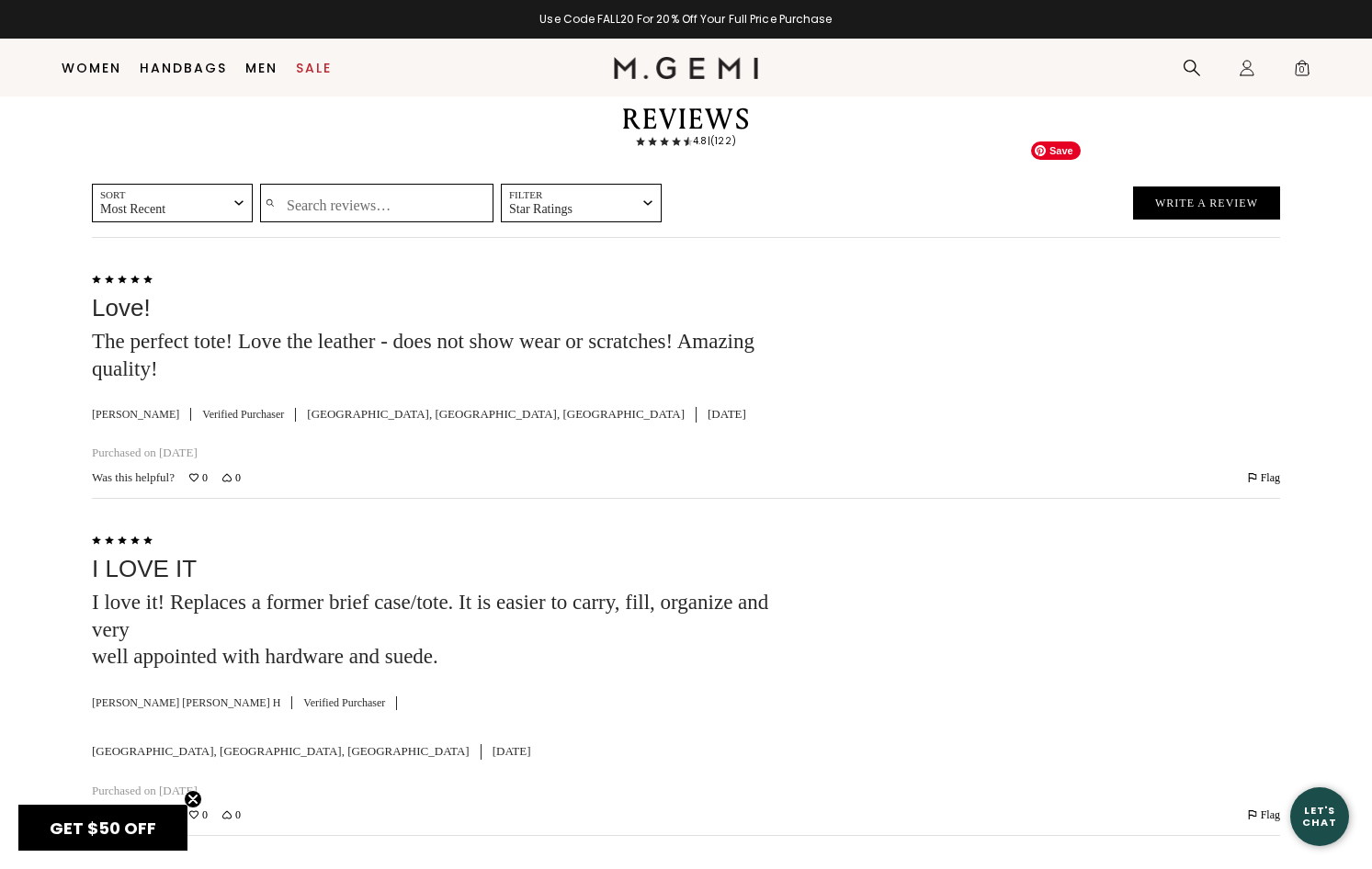
scroll to position [4005, 0]
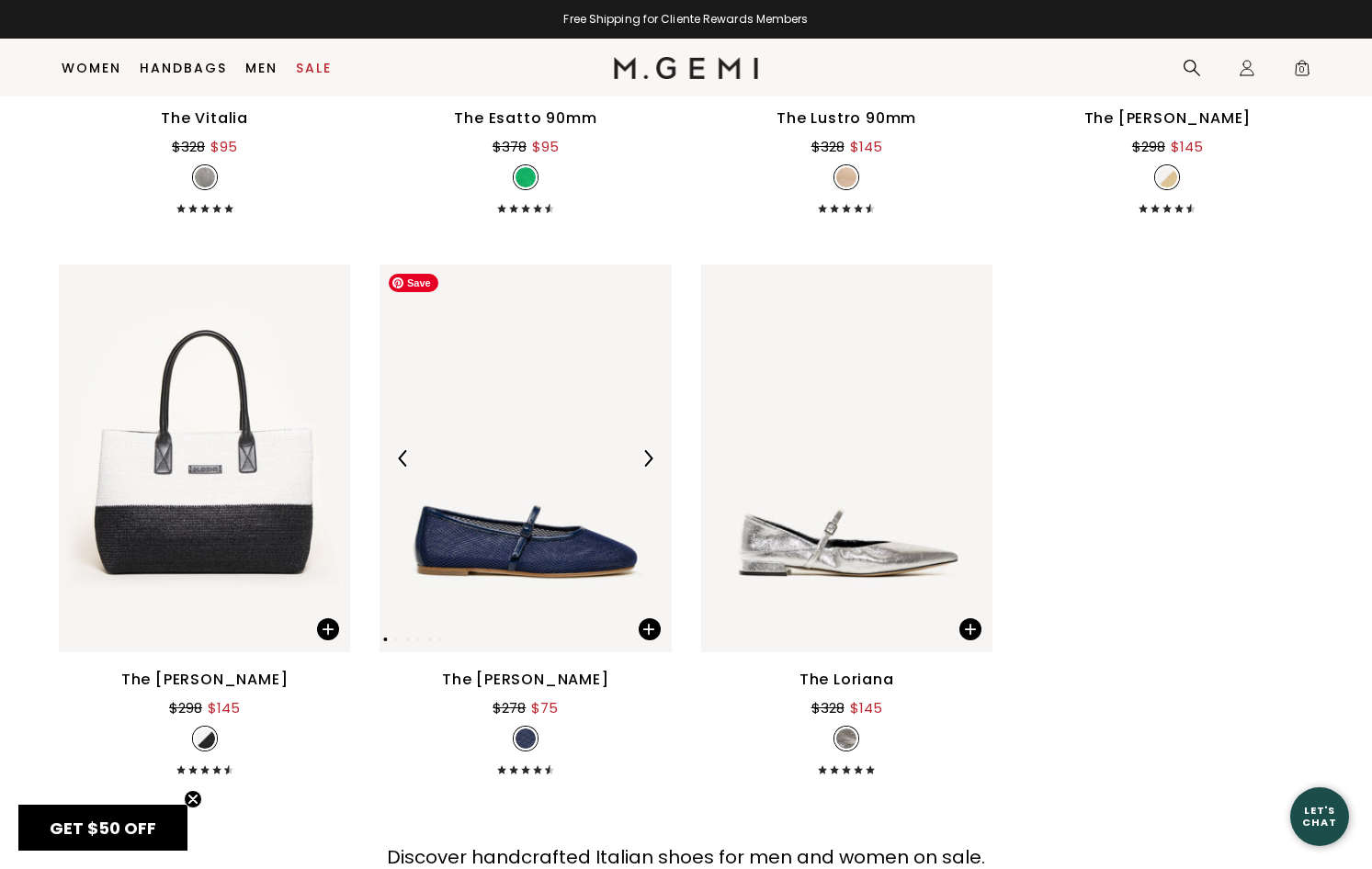
scroll to position [12440, 0]
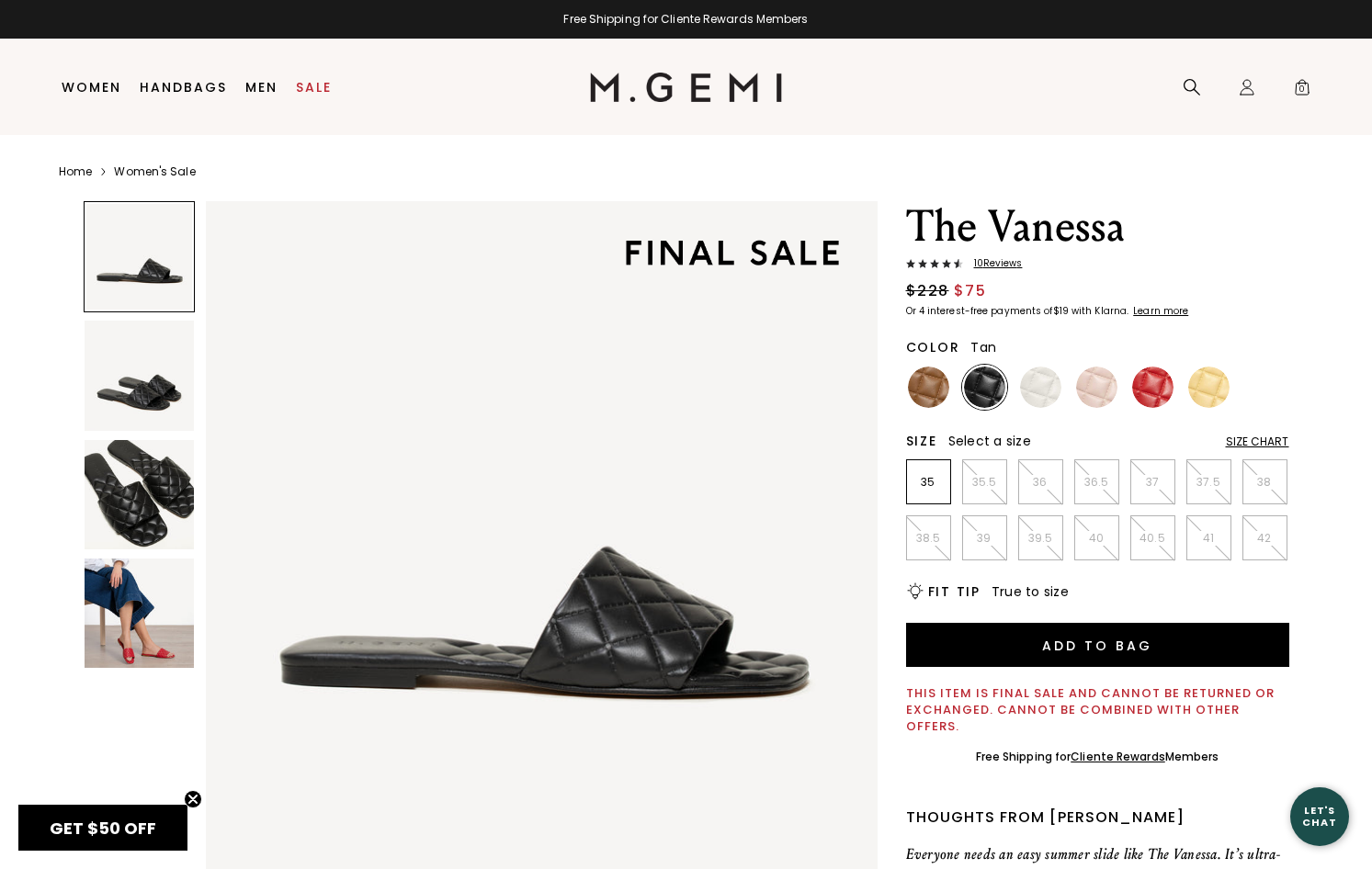
click at [932, 393] on img at bounding box center [929, 387] width 42 height 42
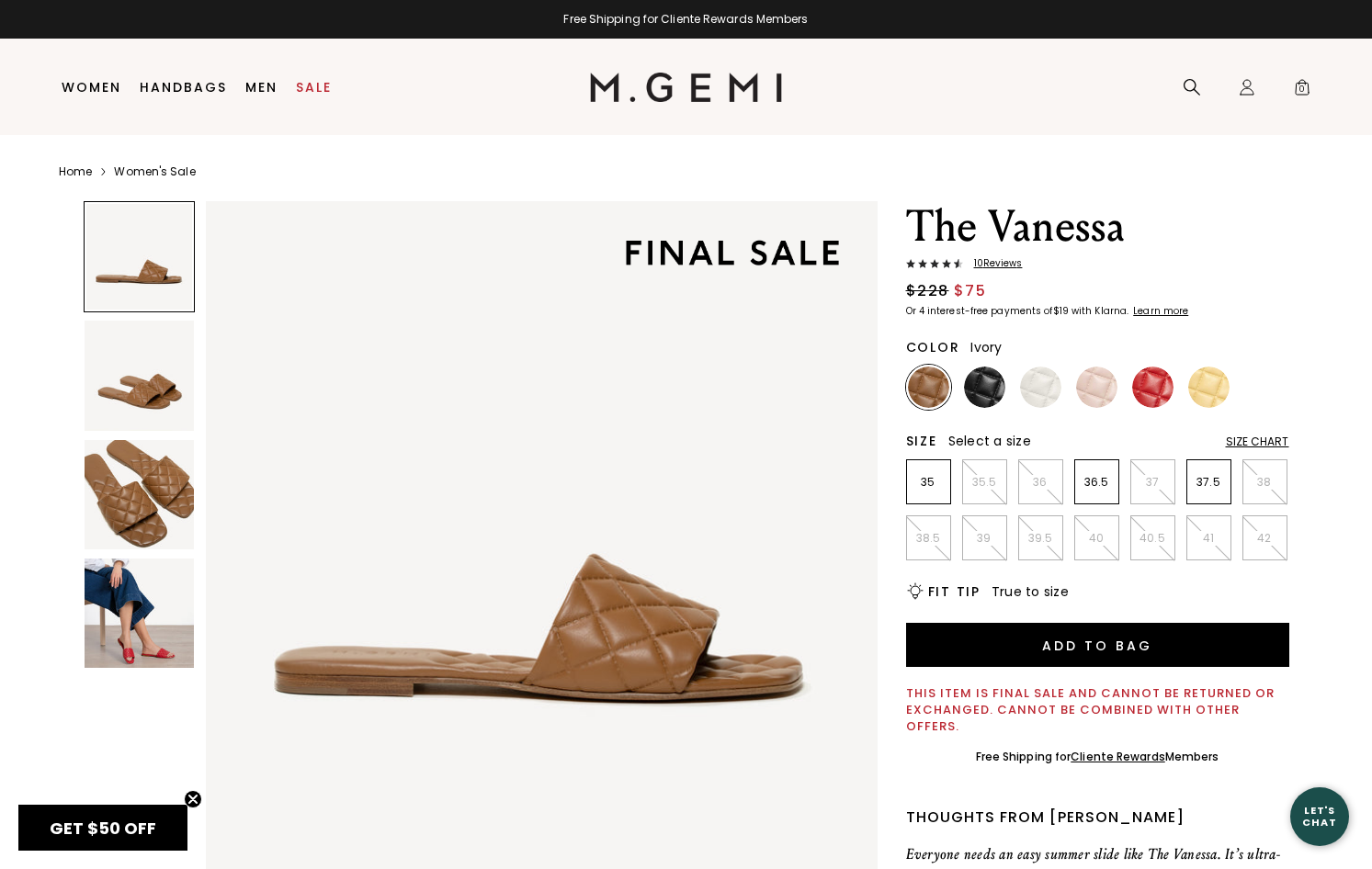
click at [1033, 386] on img at bounding box center [1041, 387] width 42 height 42
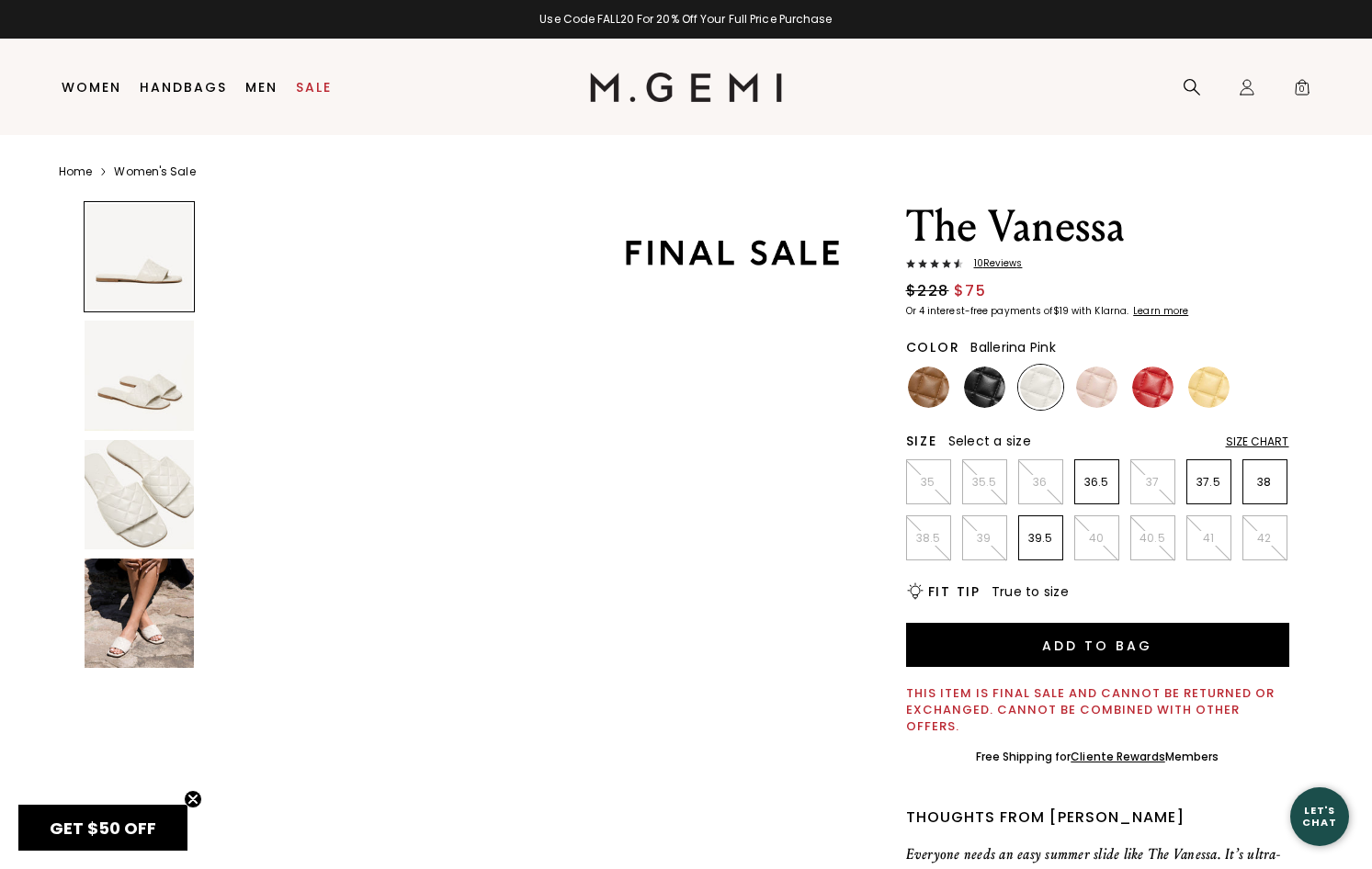
click at [1102, 387] on img at bounding box center [1097, 387] width 42 height 42
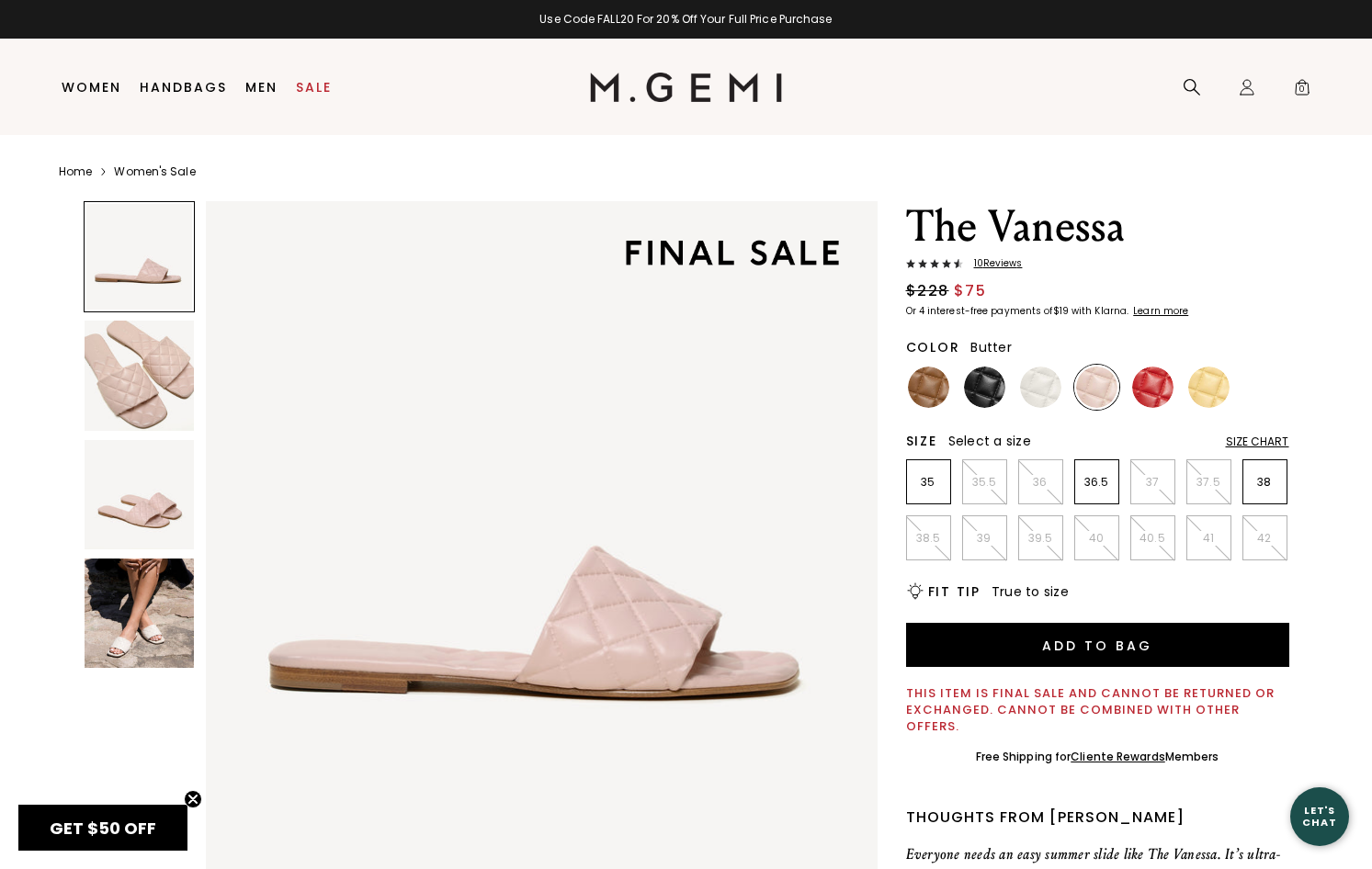
click at [1221, 389] on img at bounding box center [1209, 387] width 42 height 42
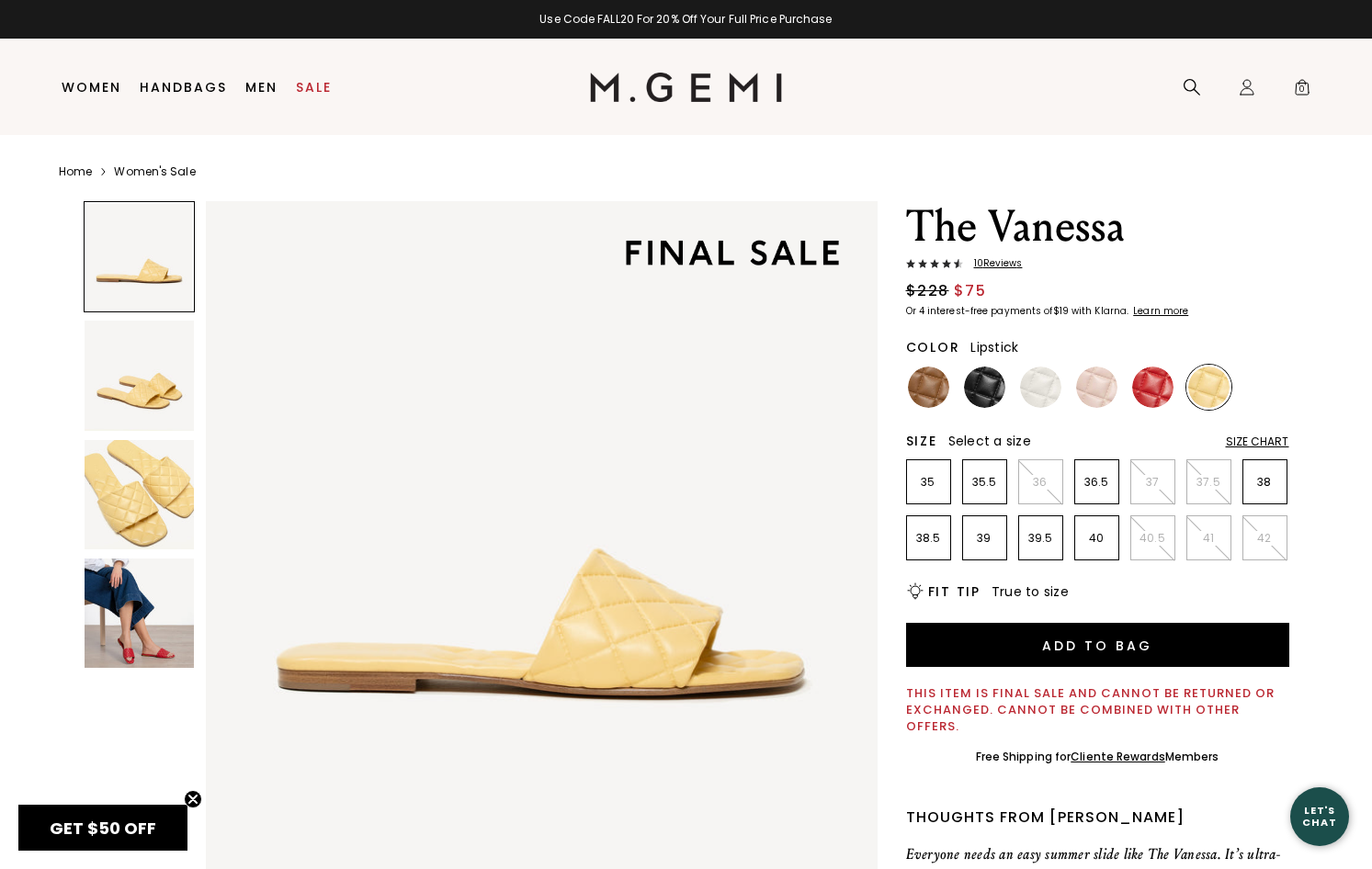
click at [1154, 389] on img at bounding box center [1154, 387] width 42 height 42
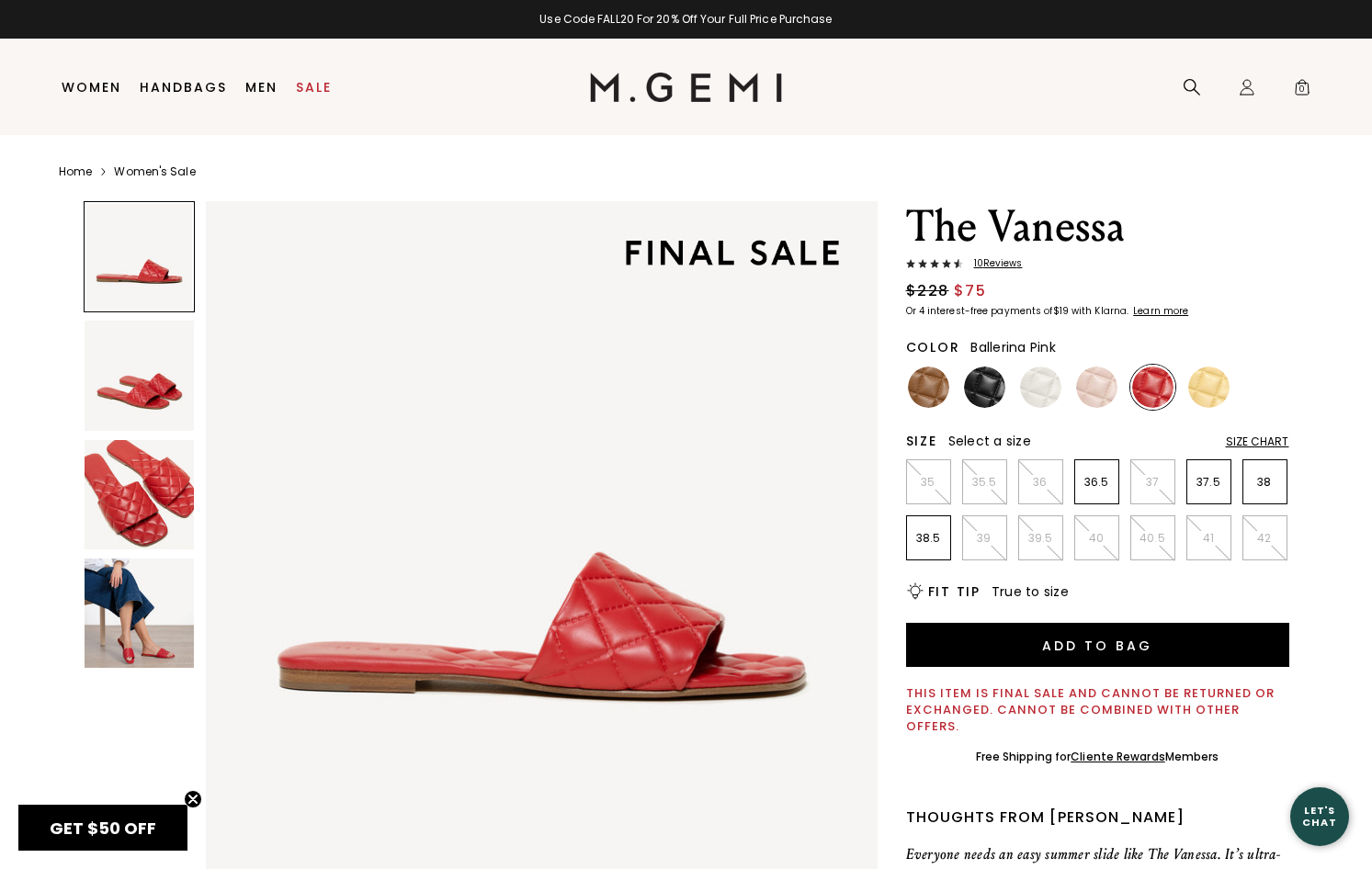
click at [1108, 389] on img at bounding box center [1097, 387] width 42 height 42
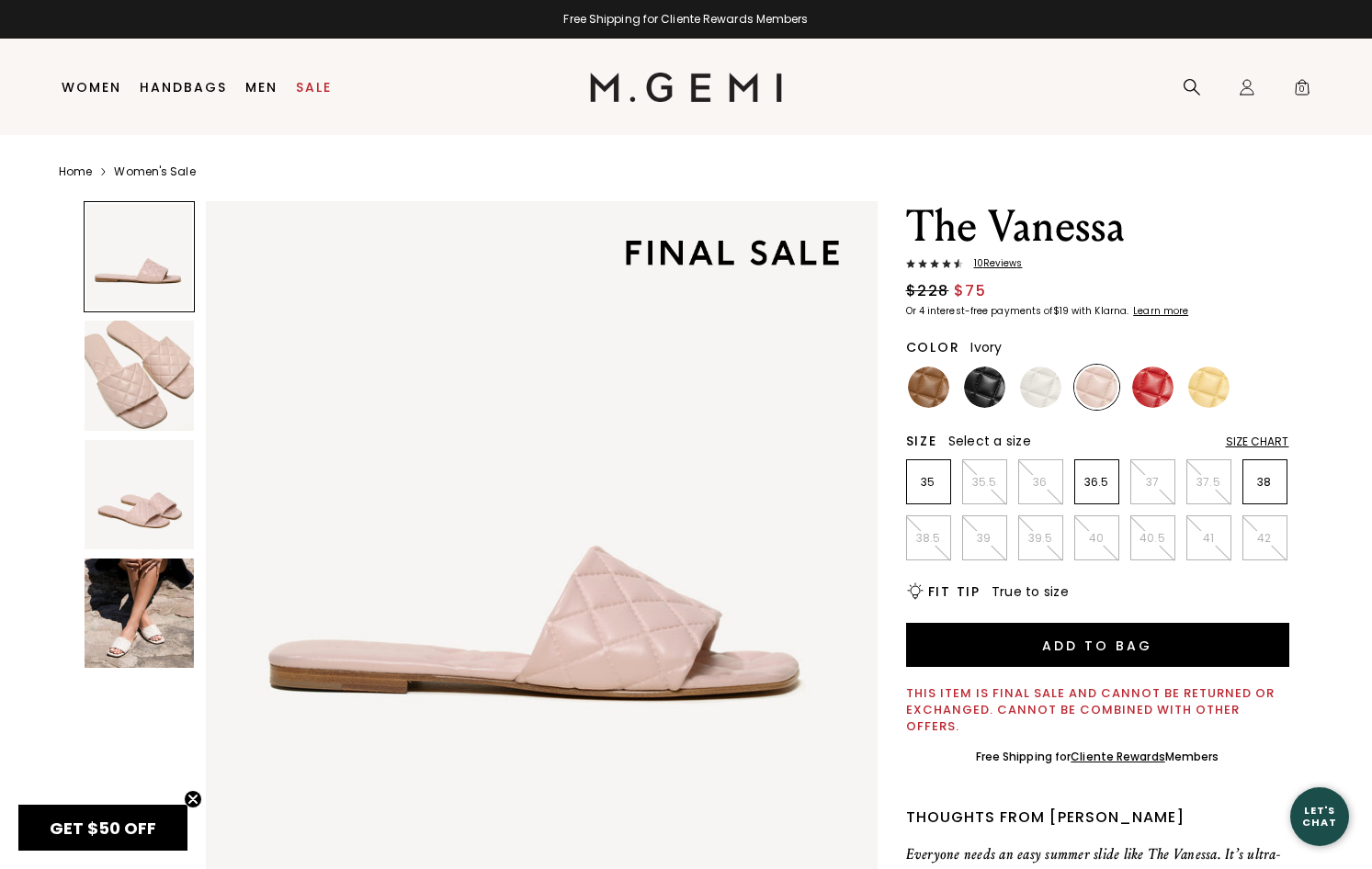
click at [1044, 390] on img at bounding box center [1041, 387] width 42 height 42
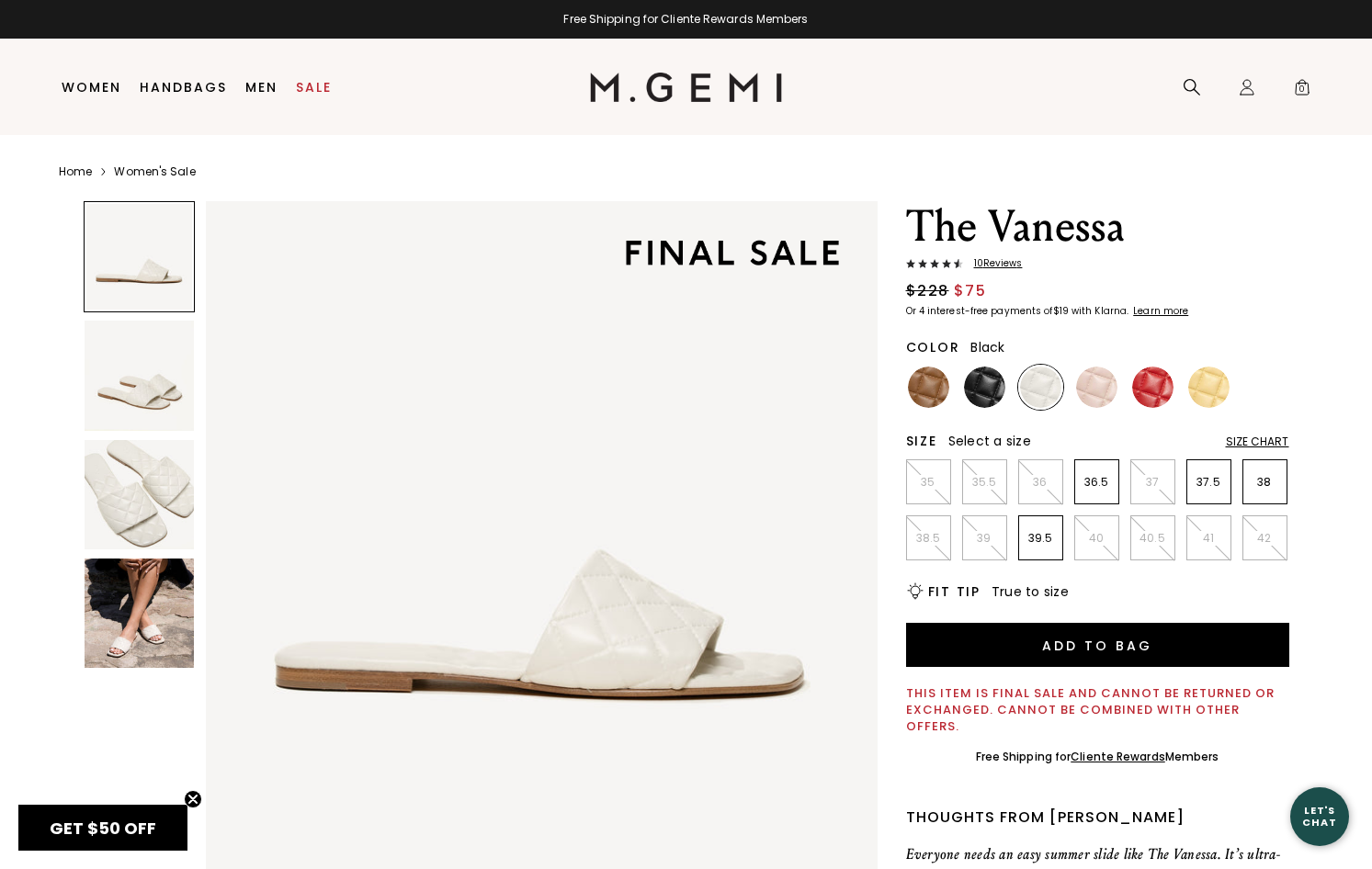
click at [994, 392] on img at bounding box center [986, 387] width 42 height 42
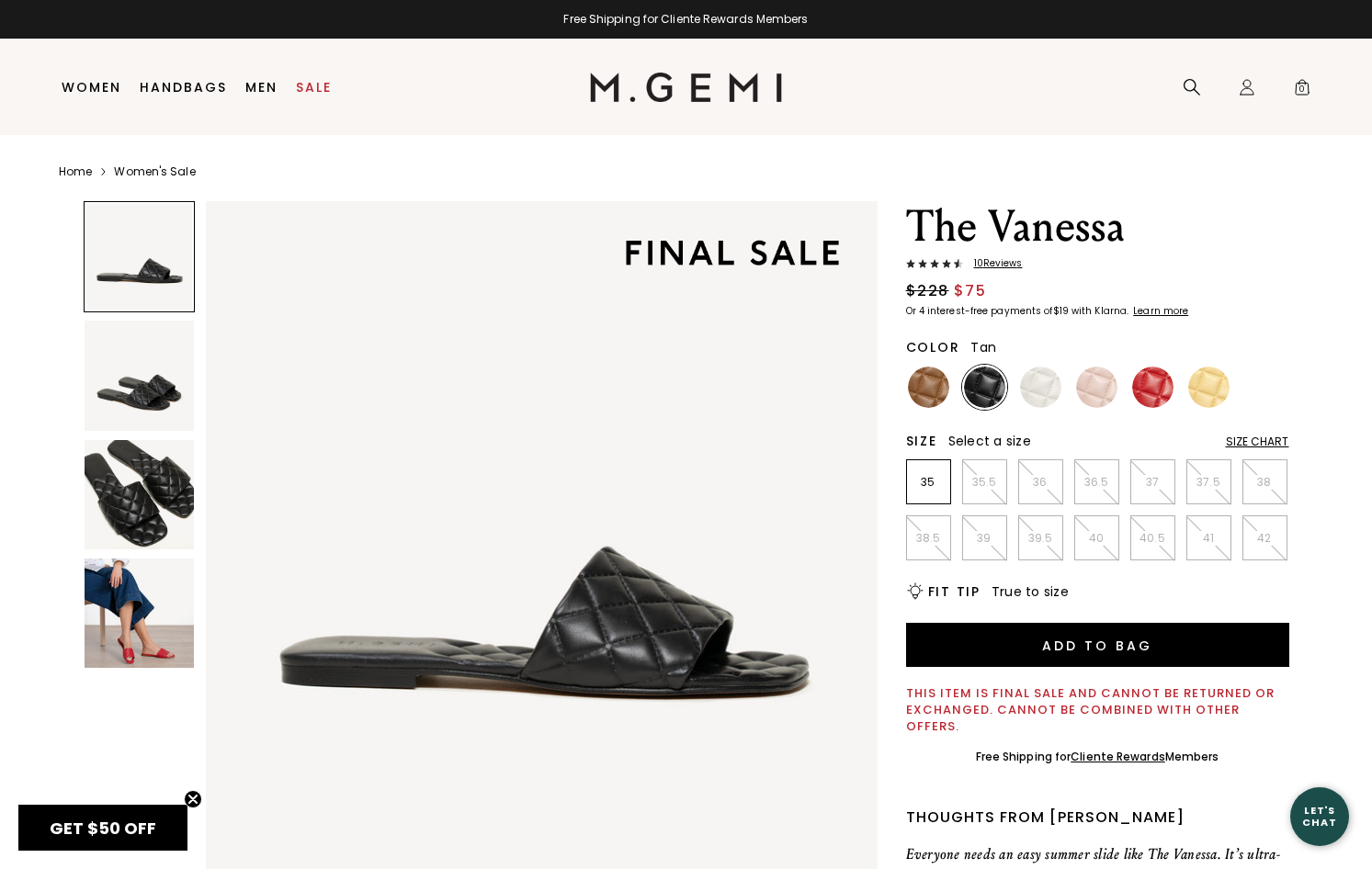
click at [941, 396] on img at bounding box center [929, 387] width 42 height 42
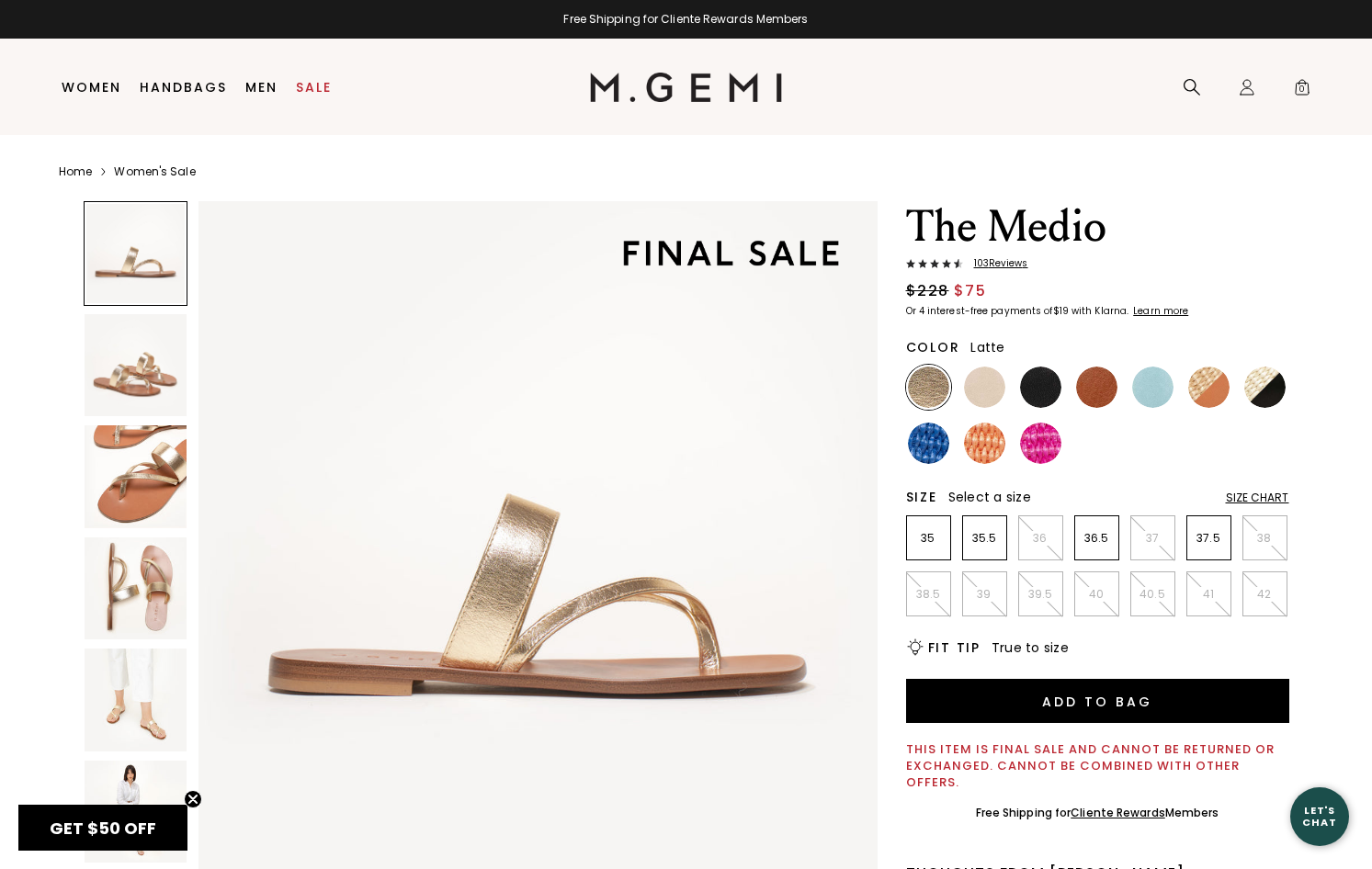
click at [993, 383] on img at bounding box center [986, 387] width 42 height 42
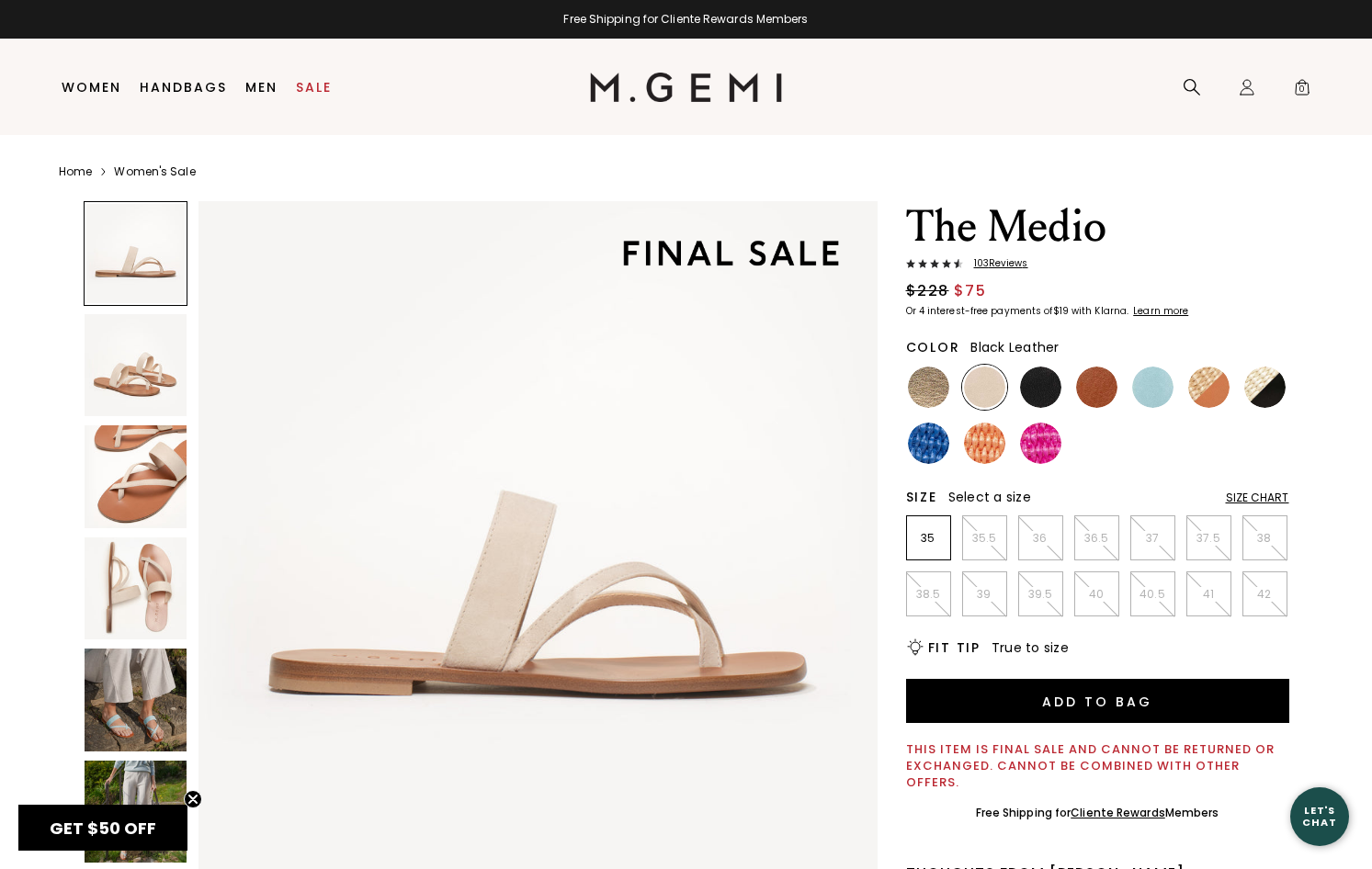
click at [1046, 389] on img at bounding box center [1041, 387] width 42 height 42
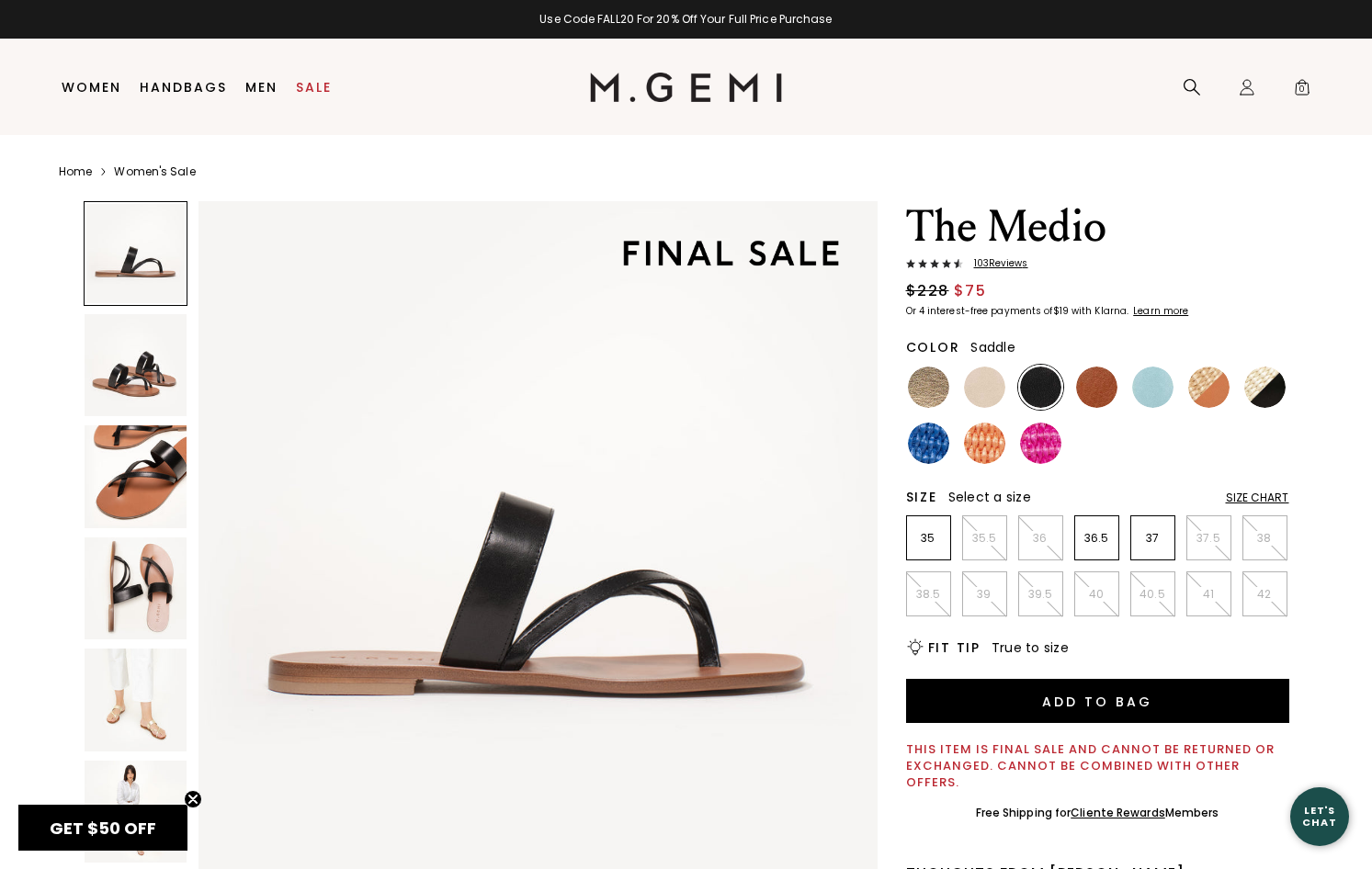
click at [1089, 386] on img at bounding box center [1097, 387] width 42 height 42
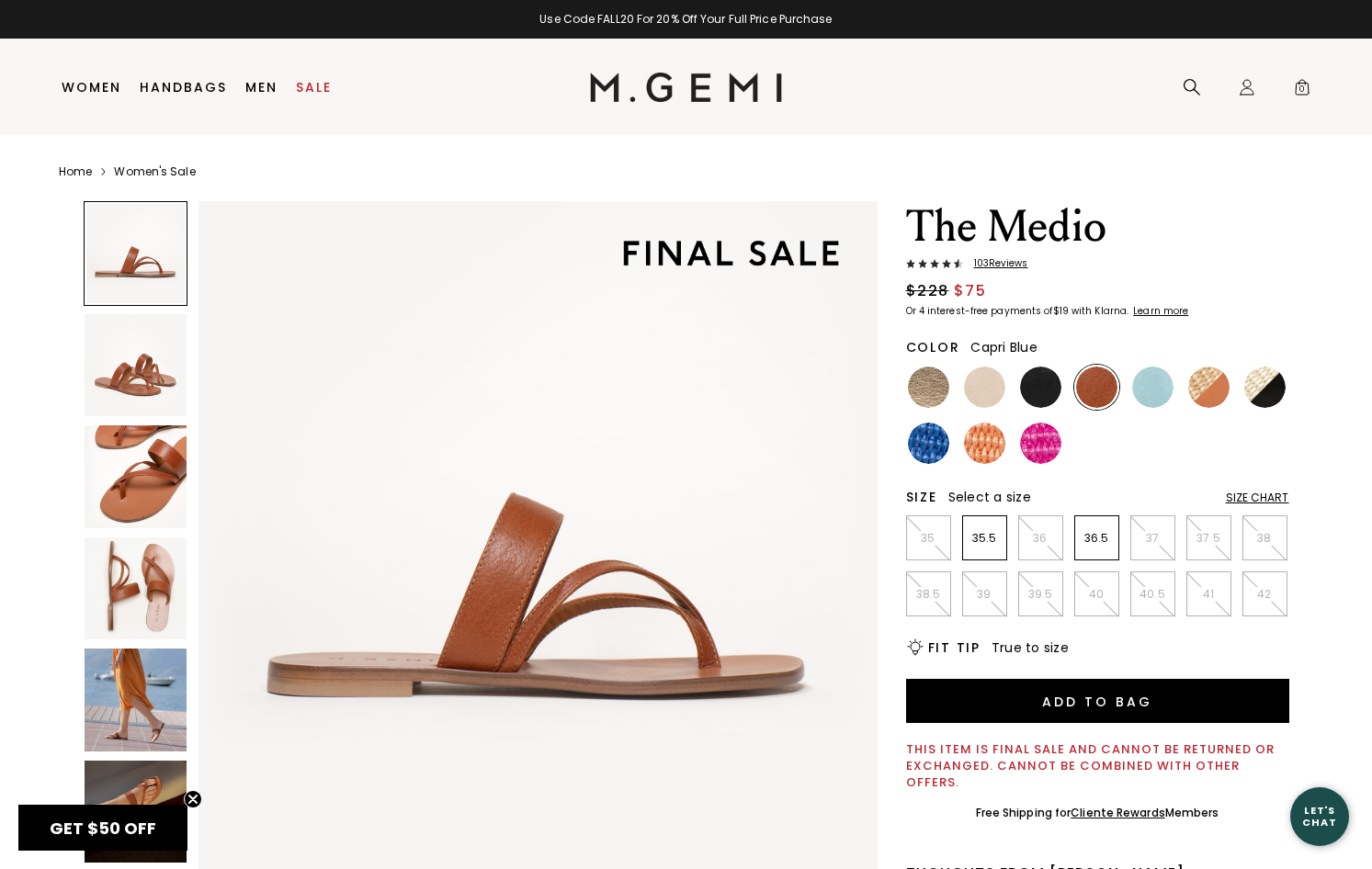
click at [1152, 386] on img at bounding box center [1154, 387] width 42 height 42
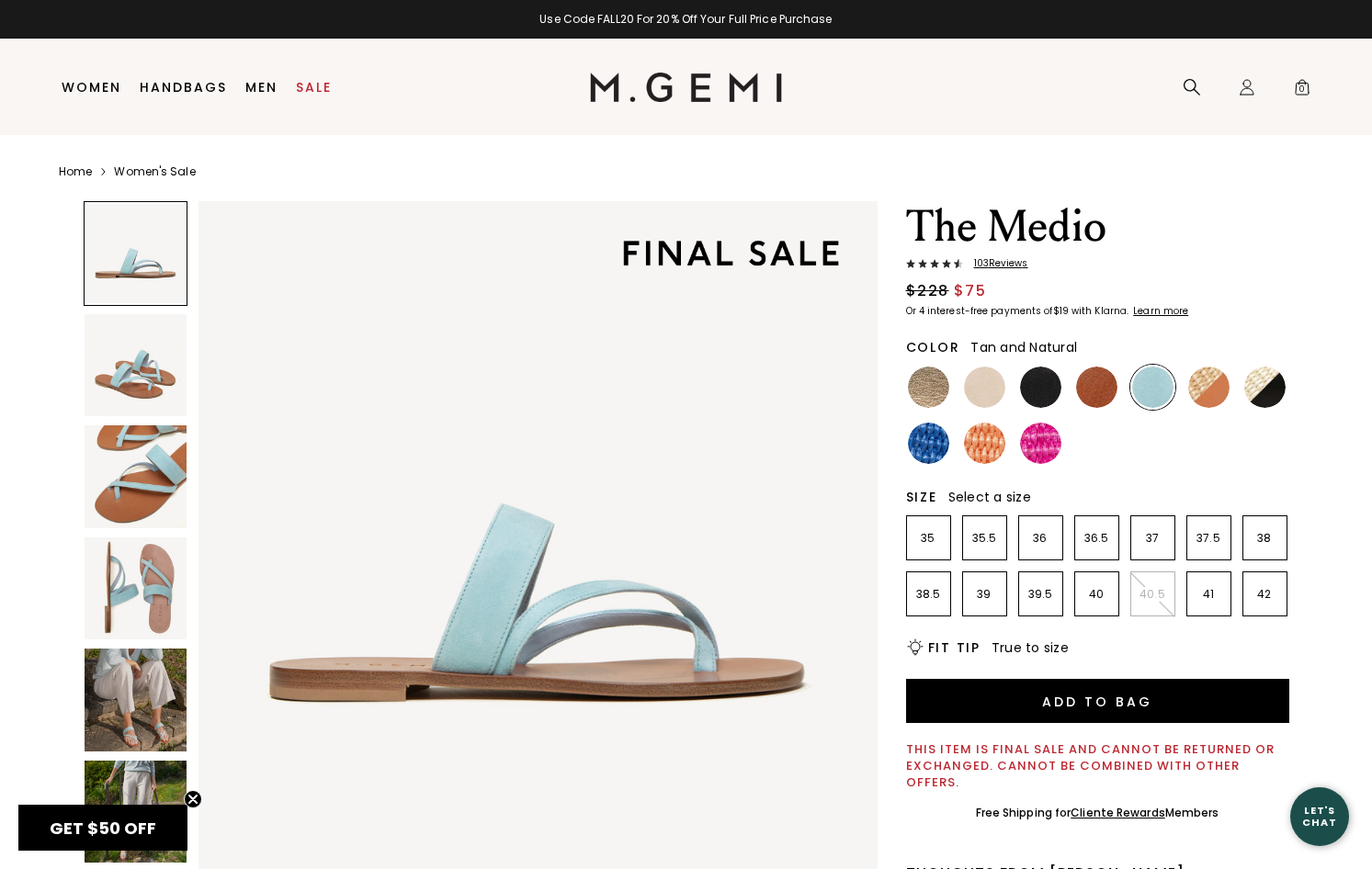
click at [1204, 391] on img at bounding box center [1209, 387] width 42 height 42
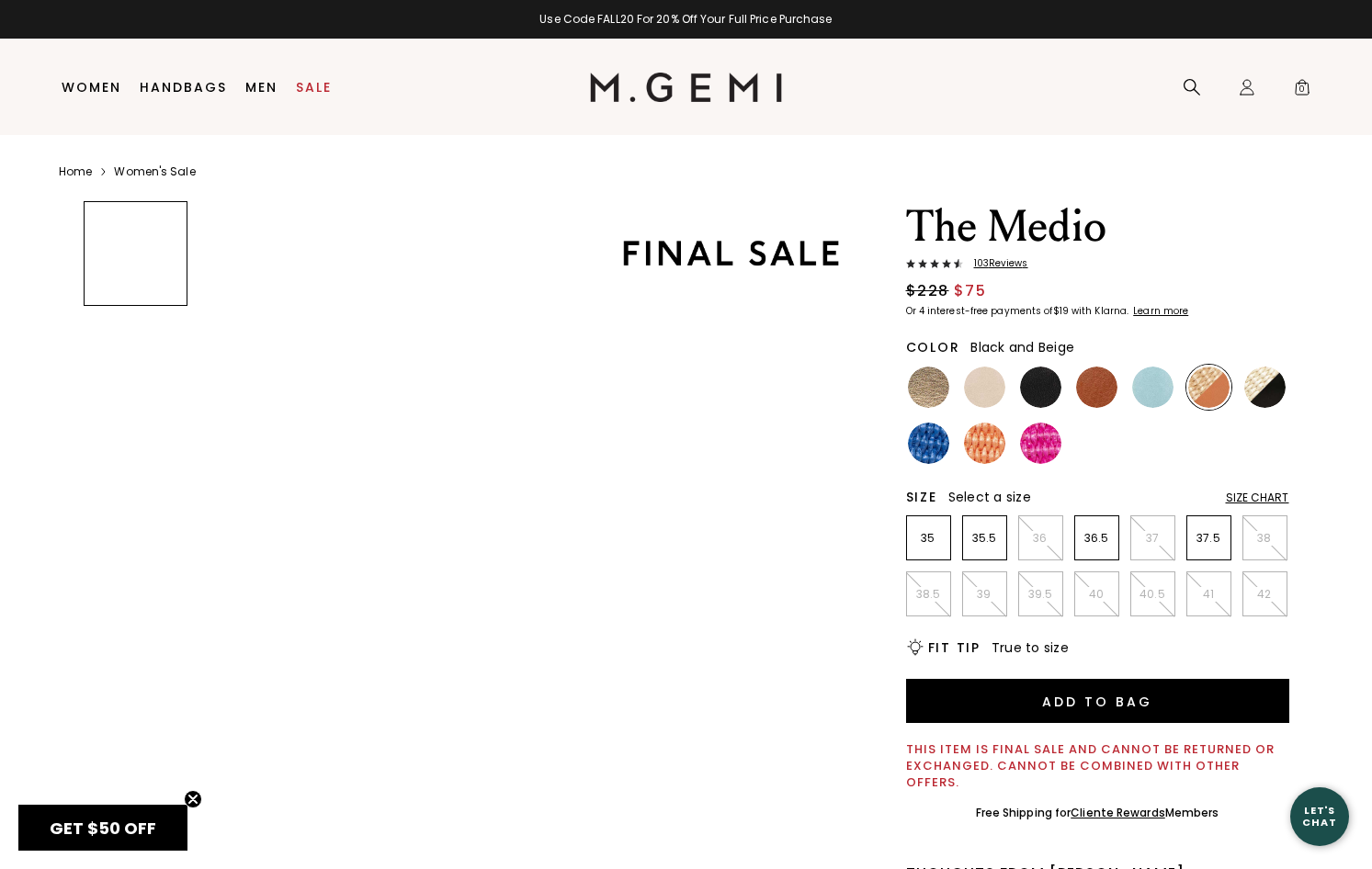
click at [1267, 393] on img at bounding box center [1265, 387] width 42 height 42
click at [927, 439] on img at bounding box center [929, 444] width 42 height 42
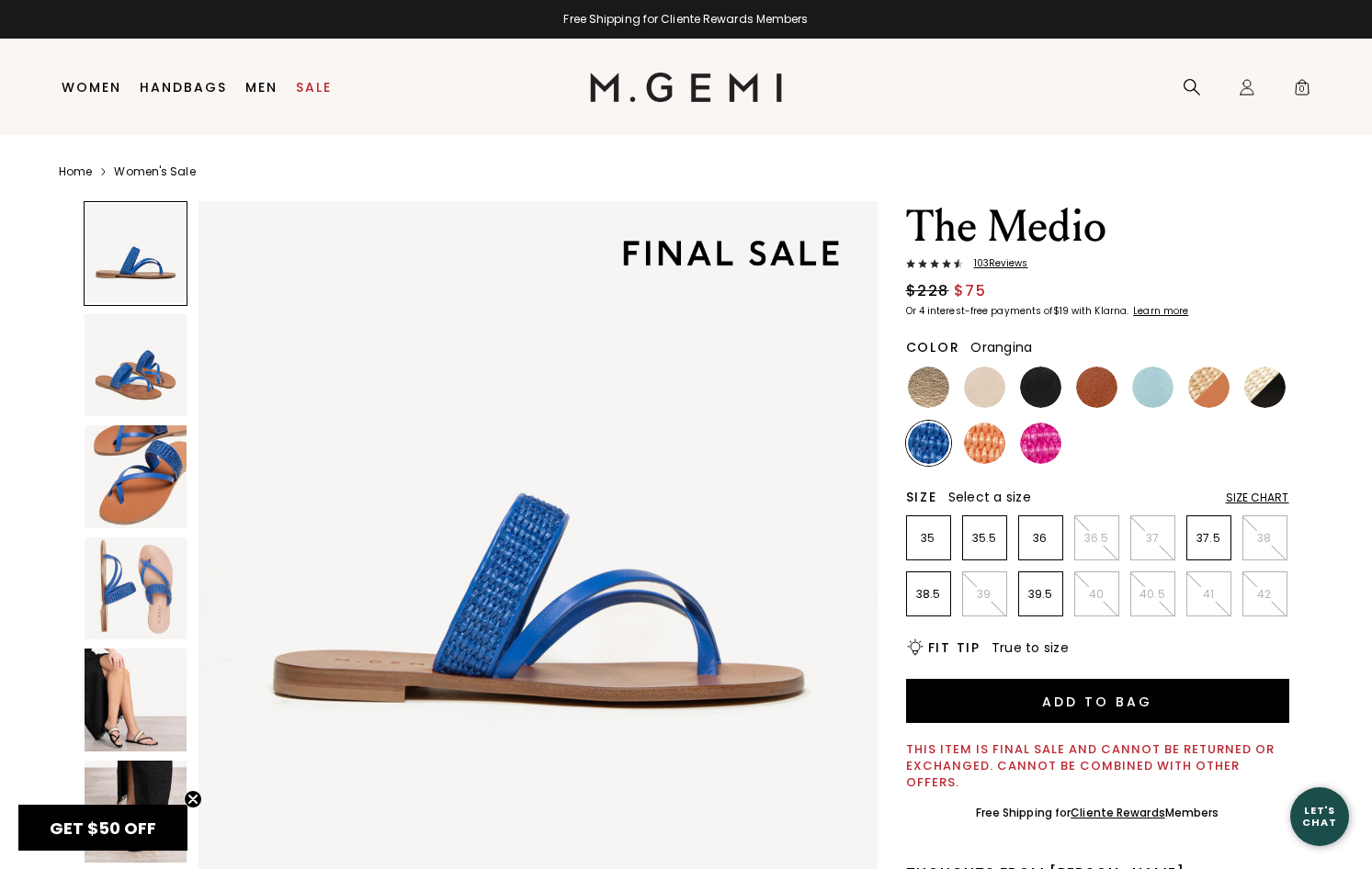
click at [991, 449] on img at bounding box center [986, 444] width 42 height 42
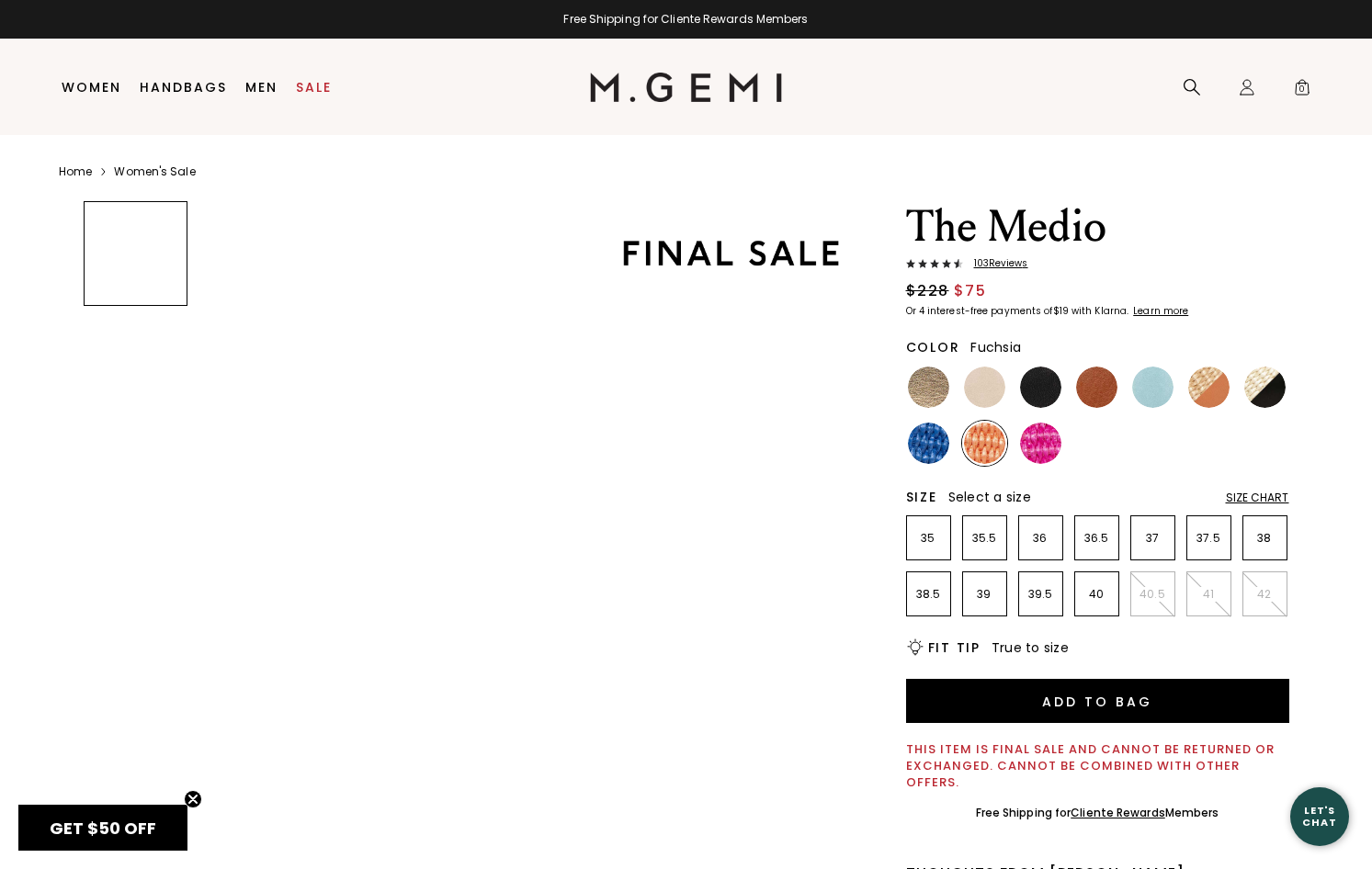
click at [1038, 446] on img at bounding box center [1041, 444] width 42 height 42
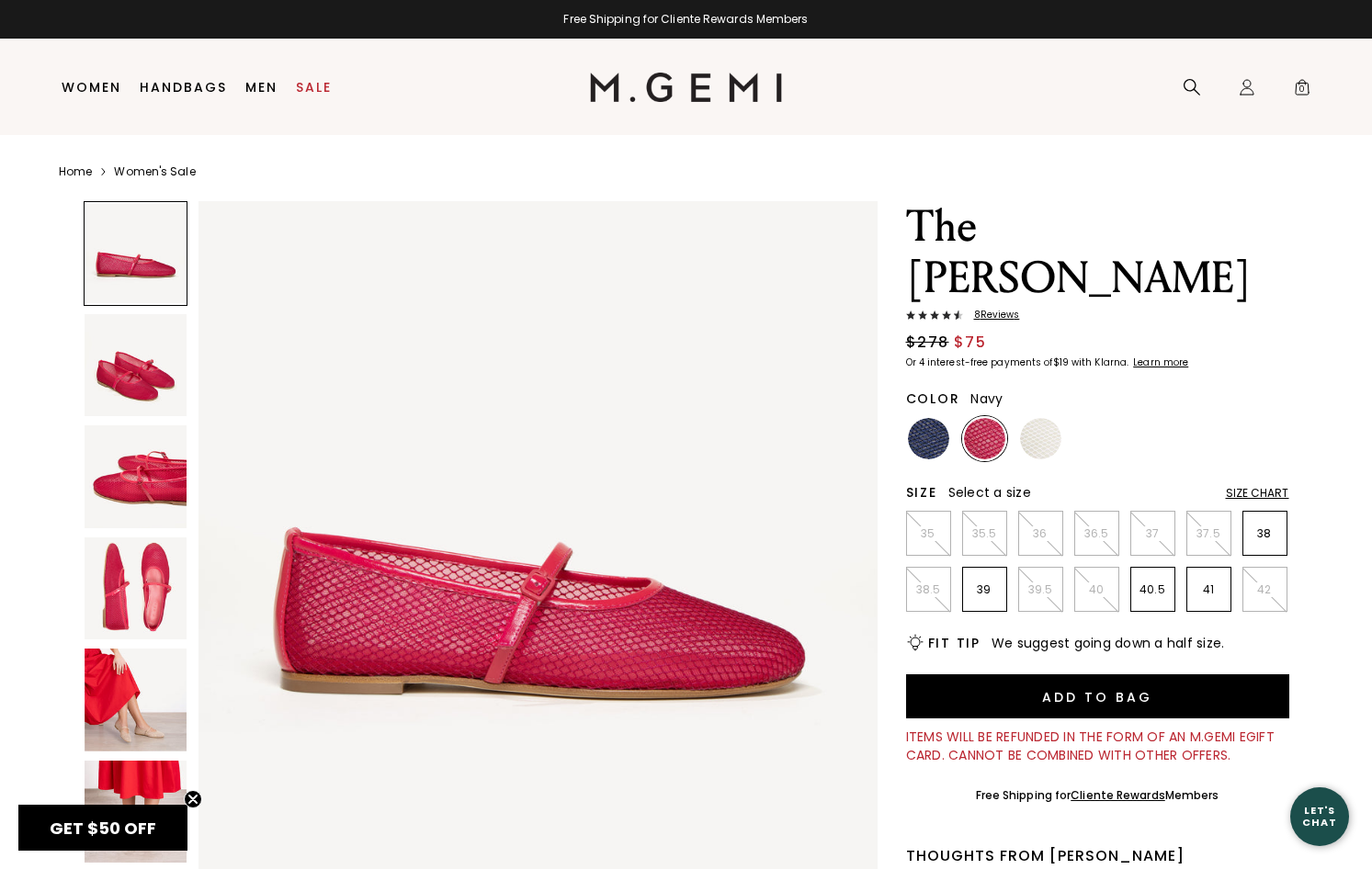
click at [922, 418] on img at bounding box center [929, 439] width 42 height 42
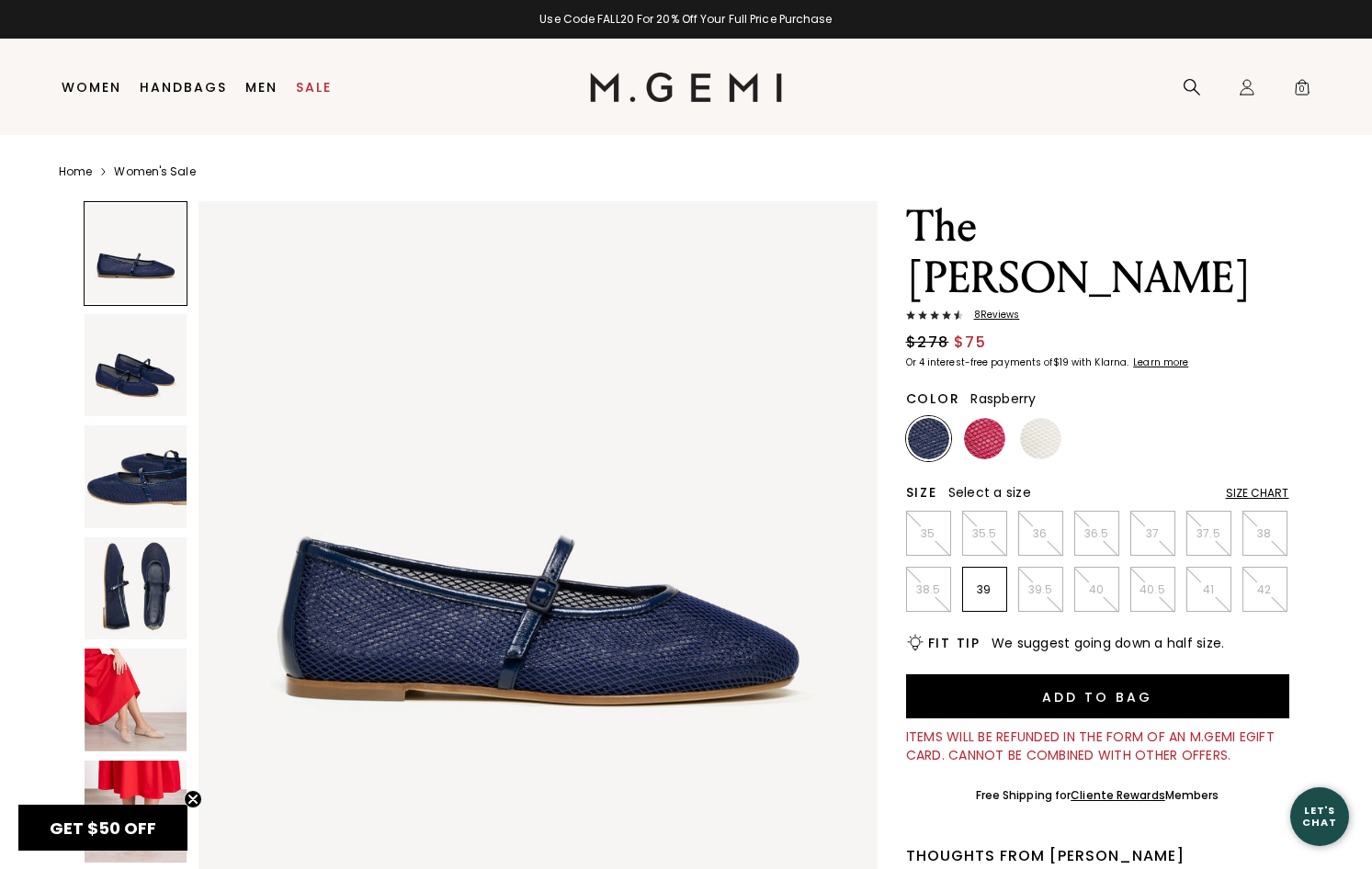
click at [974, 418] on img at bounding box center [986, 439] width 42 height 42
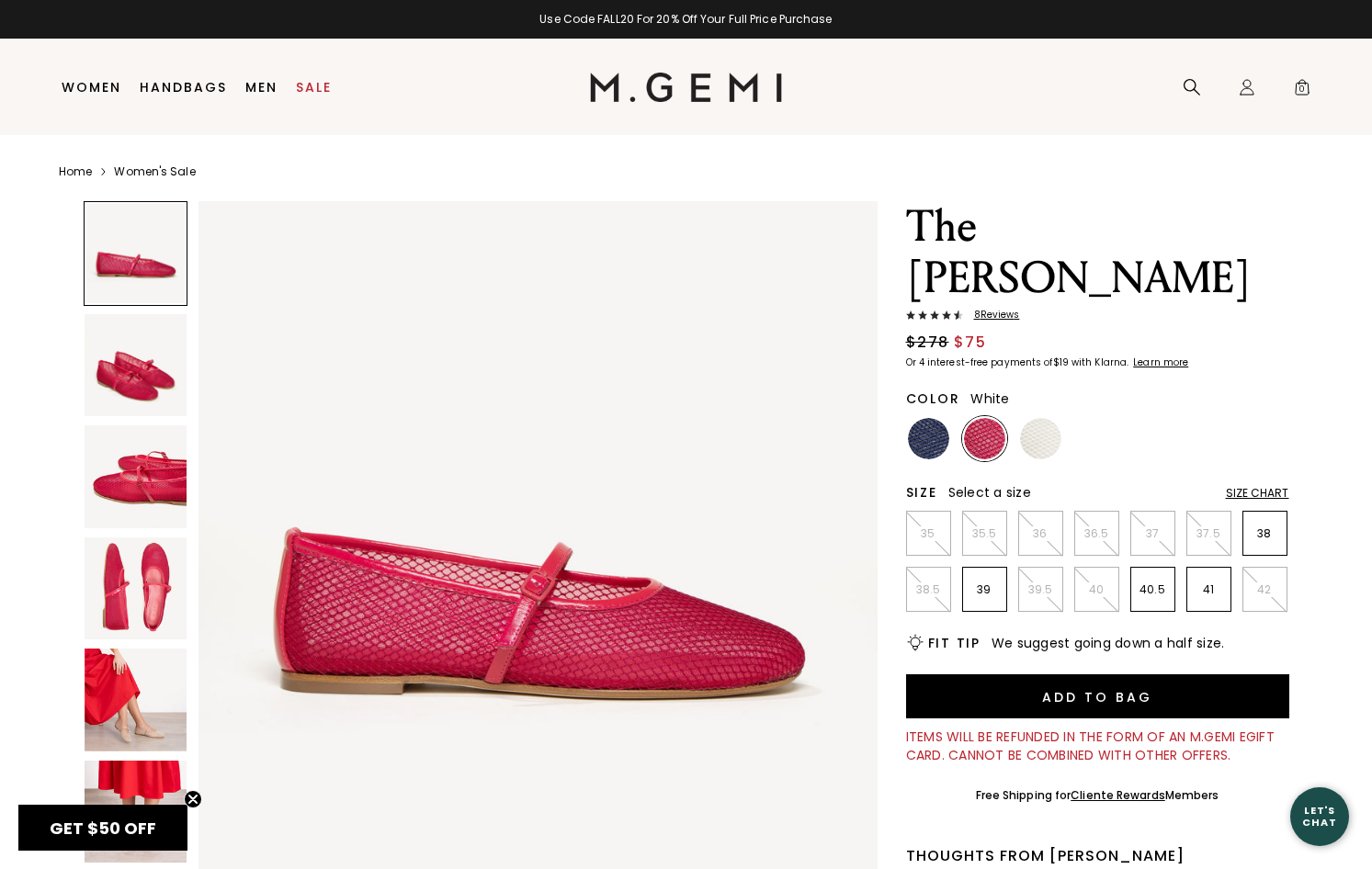
click at [1048, 418] on img at bounding box center [1041, 439] width 42 height 42
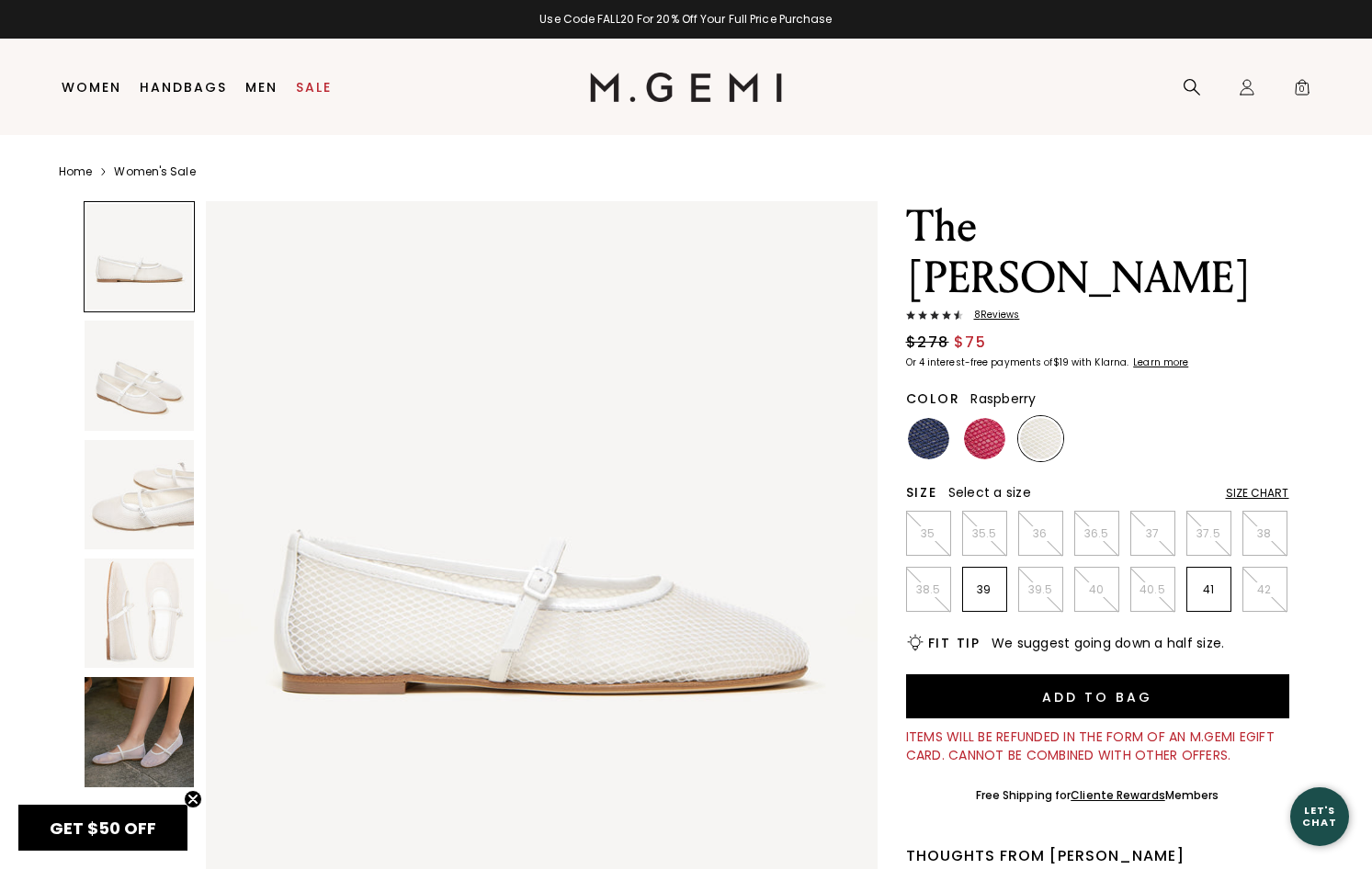
click at [970, 418] on img at bounding box center [986, 439] width 42 height 42
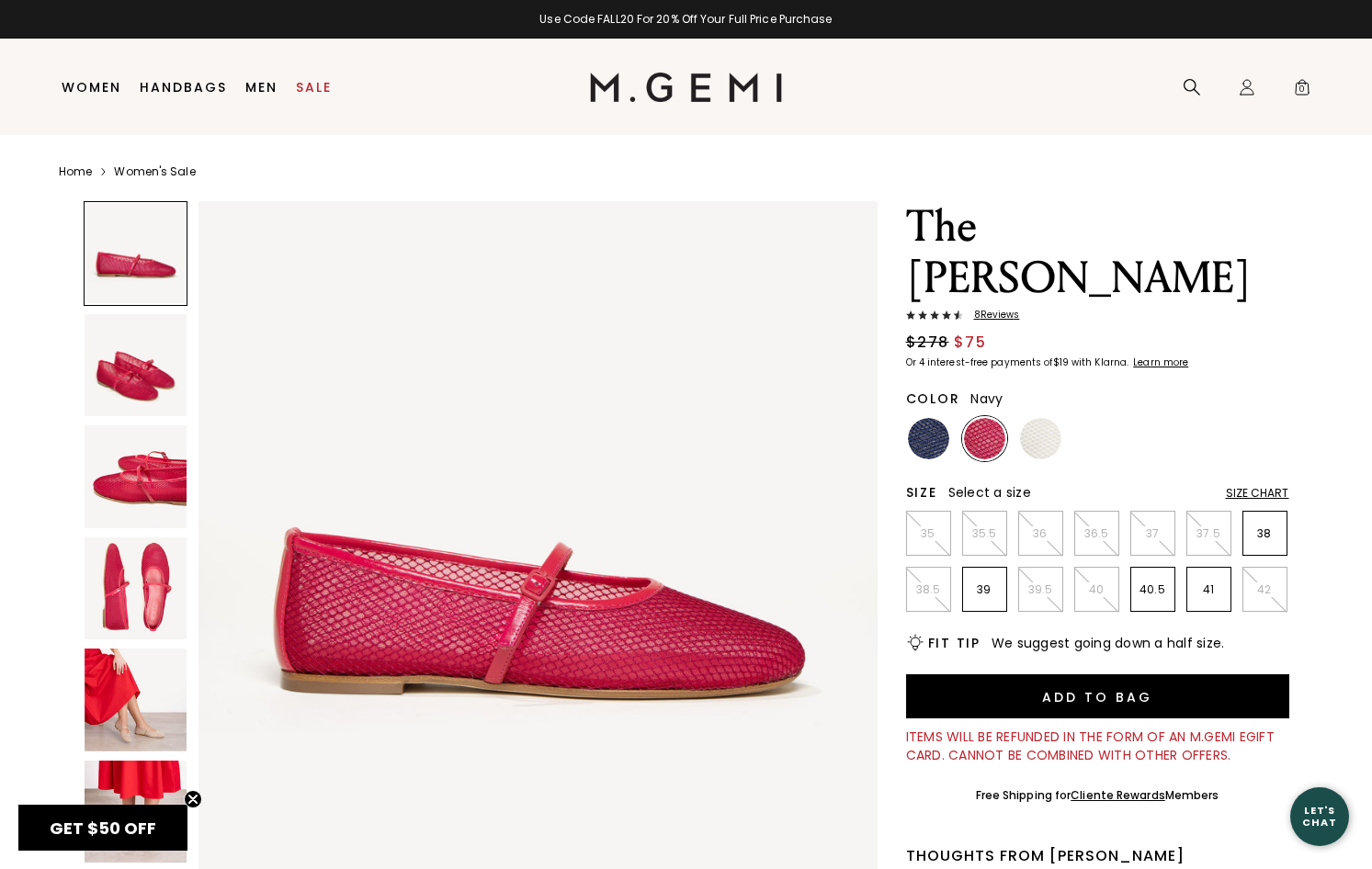
click at [929, 418] on img at bounding box center [929, 439] width 42 height 42
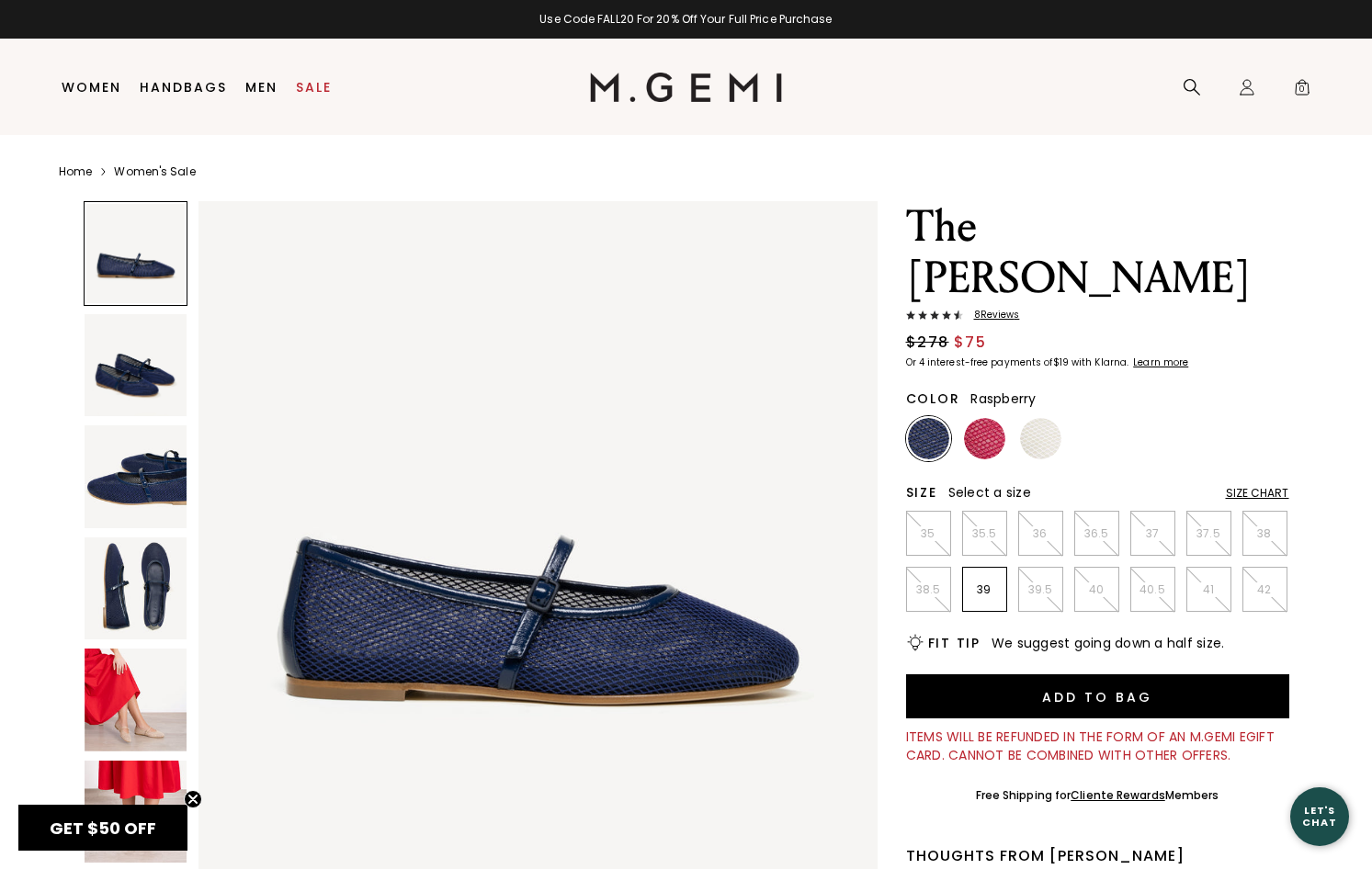
click at [987, 418] on img at bounding box center [986, 439] width 42 height 42
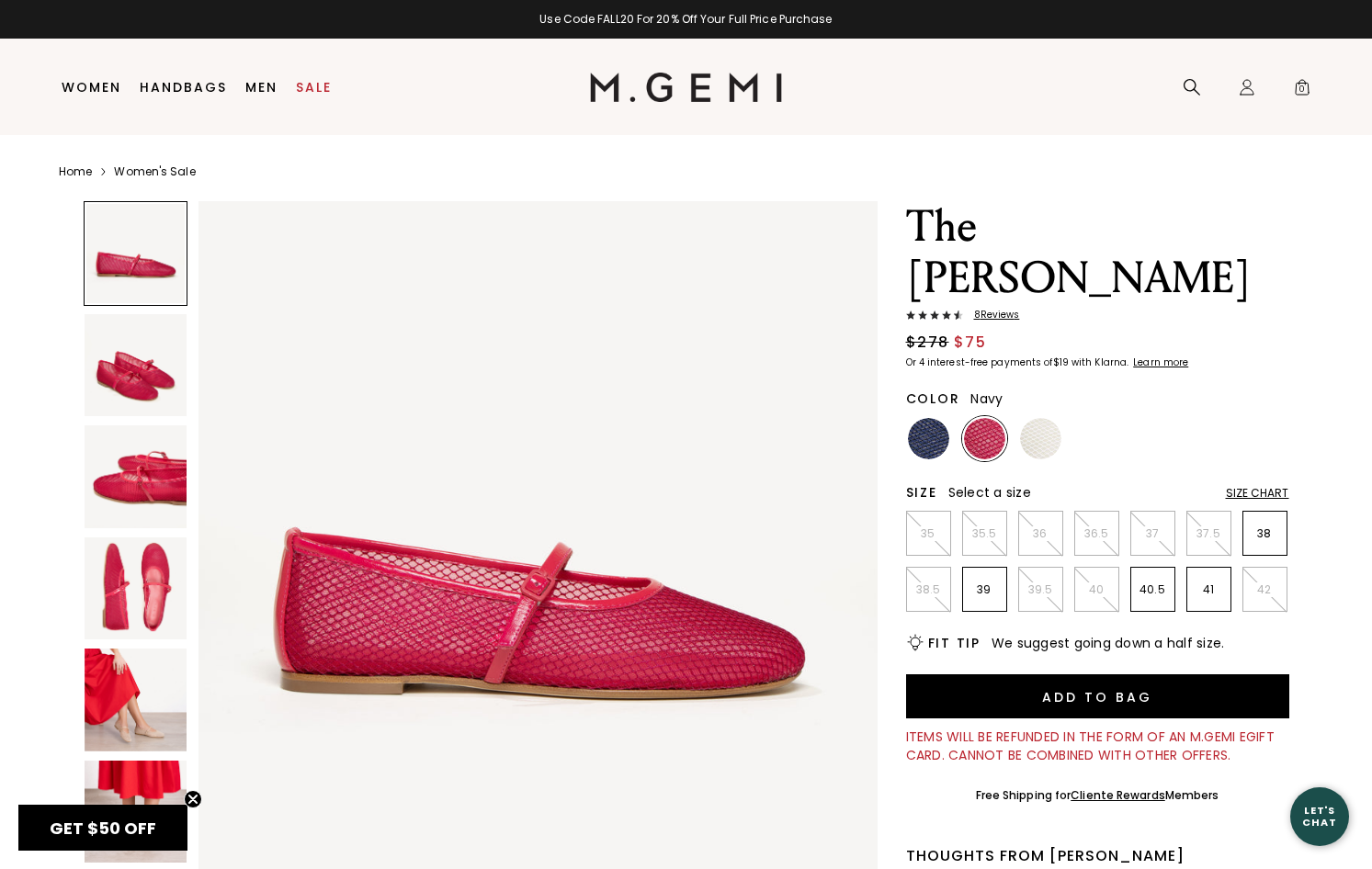
click at [932, 418] on img at bounding box center [929, 439] width 42 height 42
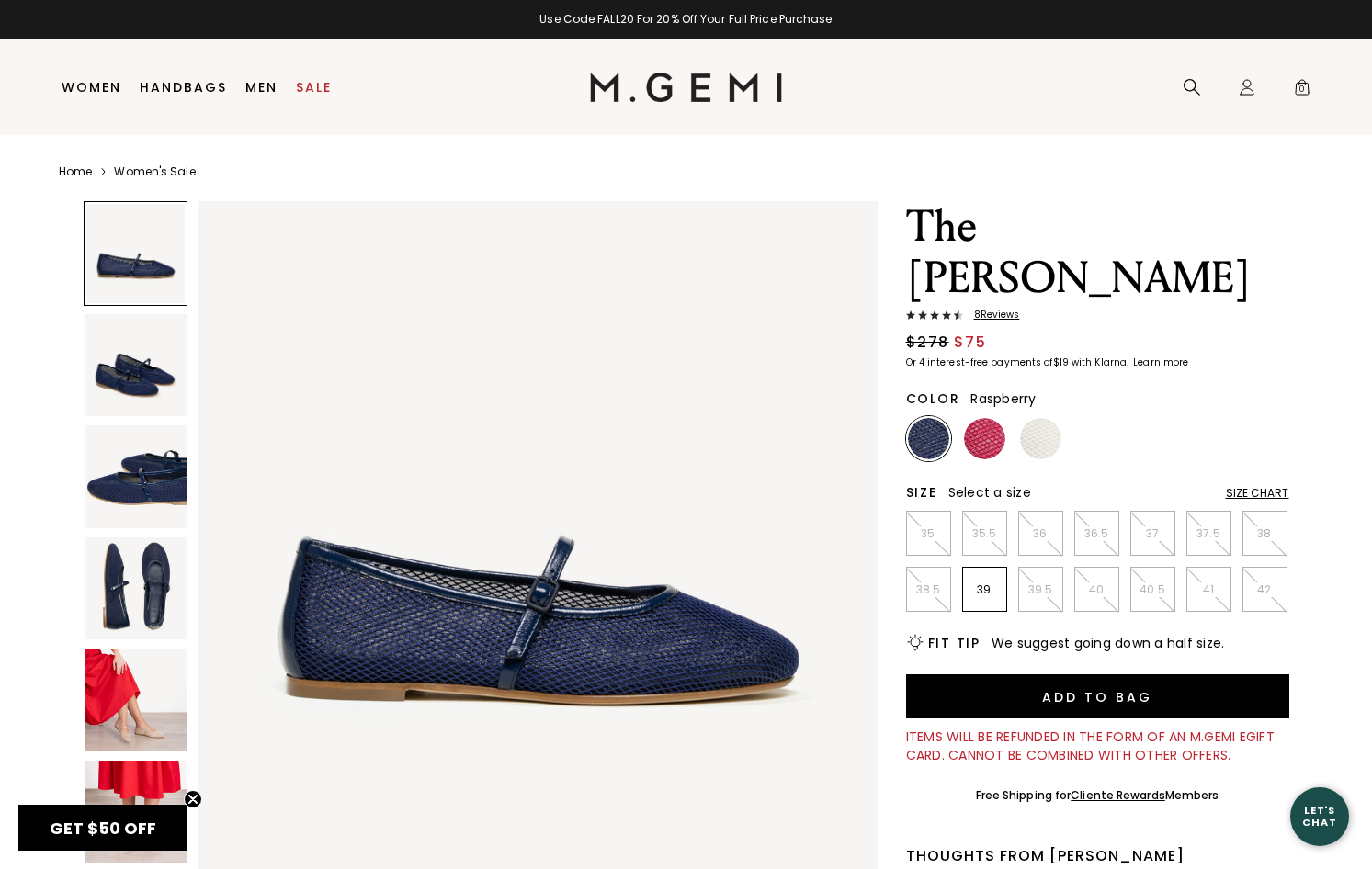
click at [972, 418] on img at bounding box center [986, 439] width 42 height 42
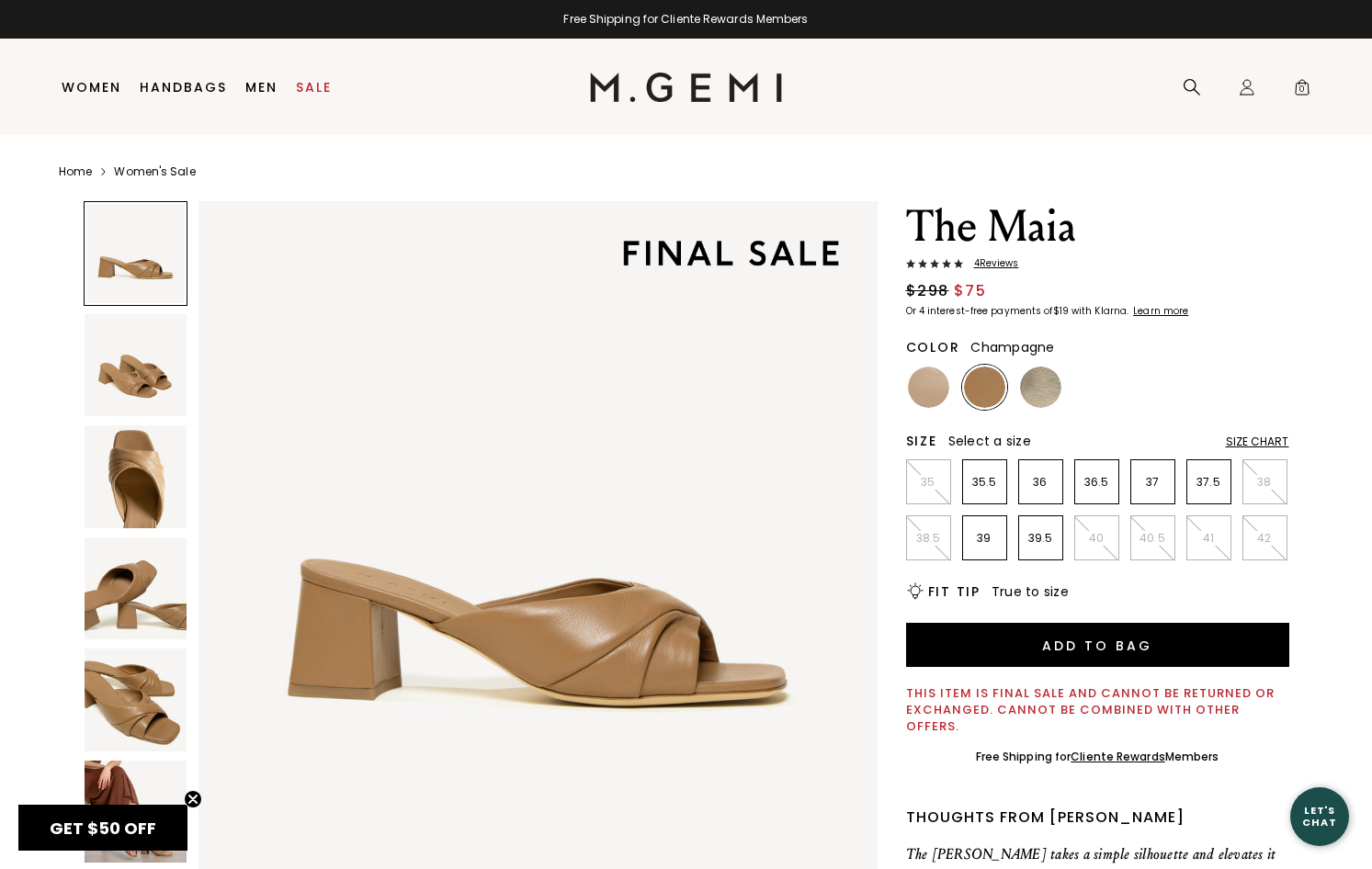
click at [1050, 394] on img at bounding box center [1041, 387] width 42 height 42
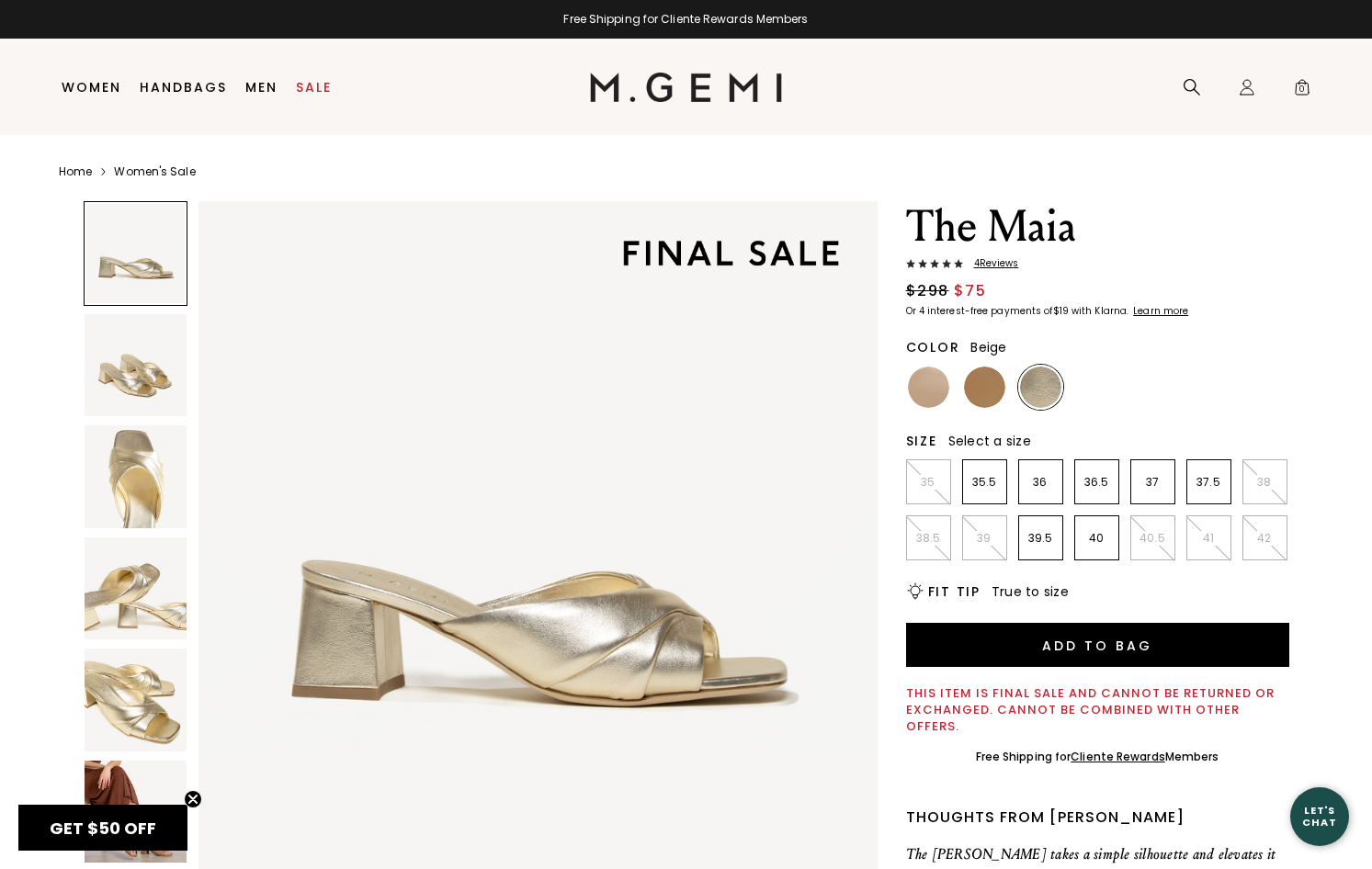
click at [935, 396] on img at bounding box center [929, 387] width 42 height 42
